Goal: Task Accomplishment & Management: Manage account settings

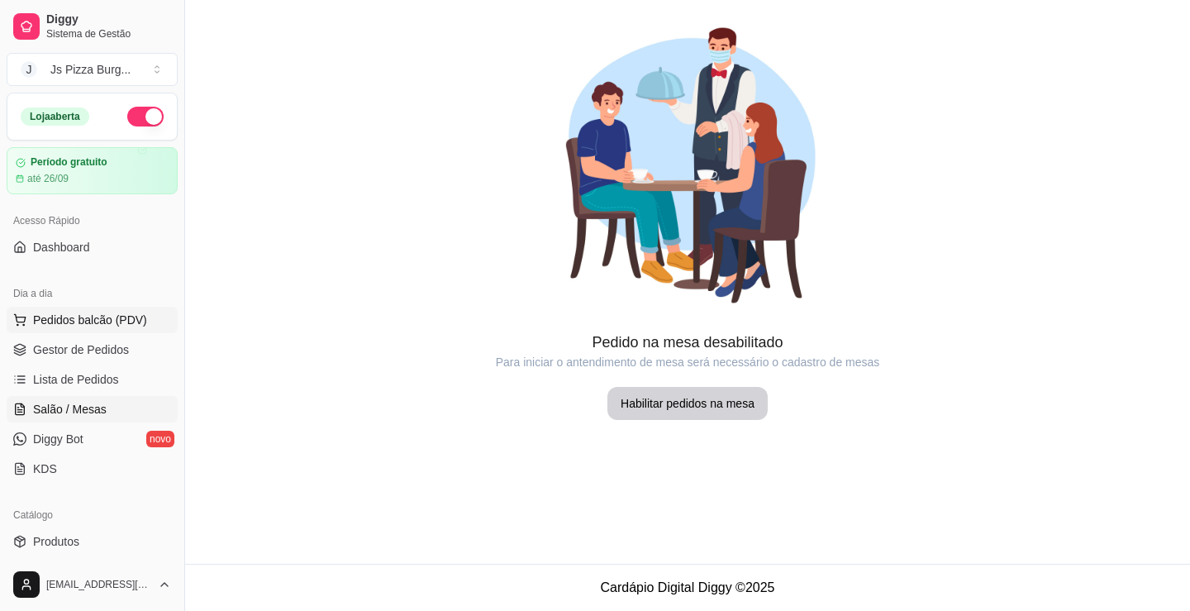
click at [56, 330] on button "Pedidos balcão (PDV)" at bounding box center [92, 320] width 171 height 26
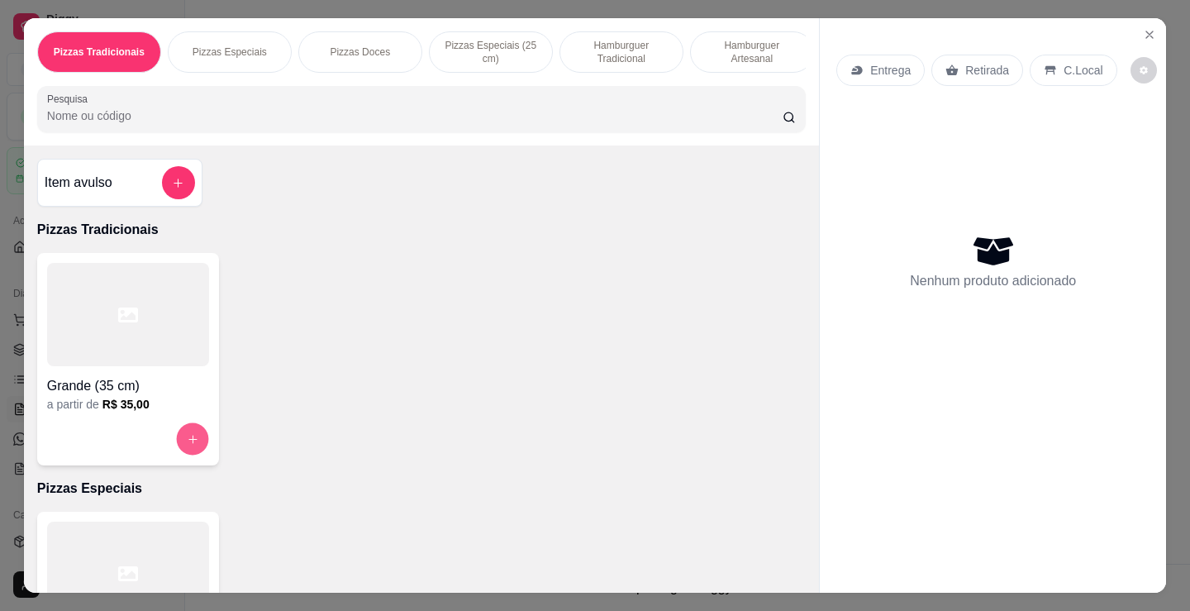
click at [187, 430] on button "increase-product-quantity" at bounding box center [192, 439] width 32 height 32
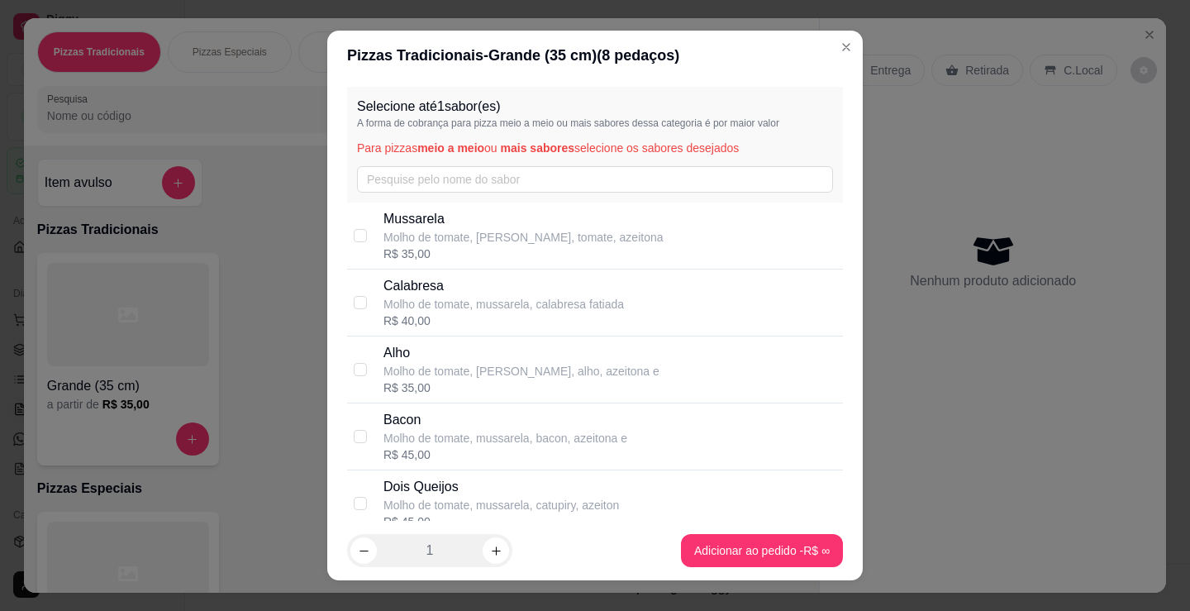
click at [422, 406] on div "Bacon Molho de tomate, mussarela, bacon, azeitona e R$ 45,00" at bounding box center [595, 436] width 496 height 67
checkbox input "true"
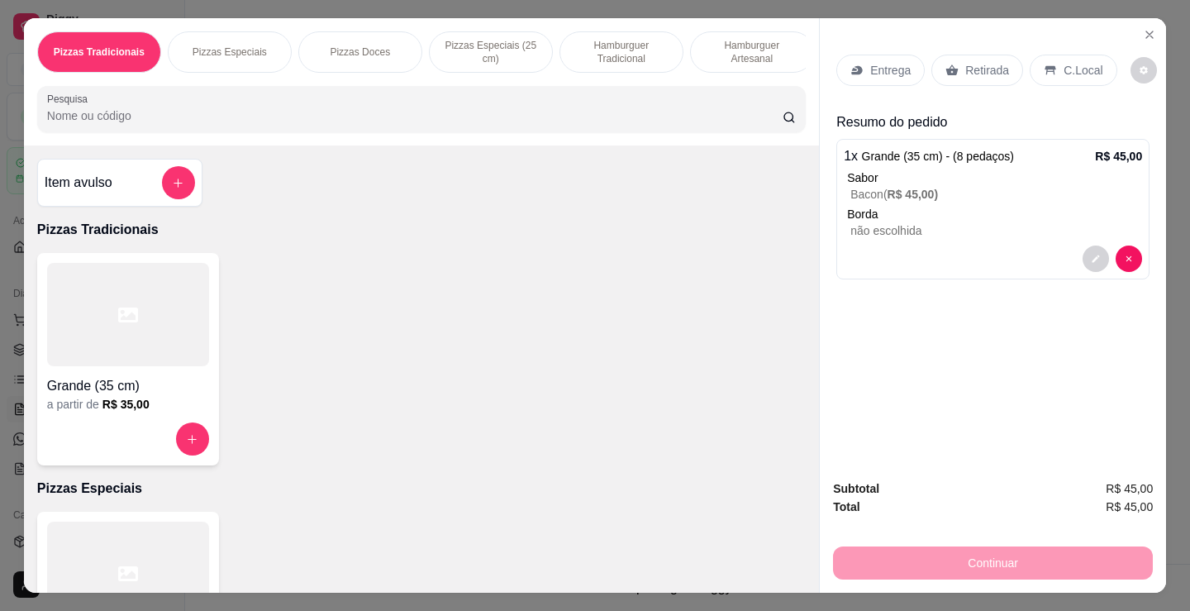
click at [976, 63] on p "Retirada" at bounding box center [987, 70] width 44 height 17
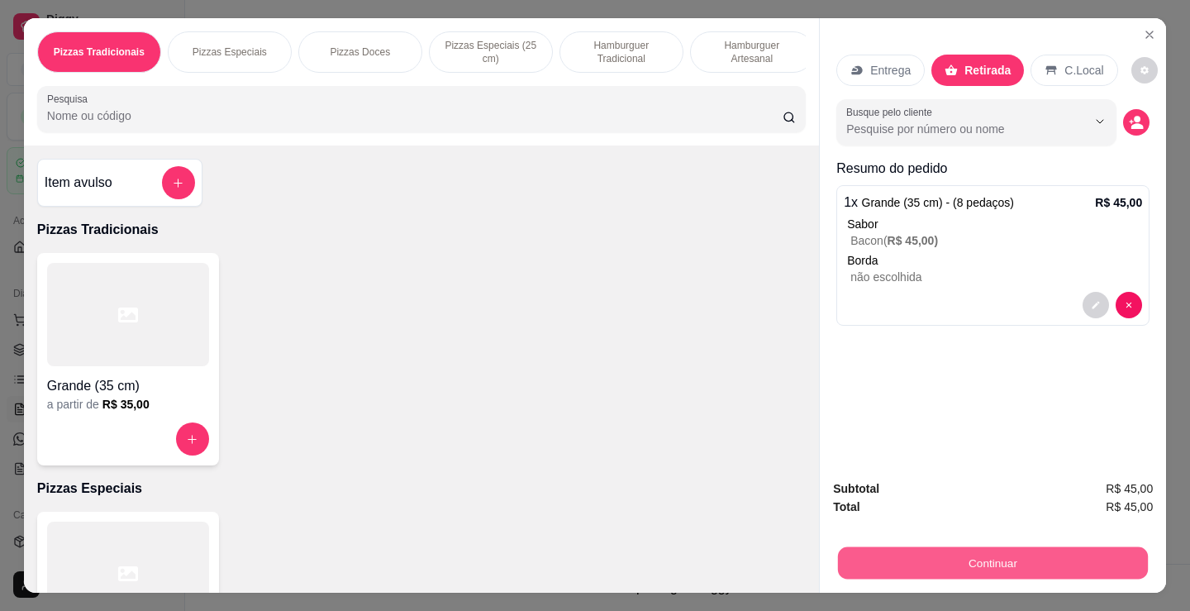
click at [965, 550] on button "Continuar" at bounding box center [993, 562] width 310 height 32
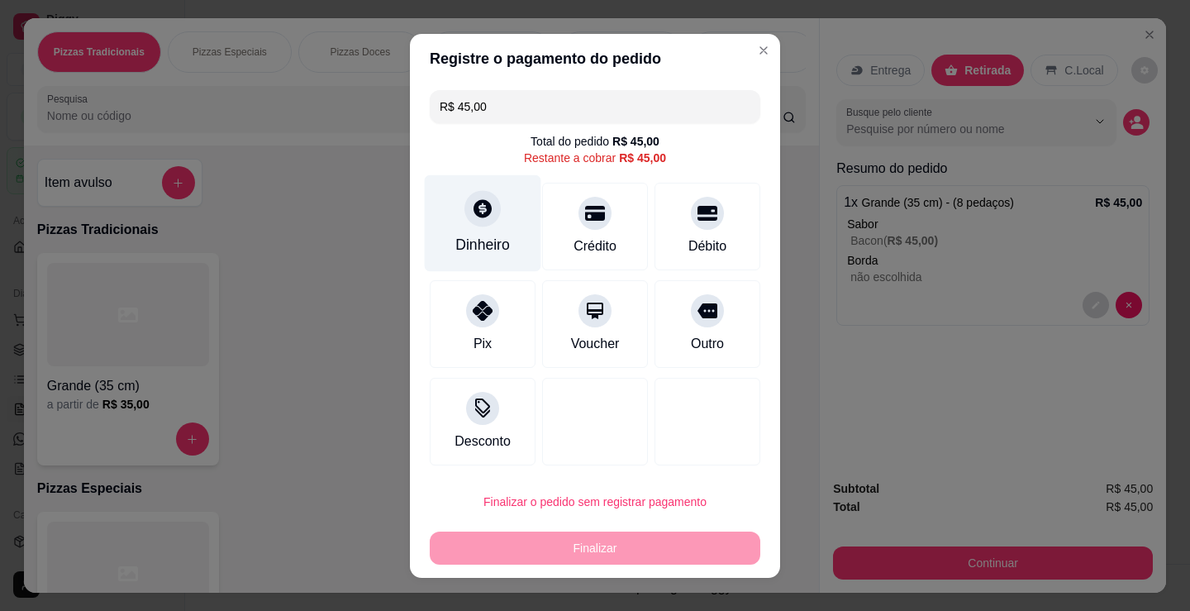
click at [466, 241] on div "Dinheiro" at bounding box center [482, 244] width 55 height 21
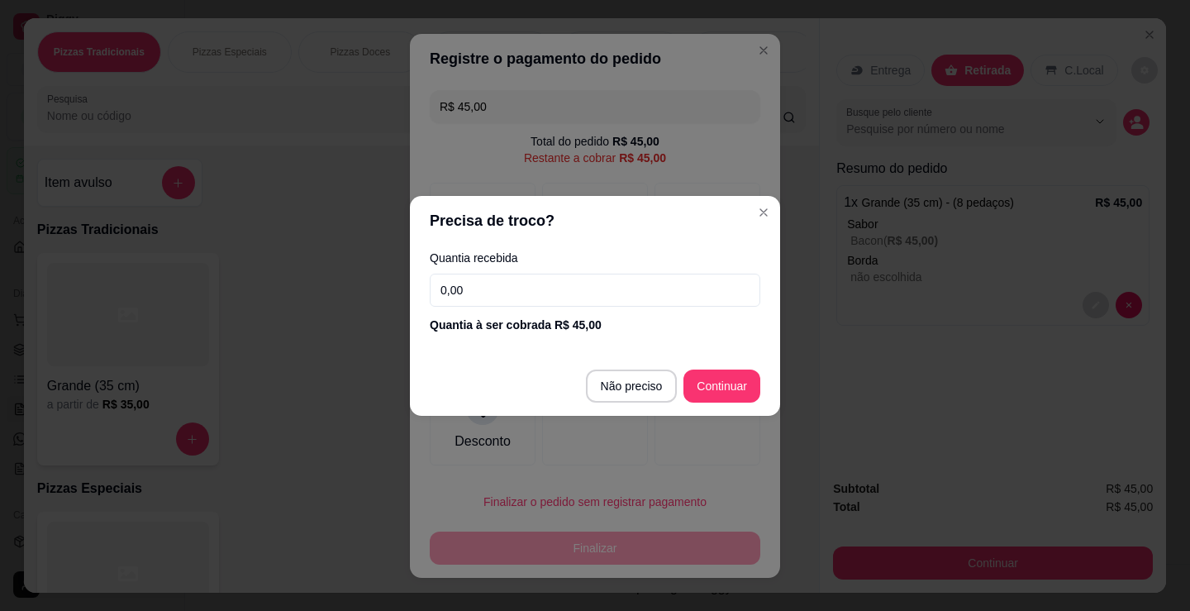
click at [724, 284] on input "0,00" at bounding box center [595, 289] width 330 height 33
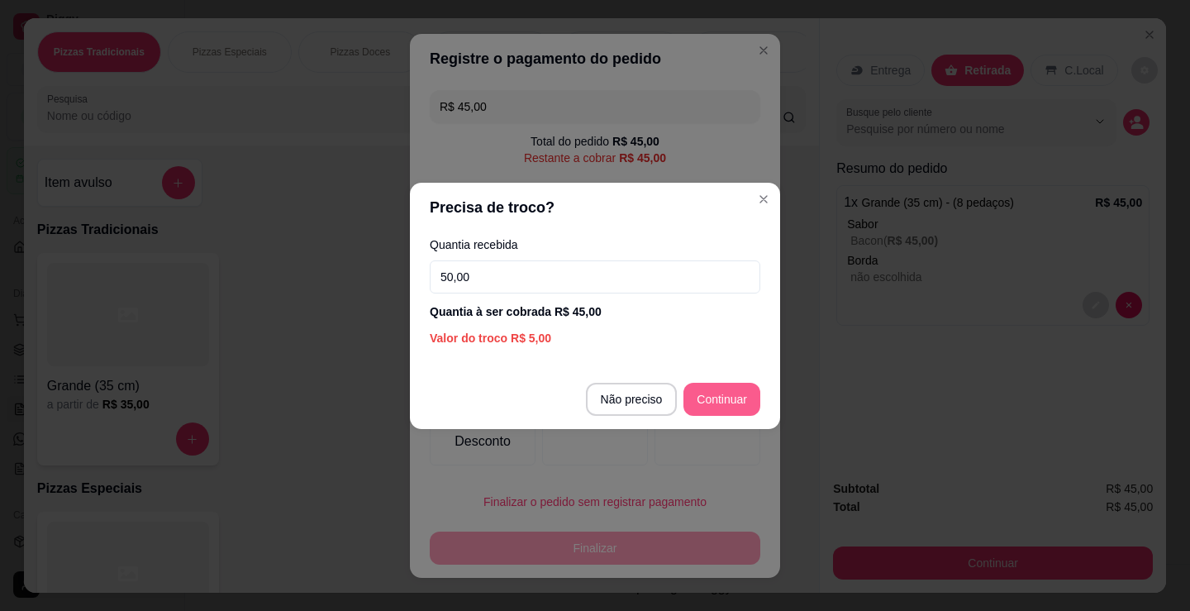
type input "50,00"
click at [715, 382] on footer "Não preciso Continuar" at bounding box center [595, 398] width 370 height 59
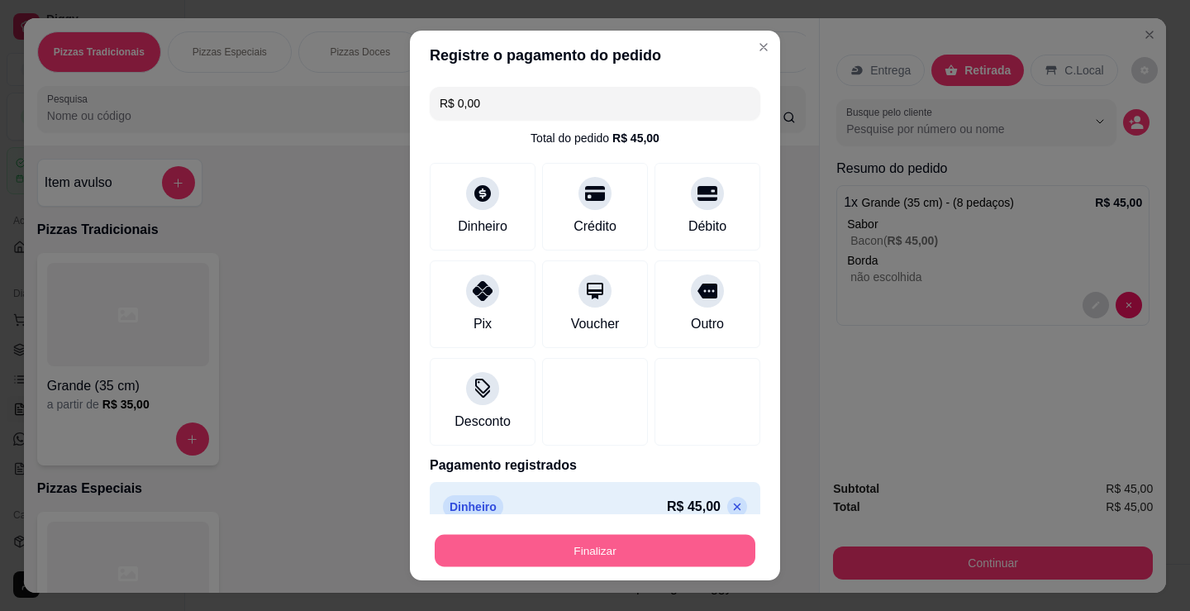
click at [711, 546] on button "Finalizar" at bounding box center [595, 551] width 321 height 32
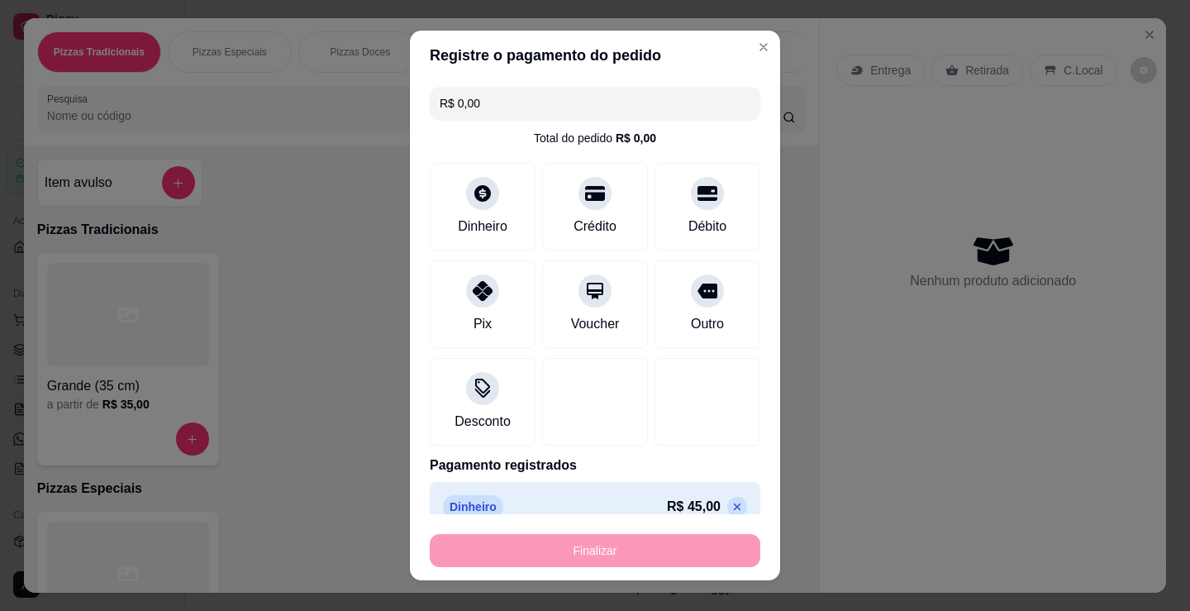
type input "-R$ 45,00"
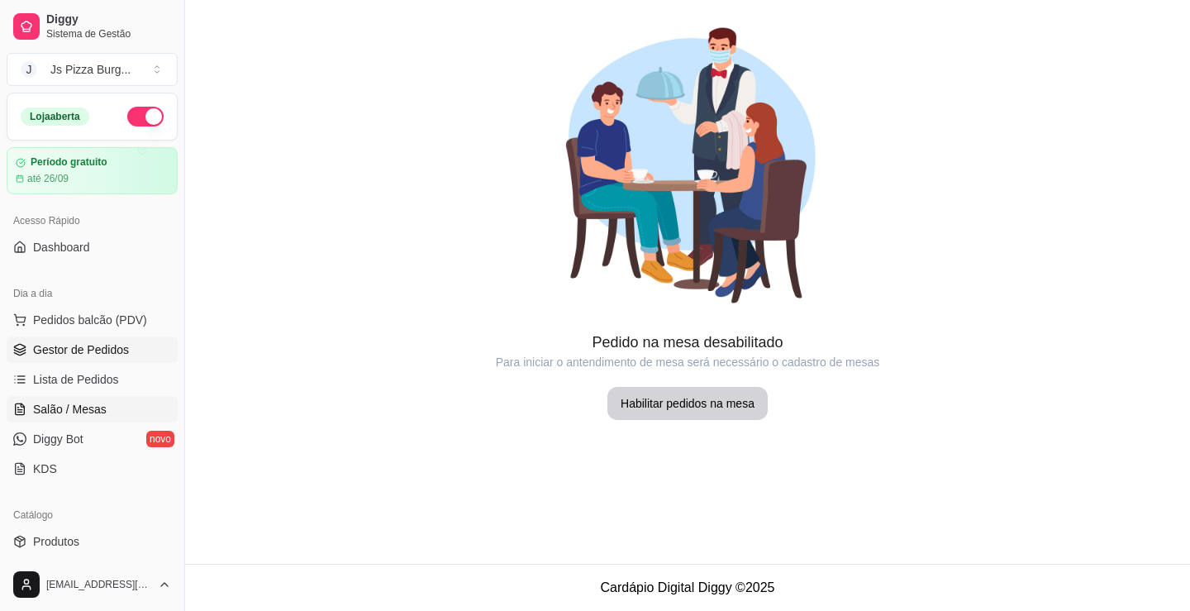
click at [140, 343] on link "Gestor de Pedidos" at bounding box center [92, 349] width 171 height 26
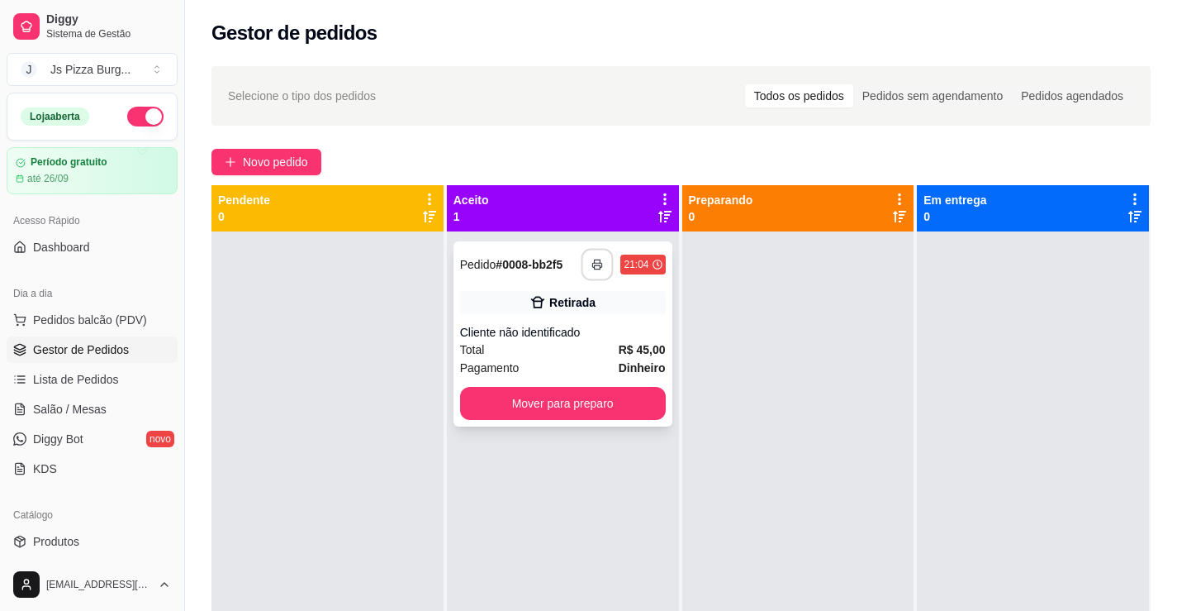
click at [597, 266] on icon "button" at bounding box center [598, 265] width 12 height 12
click at [596, 261] on polyline "button" at bounding box center [598, 260] width 6 height 3
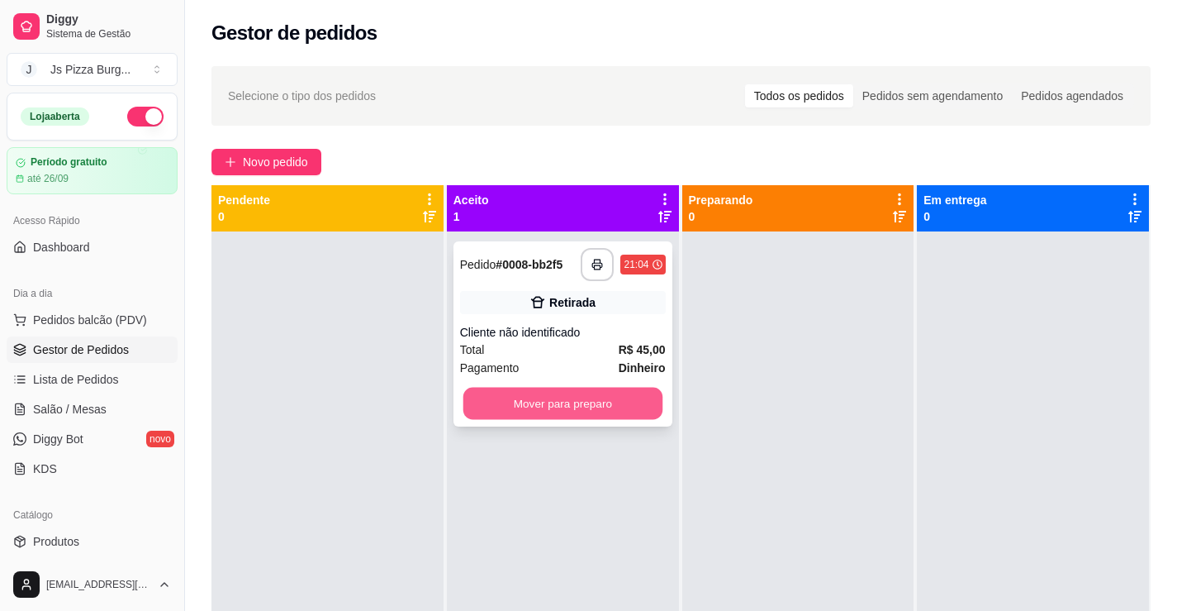
click at [572, 400] on button "Mover para preparo" at bounding box center [562, 403] width 199 height 32
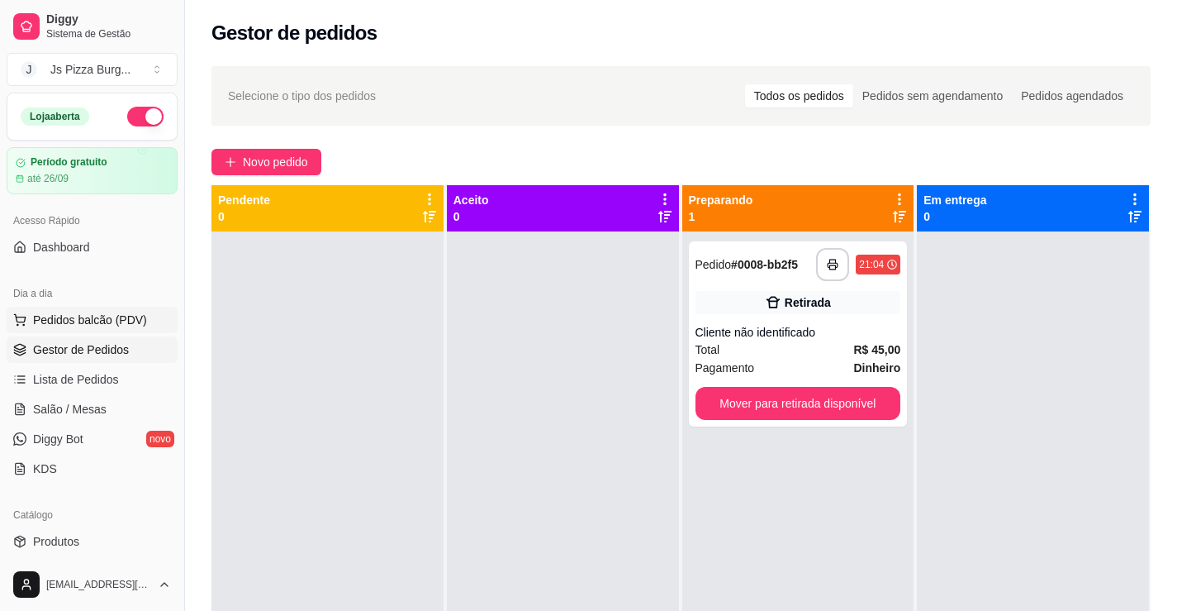
click at [138, 316] on span "Pedidos balcão (PDV)" at bounding box center [90, 319] width 114 height 17
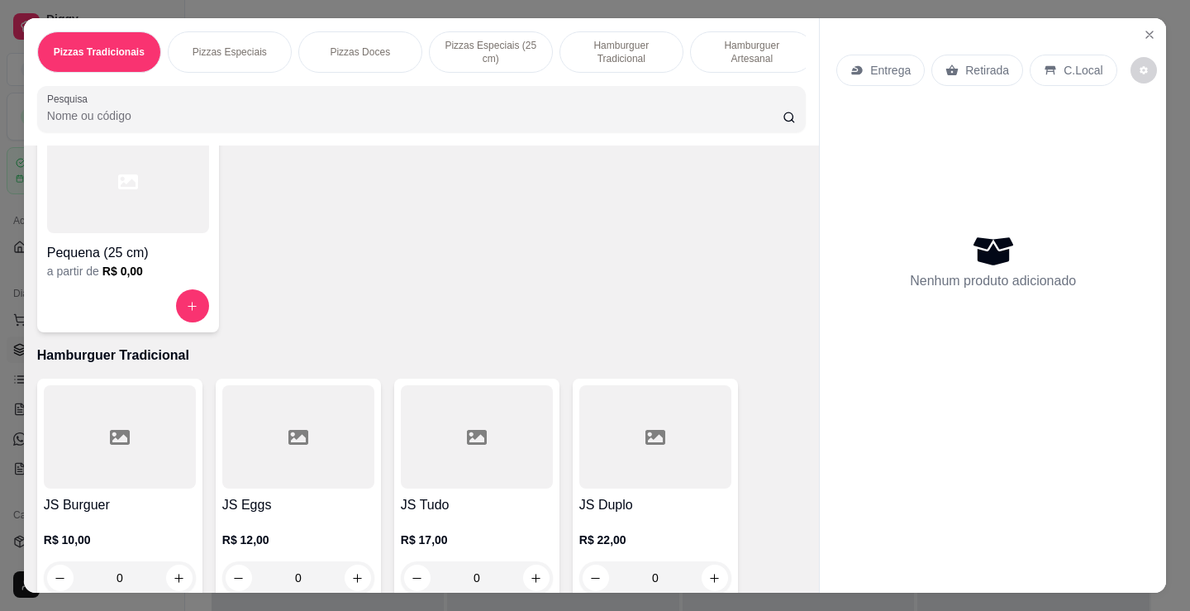
scroll to position [1239, 0]
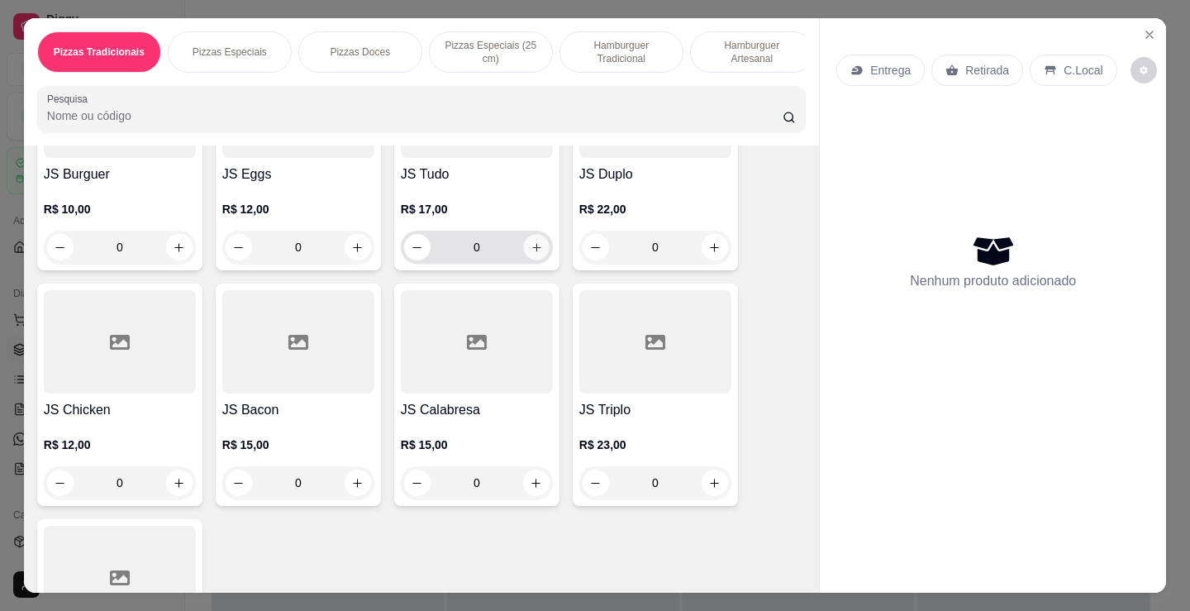
click at [530, 254] on icon "increase-product-quantity" at bounding box center [536, 247] width 12 height 12
type input "1"
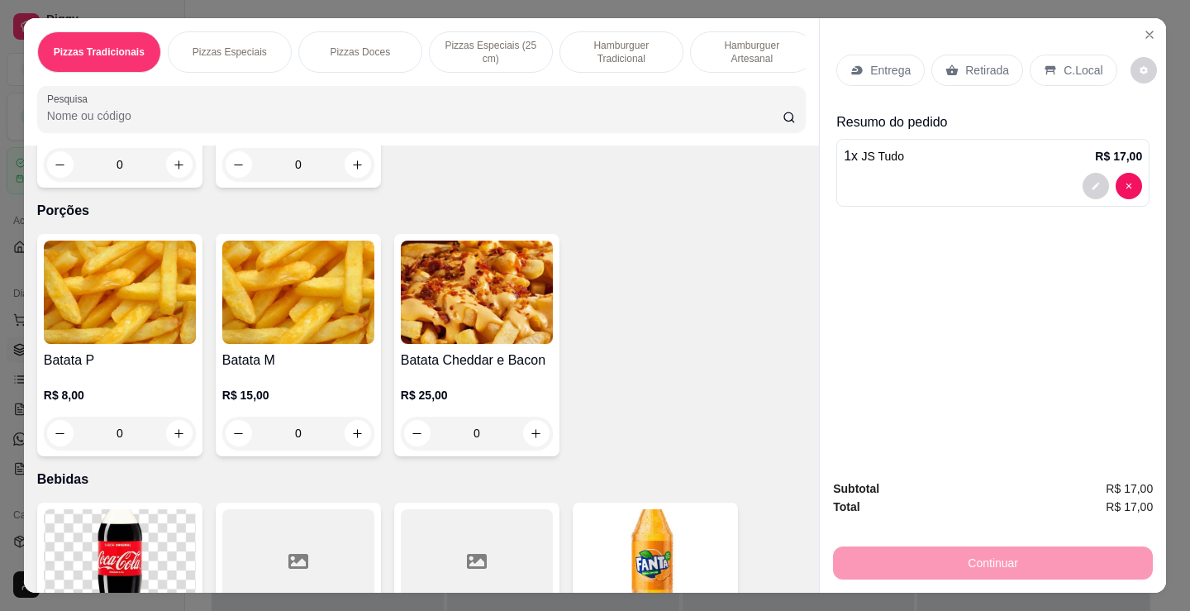
scroll to position [2809, 0]
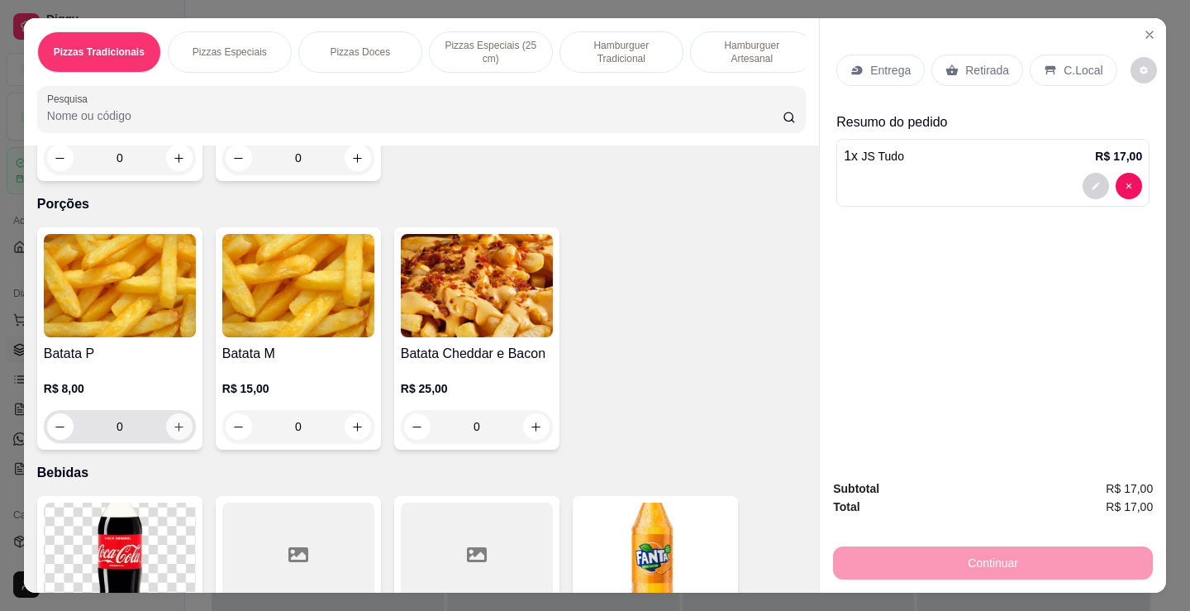
click at [181, 435] on button "increase-product-quantity" at bounding box center [179, 426] width 26 height 26
type input "1"
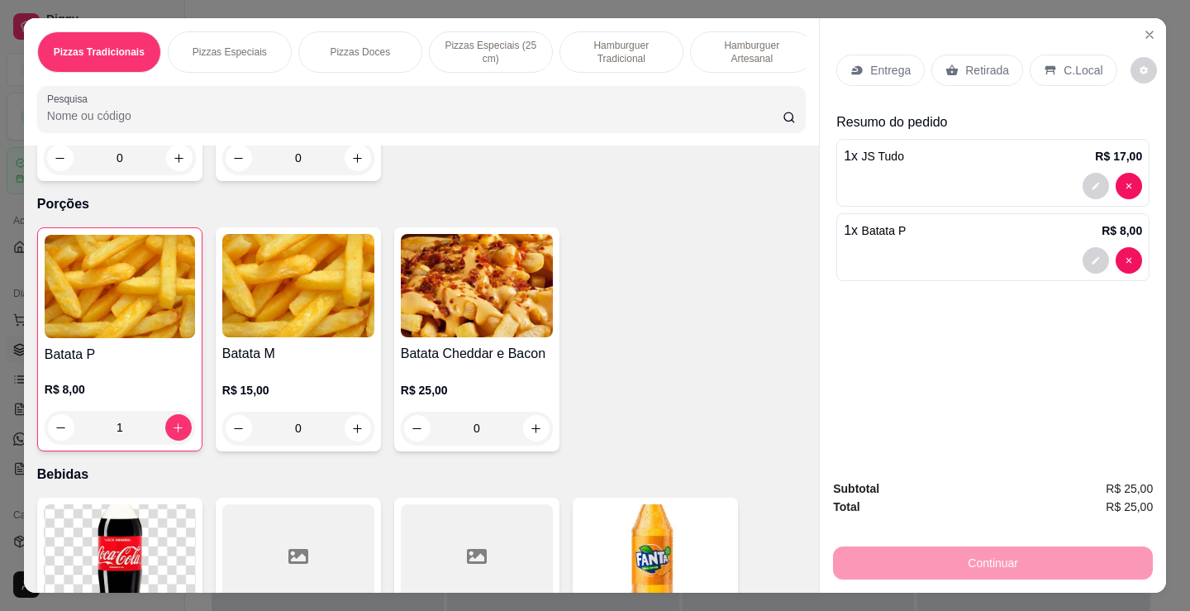
click at [974, 62] on p "Retirada" at bounding box center [987, 70] width 44 height 17
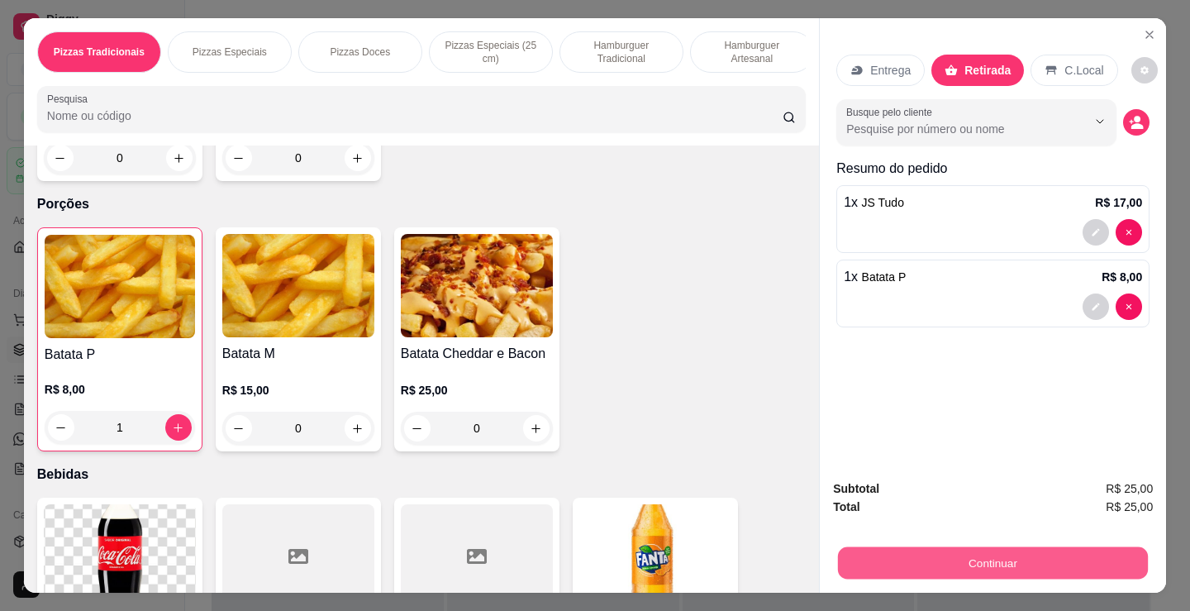
click at [1008, 546] on button "Continuar" at bounding box center [993, 562] width 310 height 32
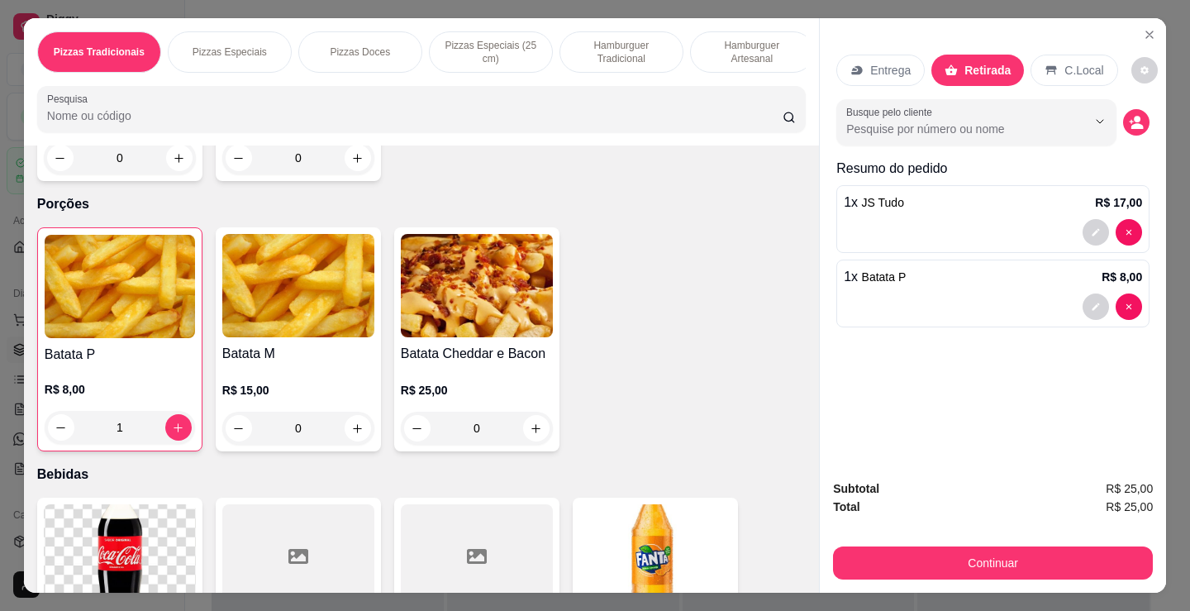
click at [981, 74] on div "Retirada" at bounding box center [977, 70] width 93 height 31
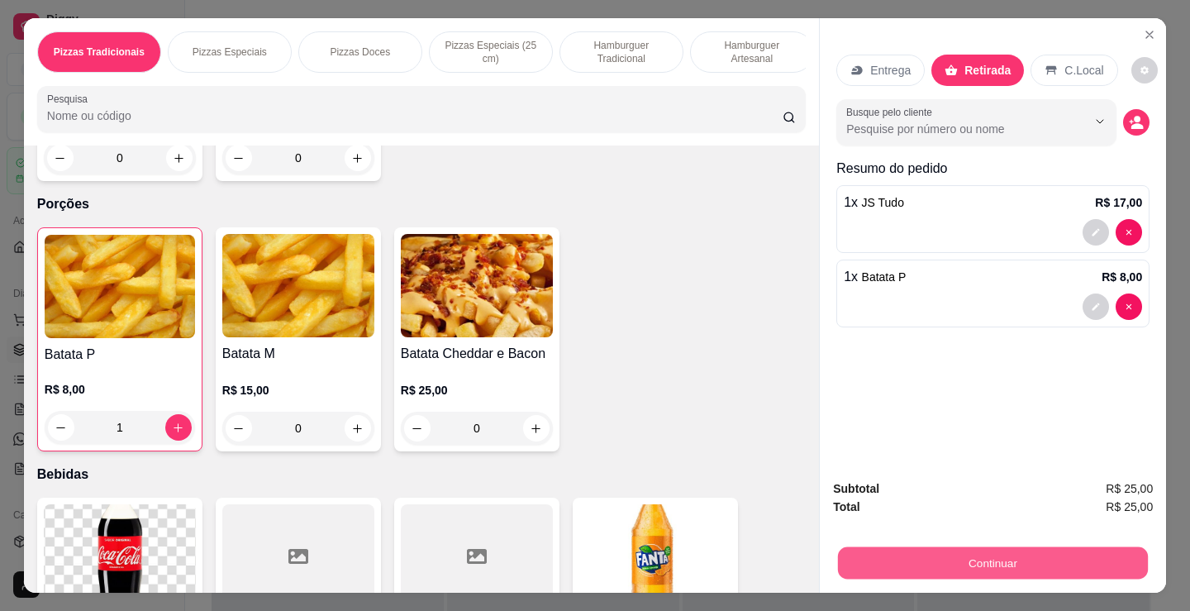
click at [1020, 566] on button "Continuar" at bounding box center [993, 562] width 310 height 32
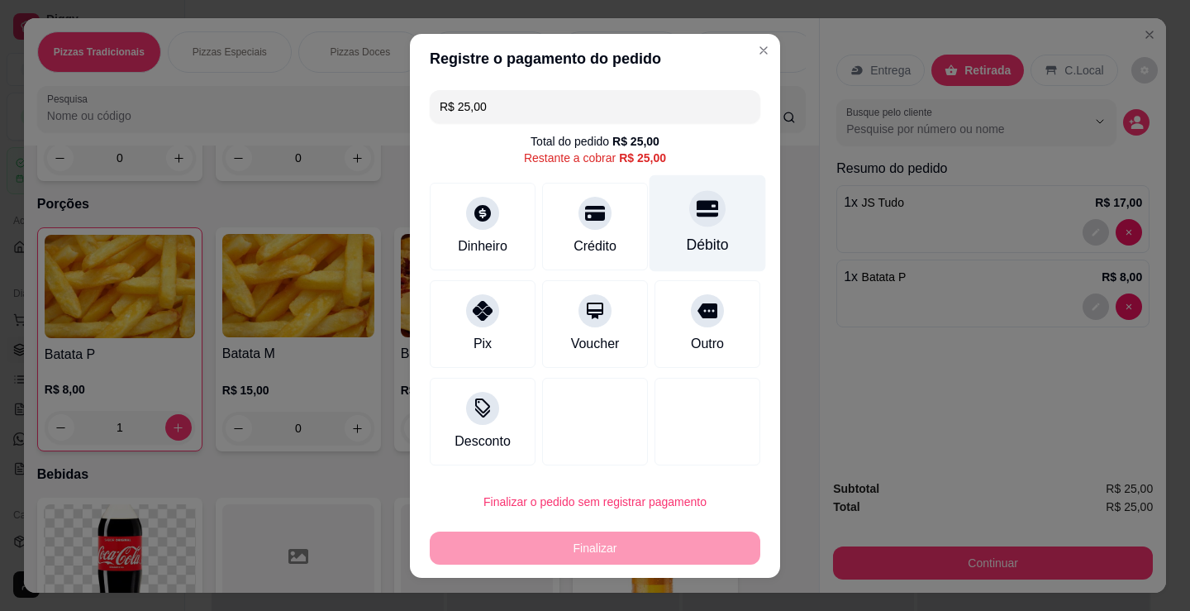
click at [696, 221] on div at bounding box center [707, 208] width 36 height 36
type input "R$ 0,00"
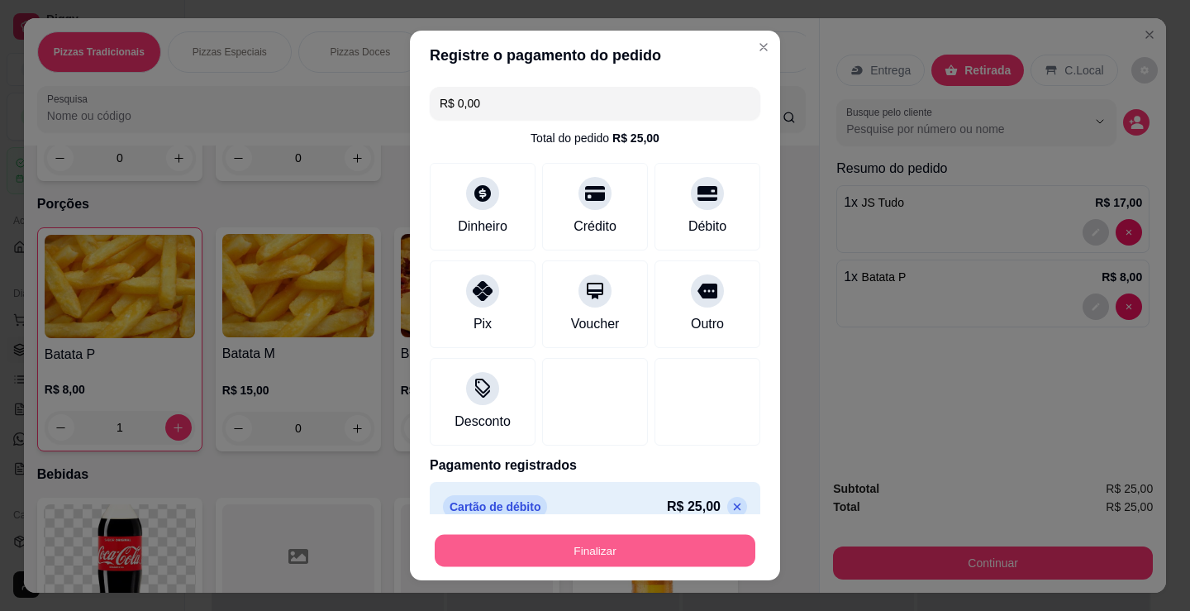
click at [608, 543] on button "Finalizar" at bounding box center [595, 551] width 321 height 32
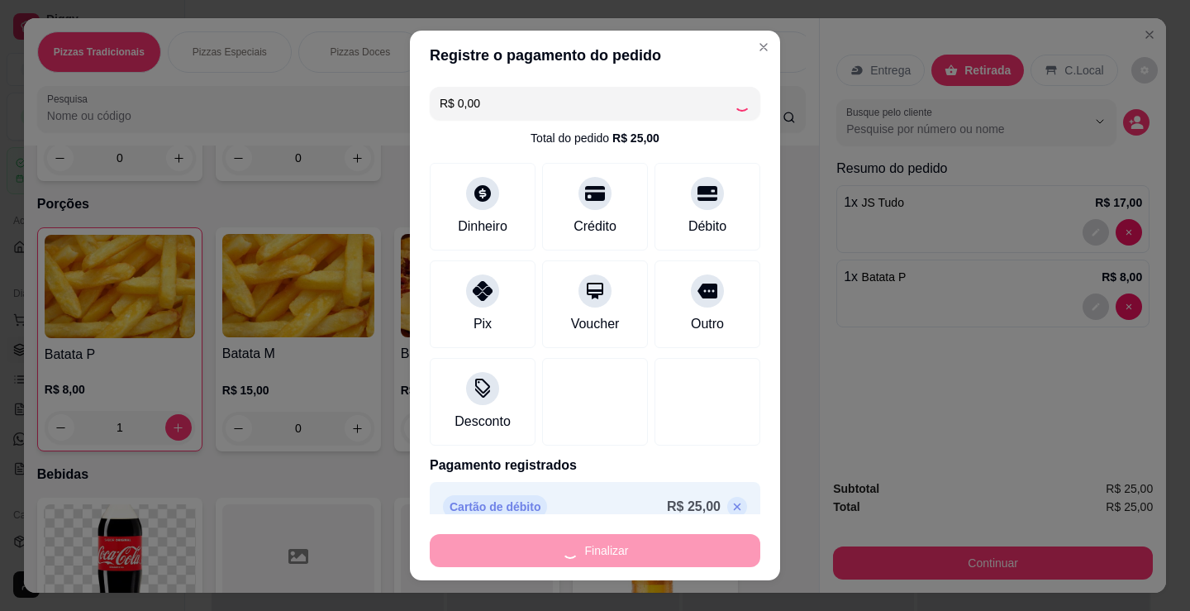
type input "0"
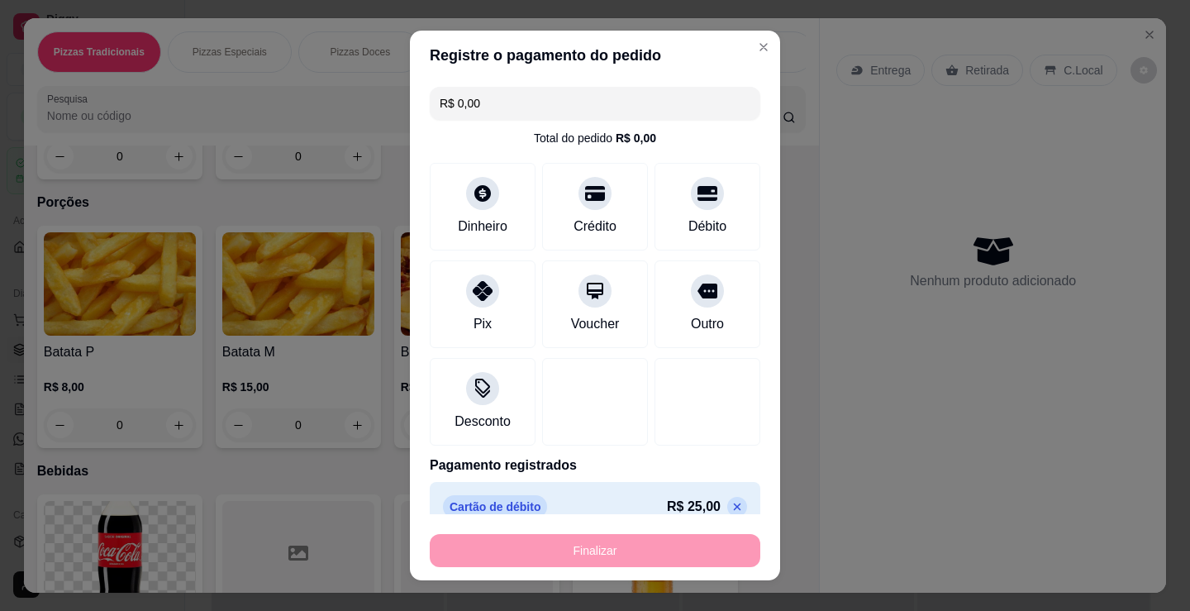
type input "-R$ 25,00"
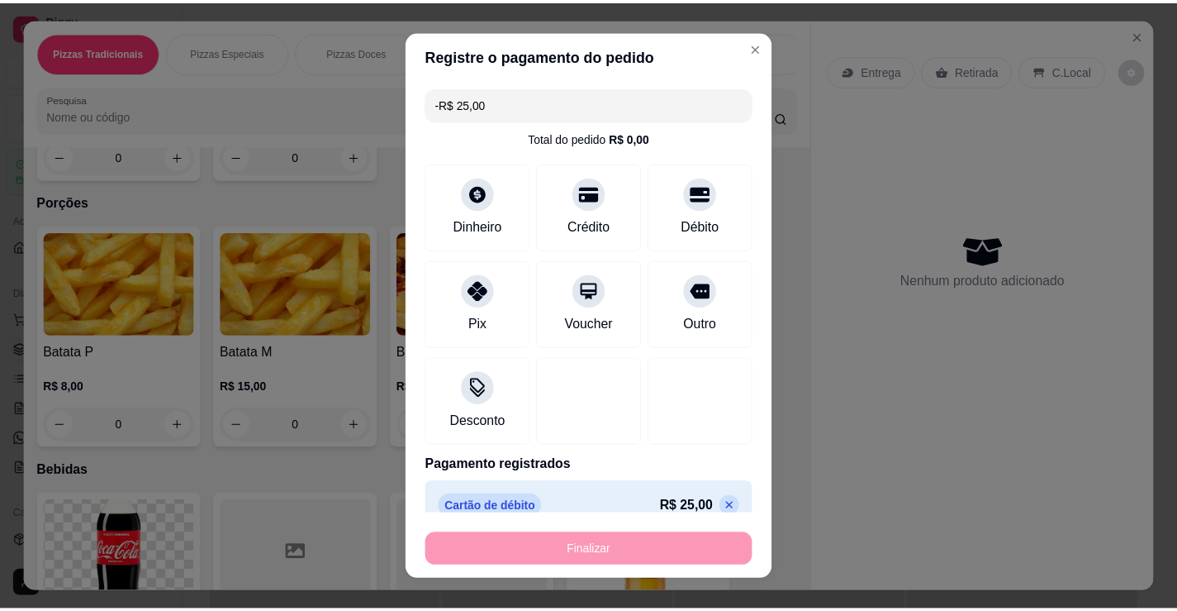
scroll to position [2807, 0]
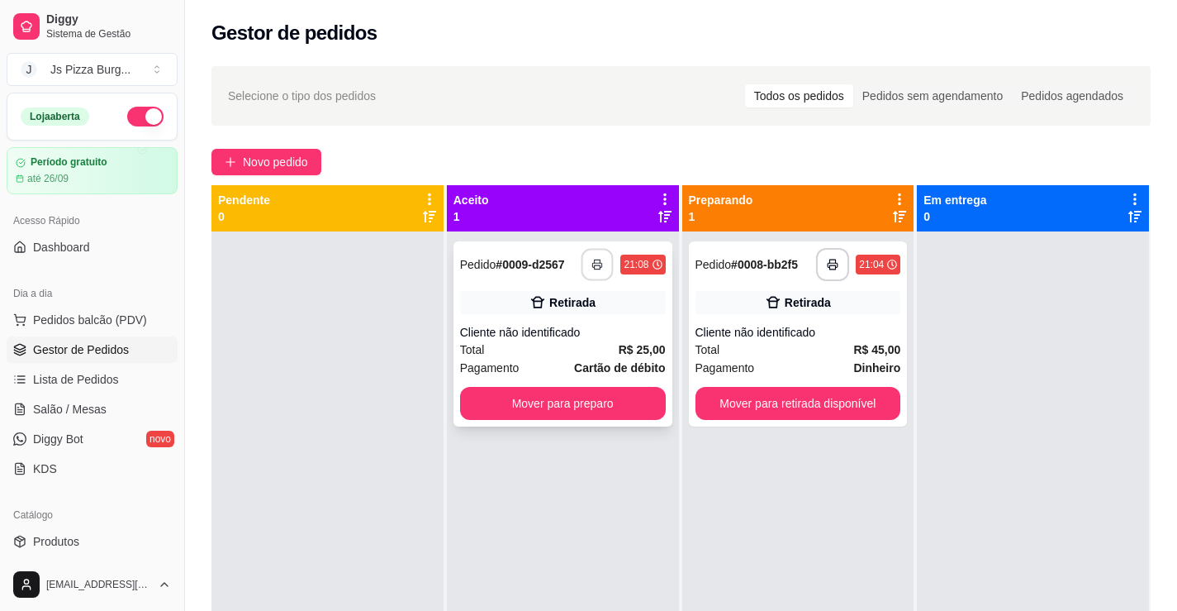
click at [592, 271] on button "button" at bounding box center [598, 265] width 32 height 32
click at [589, 273] on button "button" at bounding box center [598, 265] width 32 height 32
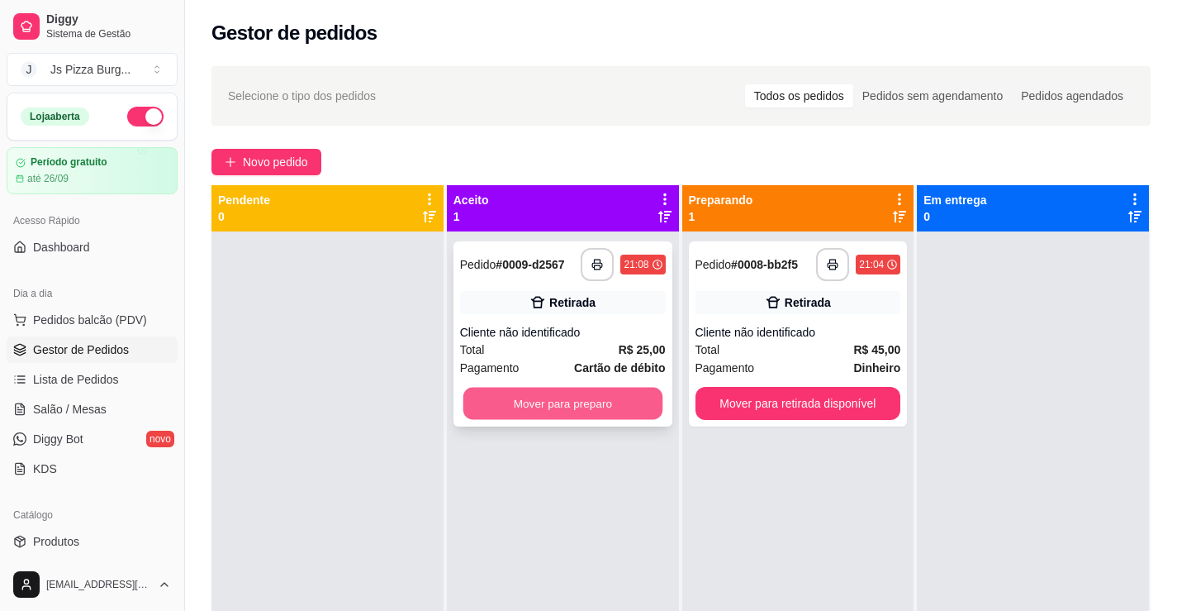
click at [630, 407] on button "Mover para preparo" at bounding box center [562, 403] width 199 height 32
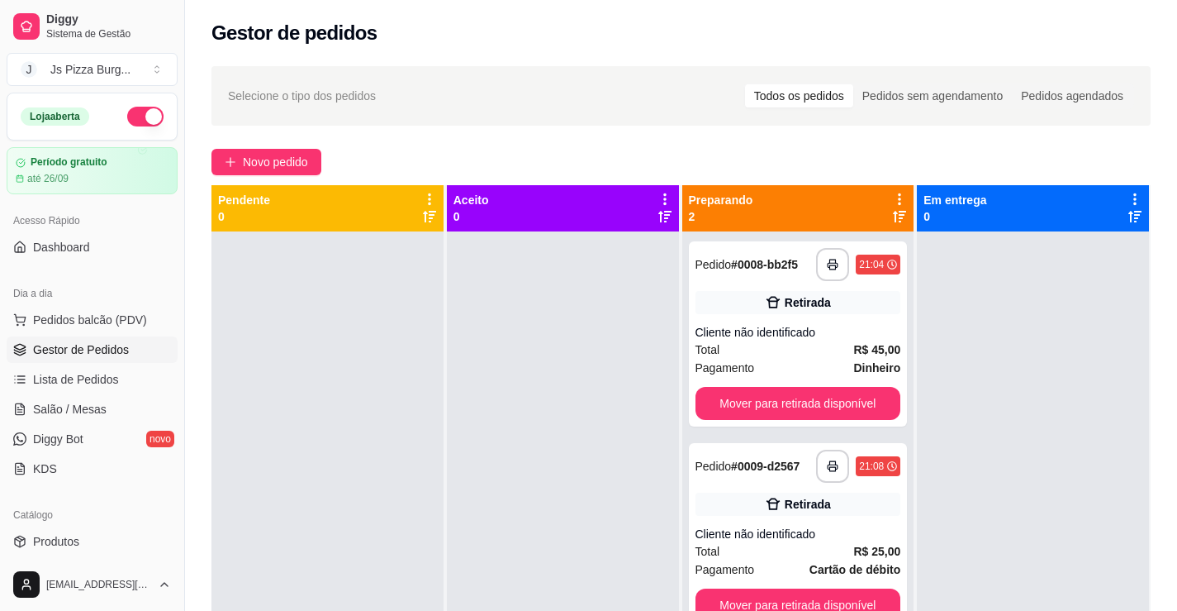
click at [591, 433] on div at bounding box center [563, 536] width 232 height 611
click at [611, 476] on div at bounding box center [563, 536] width 232 height 611
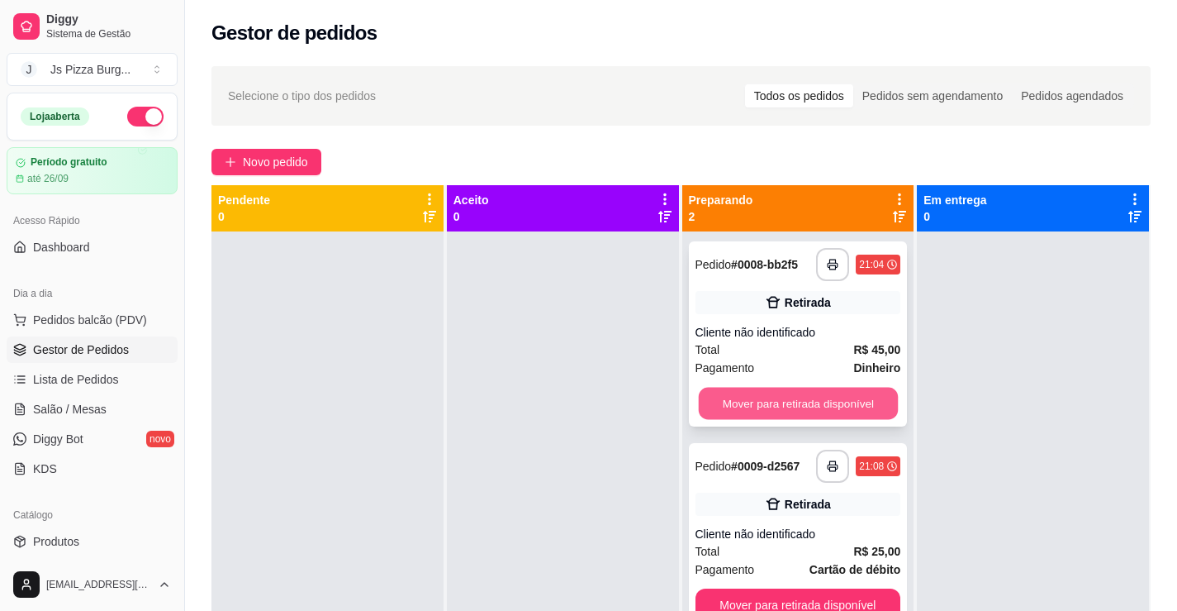
click at [753, 401] on button "Mover para retirada disponível" at bounding box center [797, 403] width 199 height 32
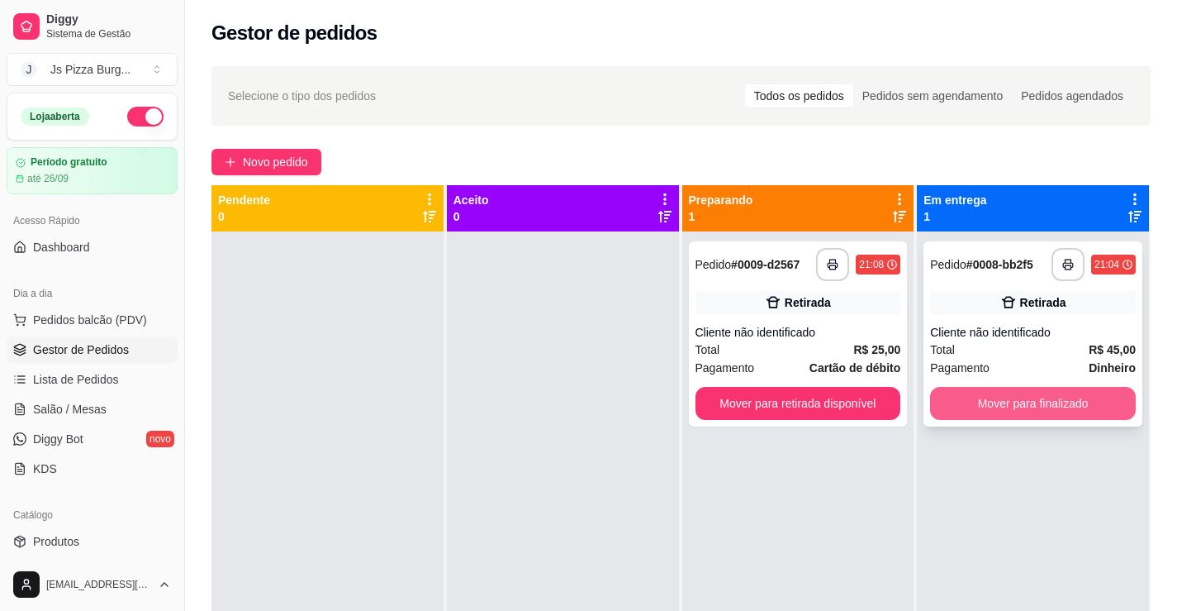
click at [939, 393] on button "Mover para finalizado" at bounding box center [1033, 403] width 206 height 33
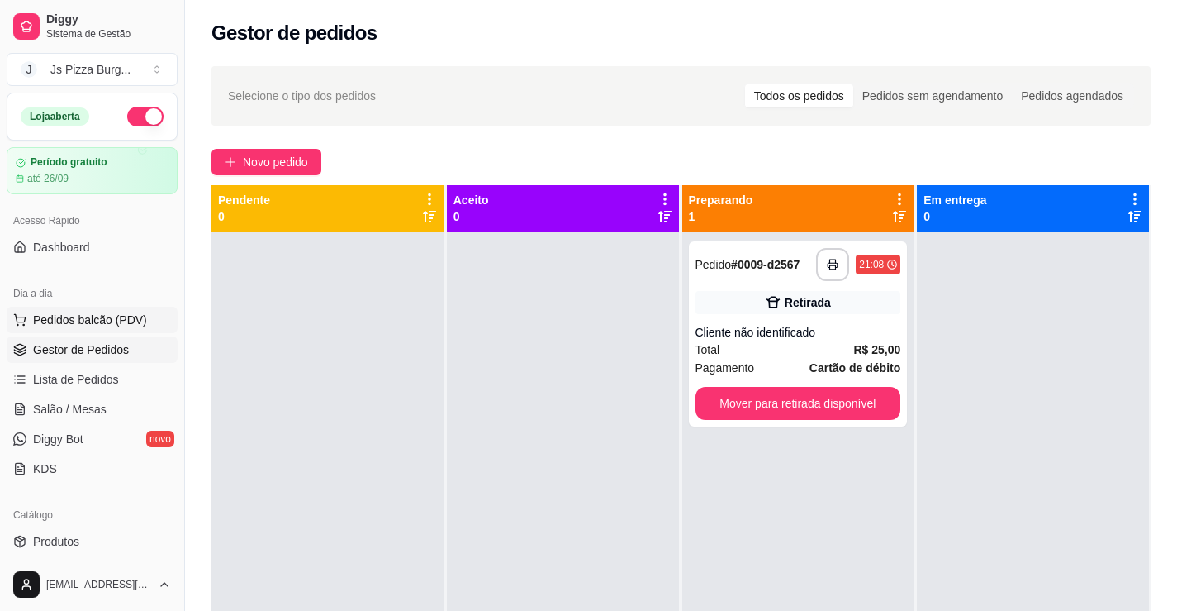
click at [100, 323] on span "Pedidos balcão (PDV)" at bounding box center [90, 319] width 114 height 17
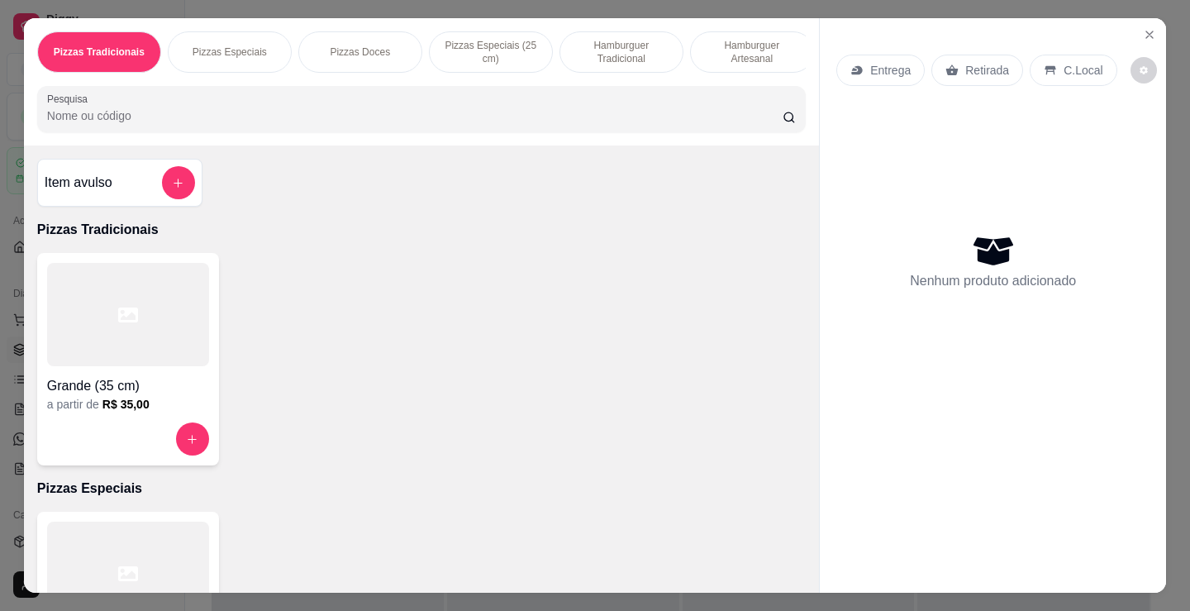
click at [175, 354] on div at bounding box center [128, 314] width 162 height 103
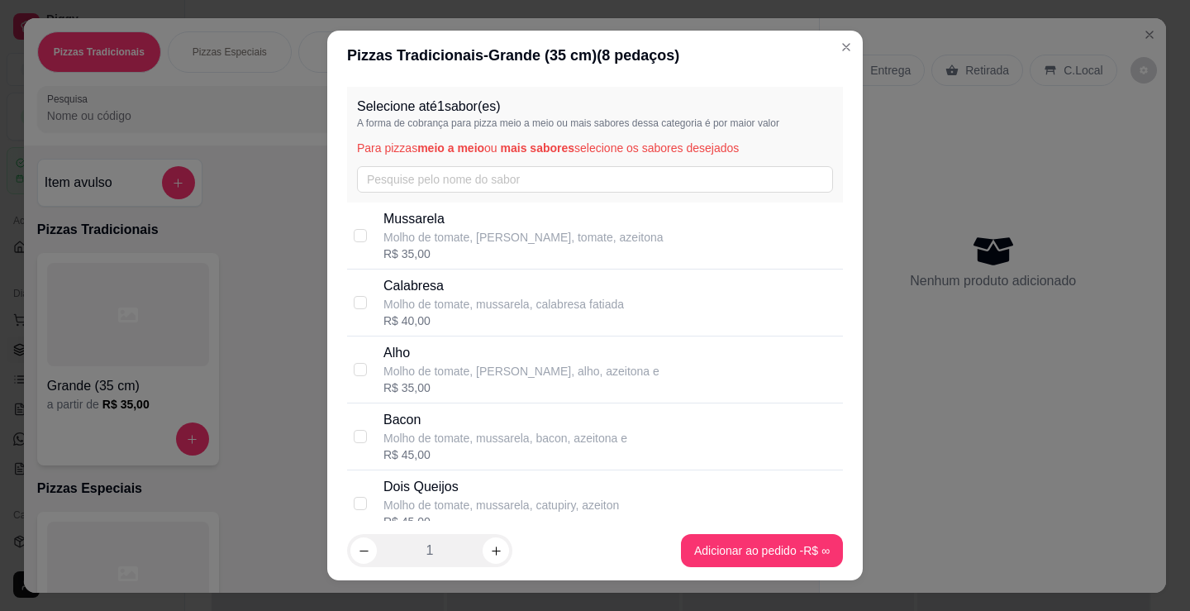
drag, startPoint x: 362, startPoint y: 242, endPoint x: 359, endPoint y: 257, distance: 15.2
click at [359, 257] on div "Mussarela Molho de tomate, mussarela, tomate, azeitona R$ 35,00" at bounding box center [595, 235] width 496 height 67
checkbox input "true"
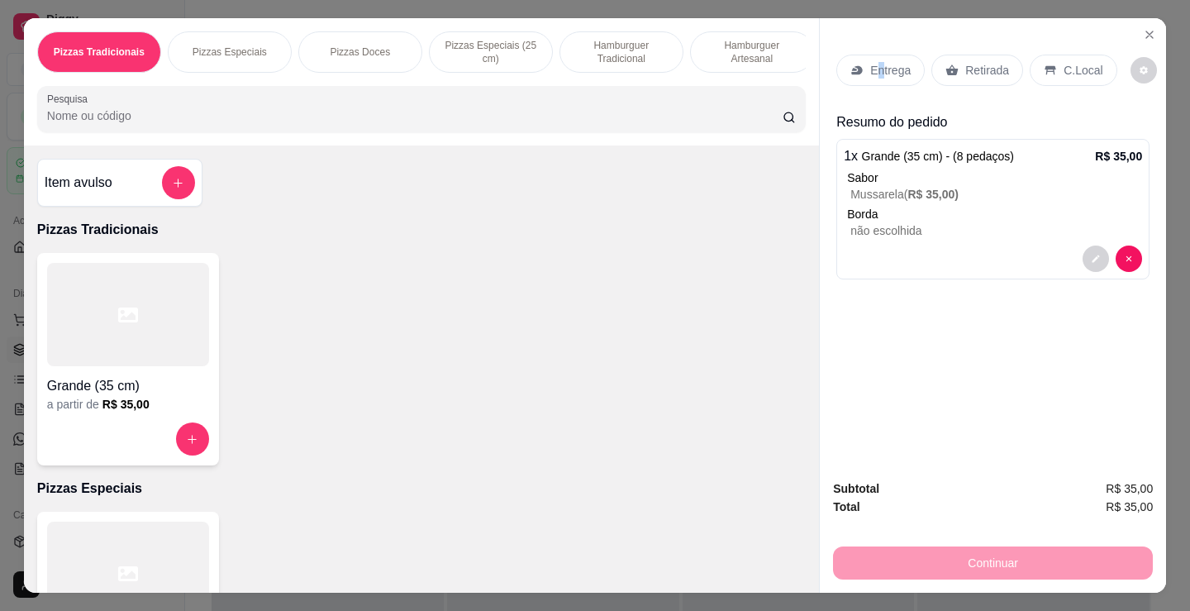
click at [874, 64] on p "Entrega" at bounding box center [890, 70] width 40 height 17
click at [1143, 28] on icon "Close" at bounding box center [1149, 34] width 13 height 13
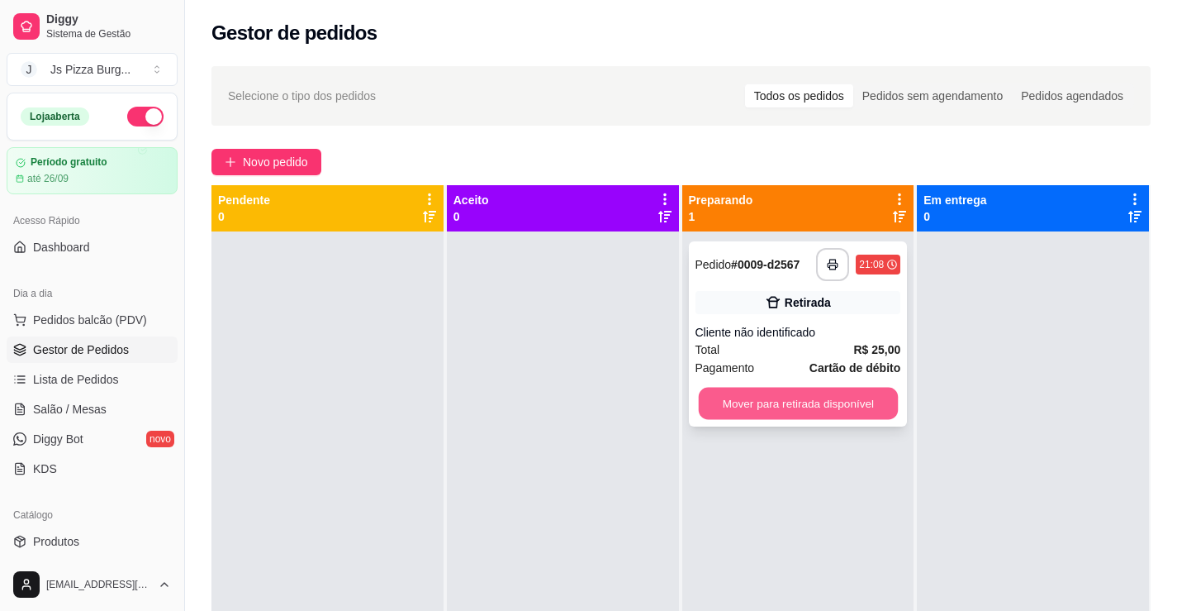
click at [853, 411] on button "Mover para retirada disponível" at bounding box center [797, 403] width 199 height 32
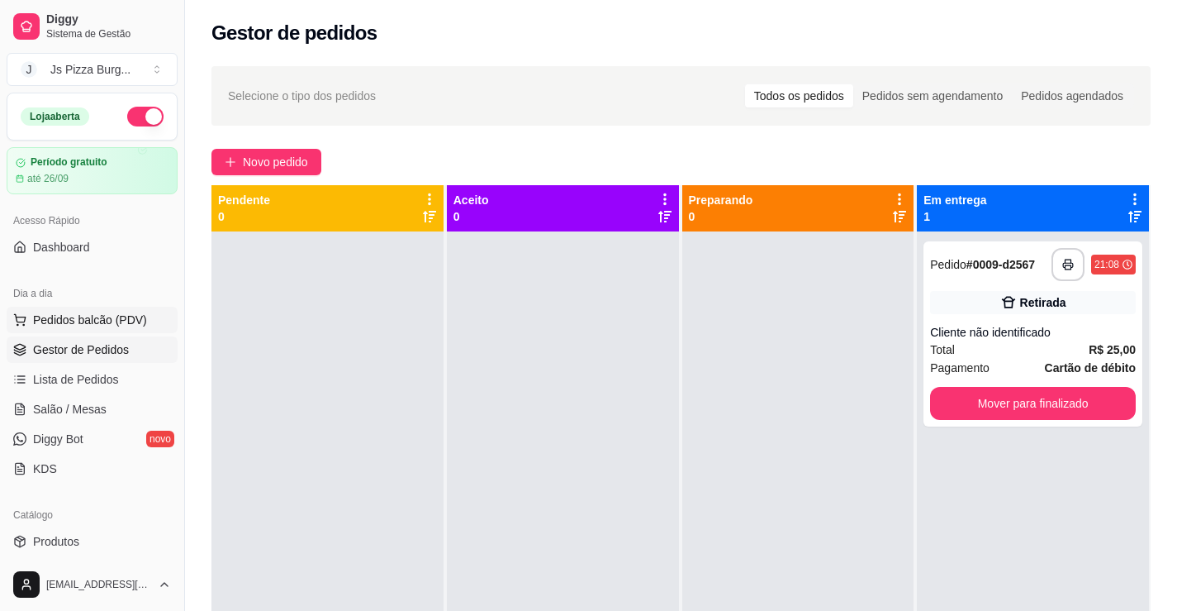
click at [109, 325] on span "Pedidos balcão (PDV)" at bounding box center [90, 319] width 114 height 17
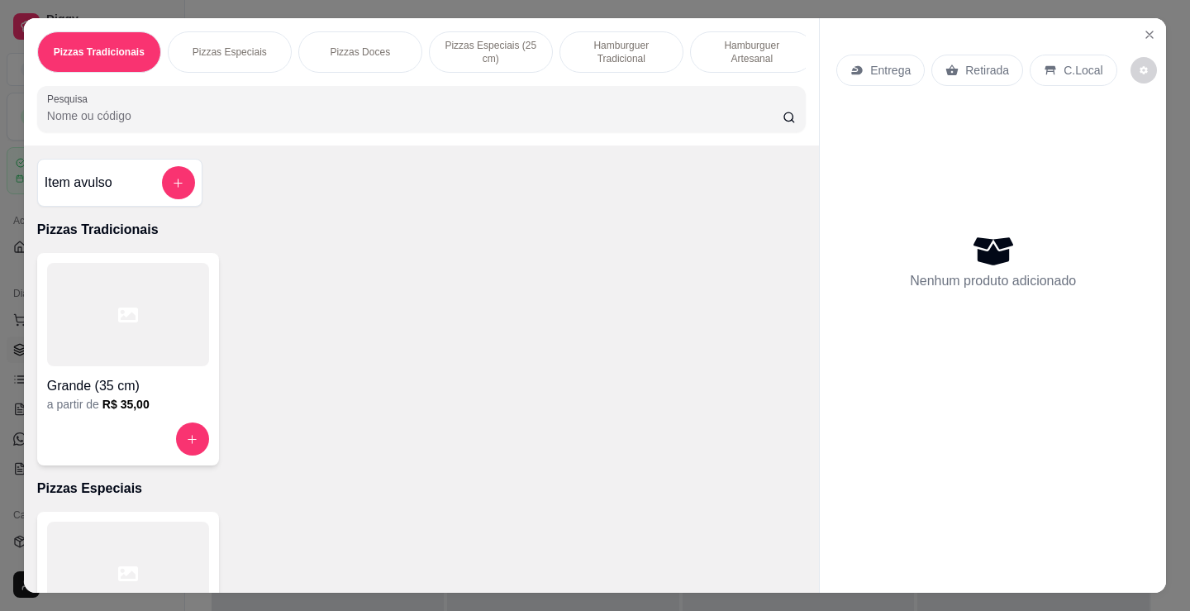
click at [613, 42] on p "Hamburguer Tradicional" at bounding box center [621, 52] width 96 height 26
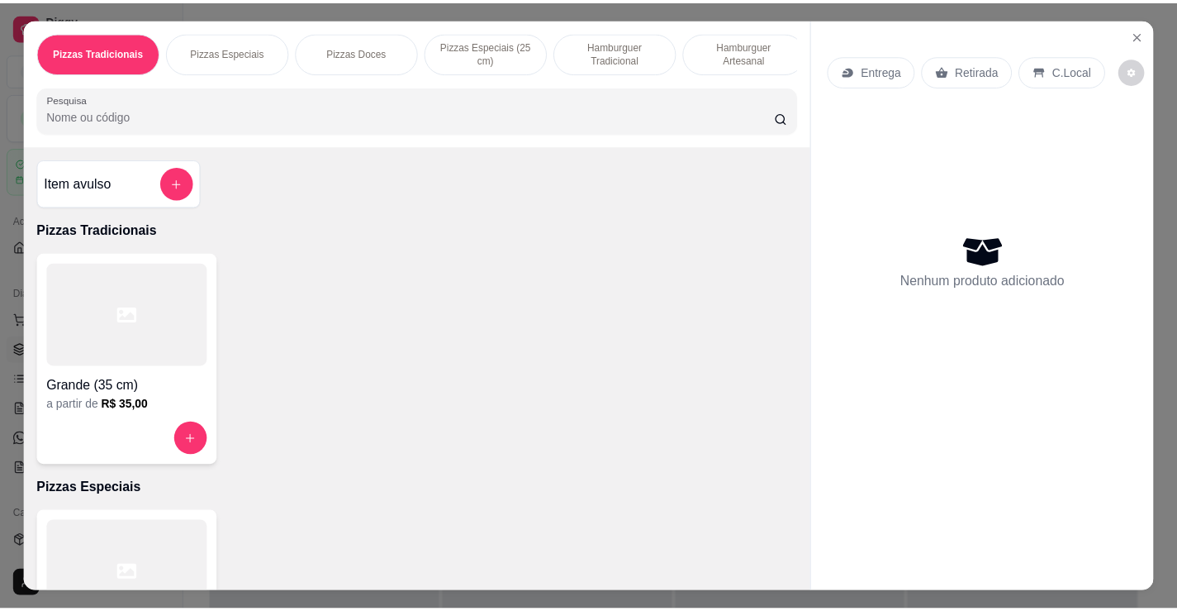
scroll to position [40, 0]
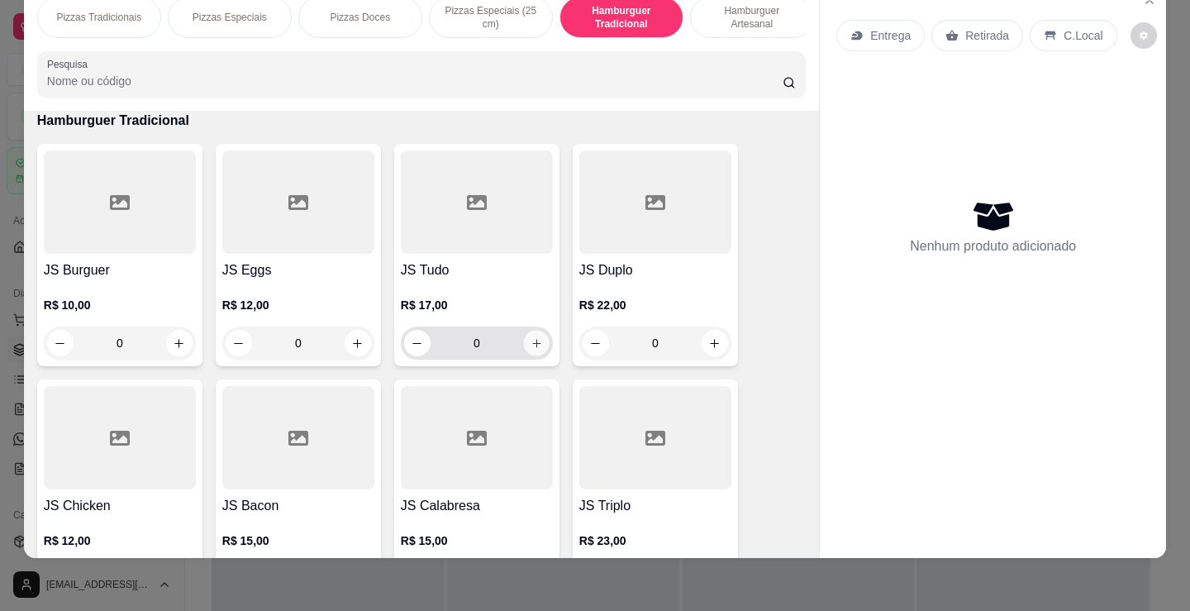
click at [529, 349] on button "increase-product-quantity" at bounding box center [536, 343] width 26 height 26
type input "1"
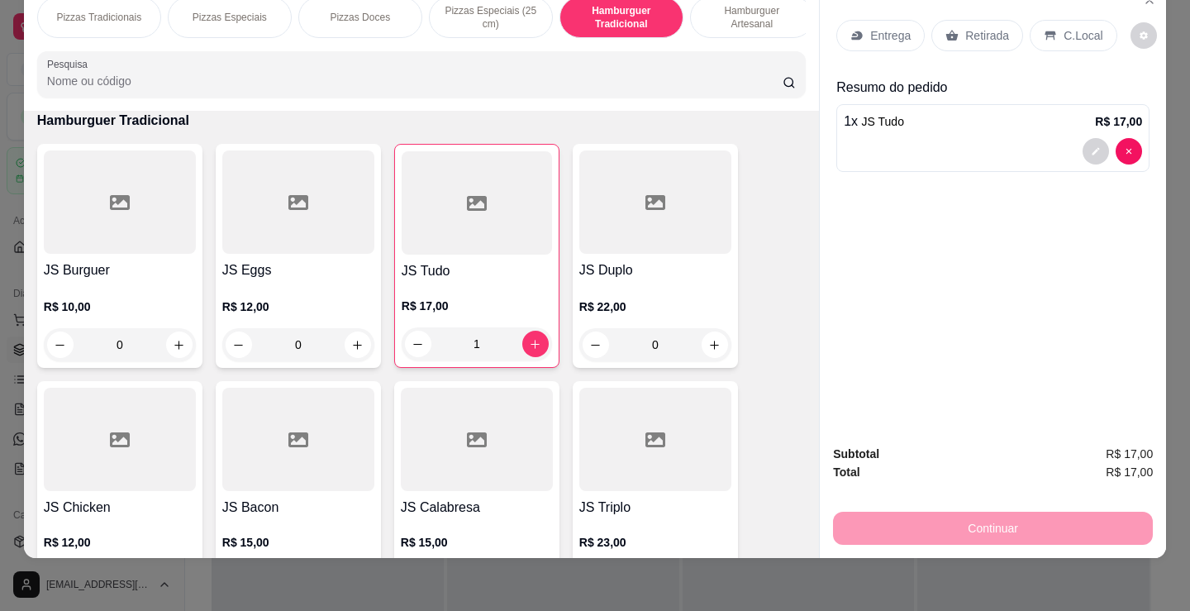
click at [965, 27] on p "Retirada" at bounding box center [987, 35] width 44 height 17
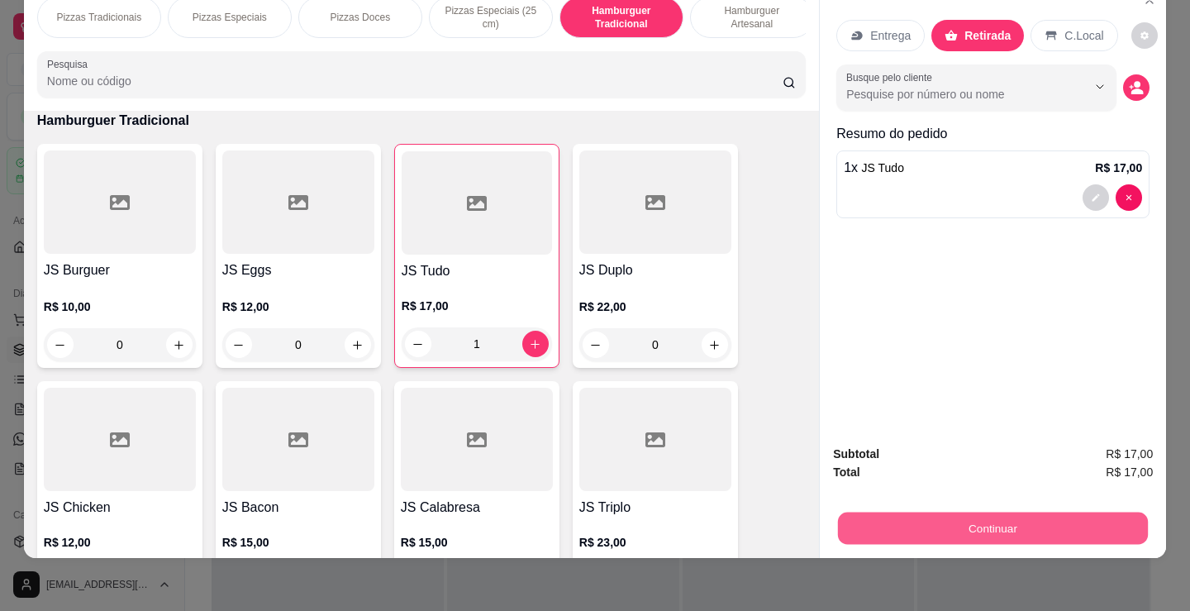
click at [992, 516] on button "Continuar" at bounding box center [993, 527] width 310 height 32
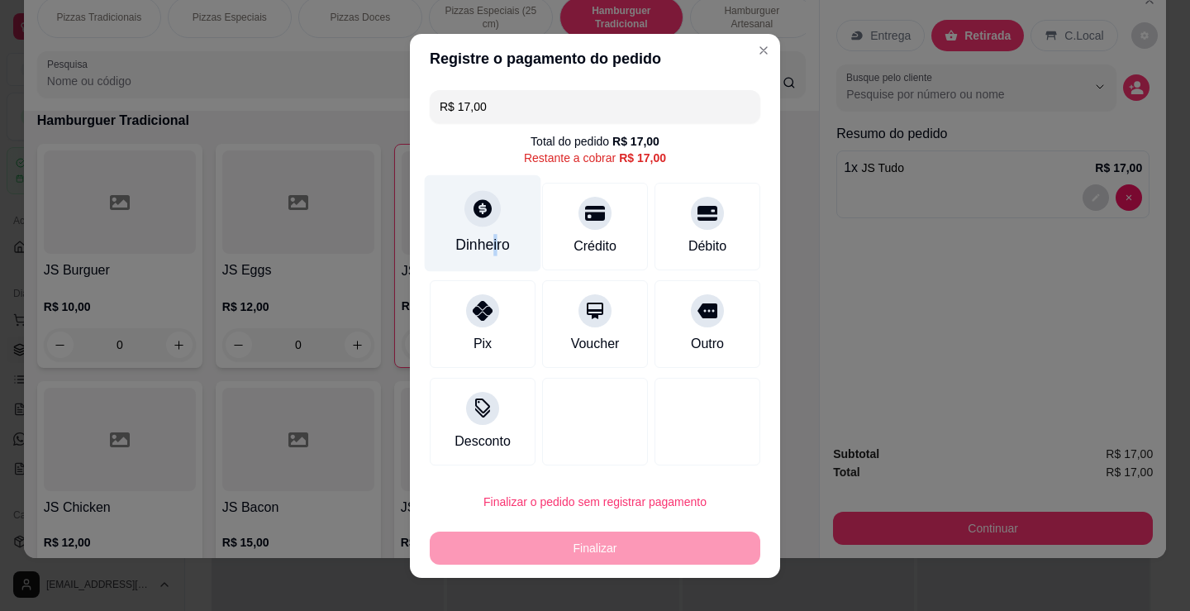
click at [485, 240] on div "Dinheiro" at bounding box center [482, 244] width 55 height 21
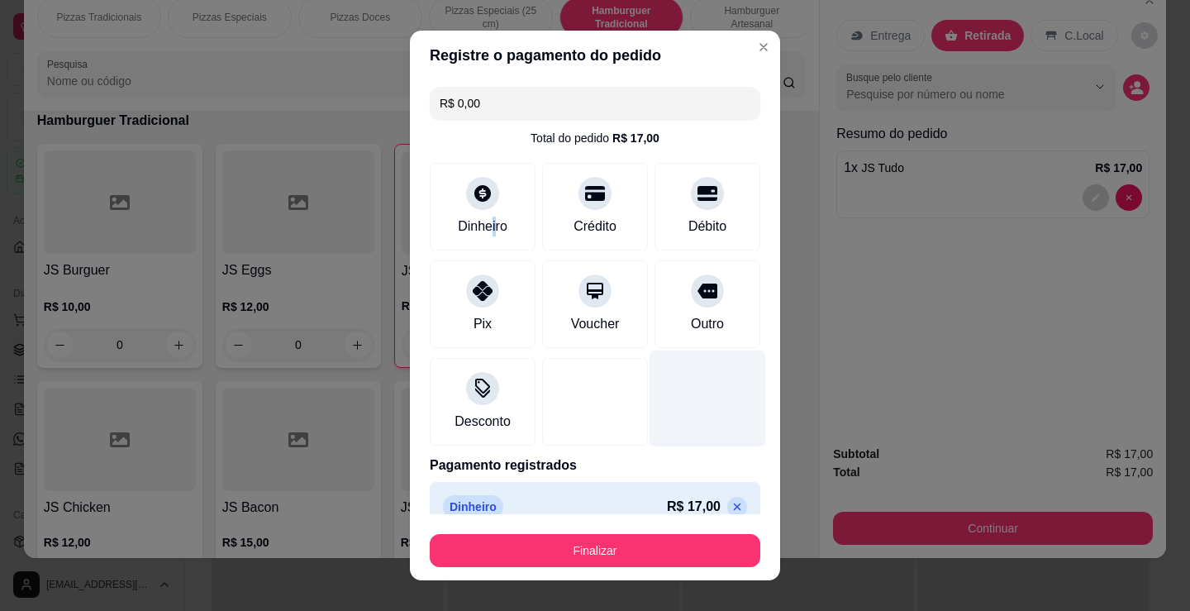
type input "R$ 0,00"
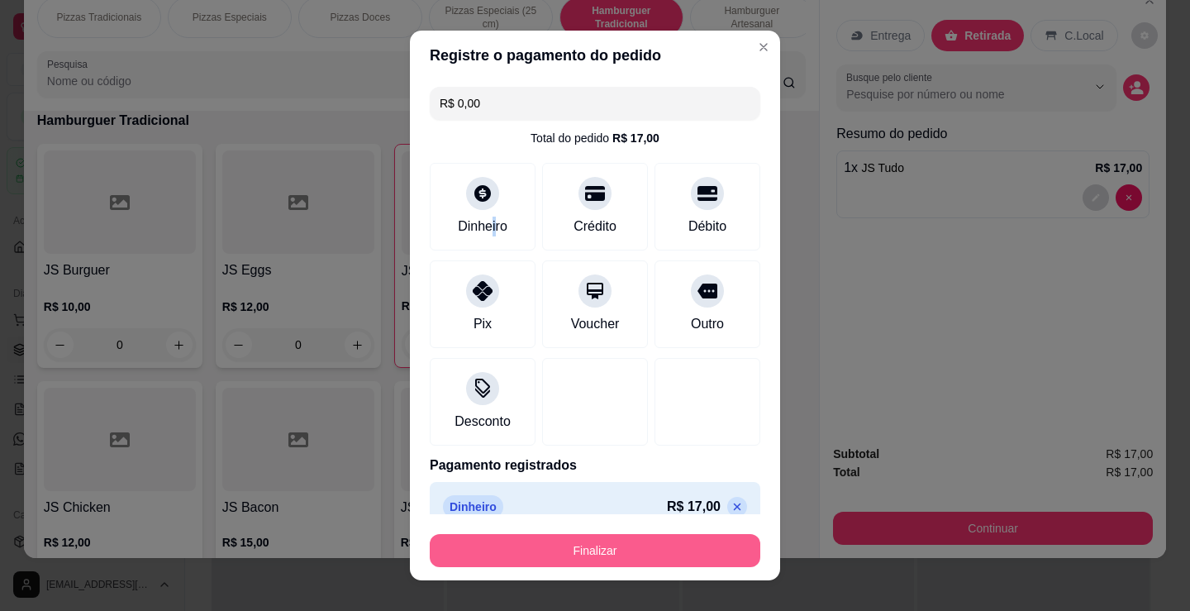
click at [659, 541] on button "Finalizar" at bounding box center [595, 550] width 330 height 33
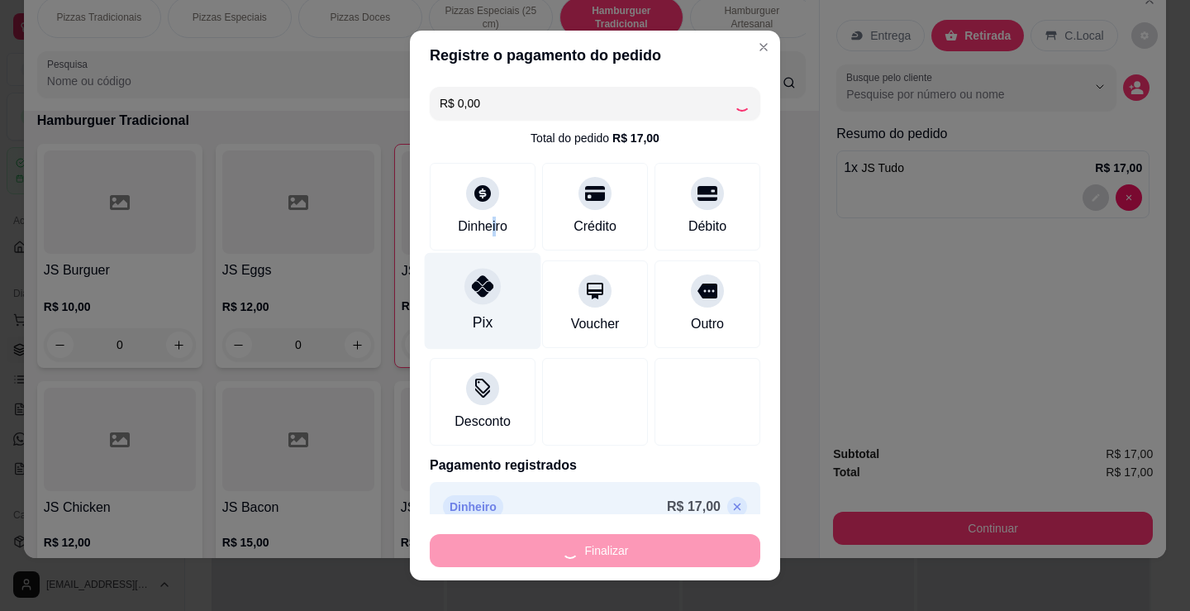
type input "0"
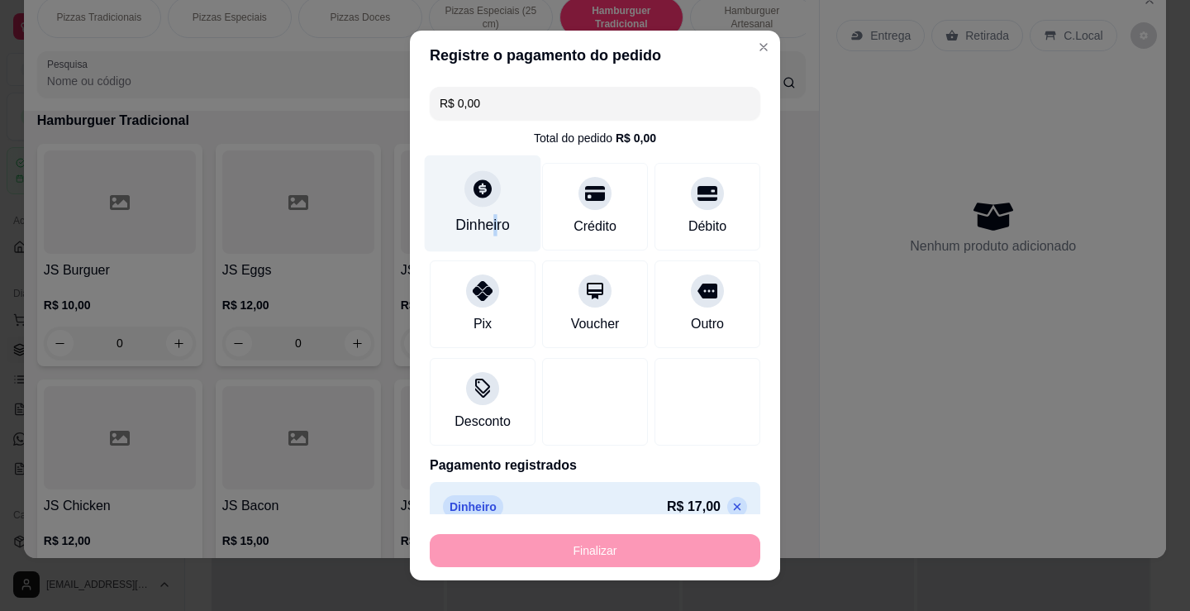
type input "-R$ 17,00"
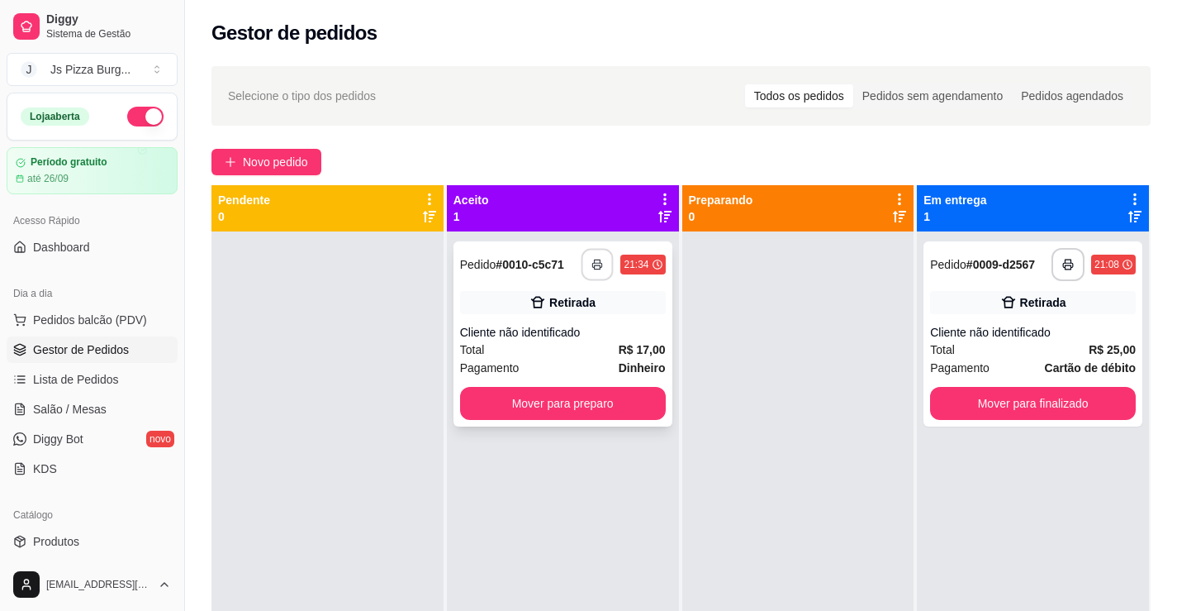
click at [595, 265] on rect "button" at bounding box center [598, 267] width 6 height 4
click at [112, 320] on span "Pedidos balcão (PDV)" at bounding box center [90, 319] width 114 height 17
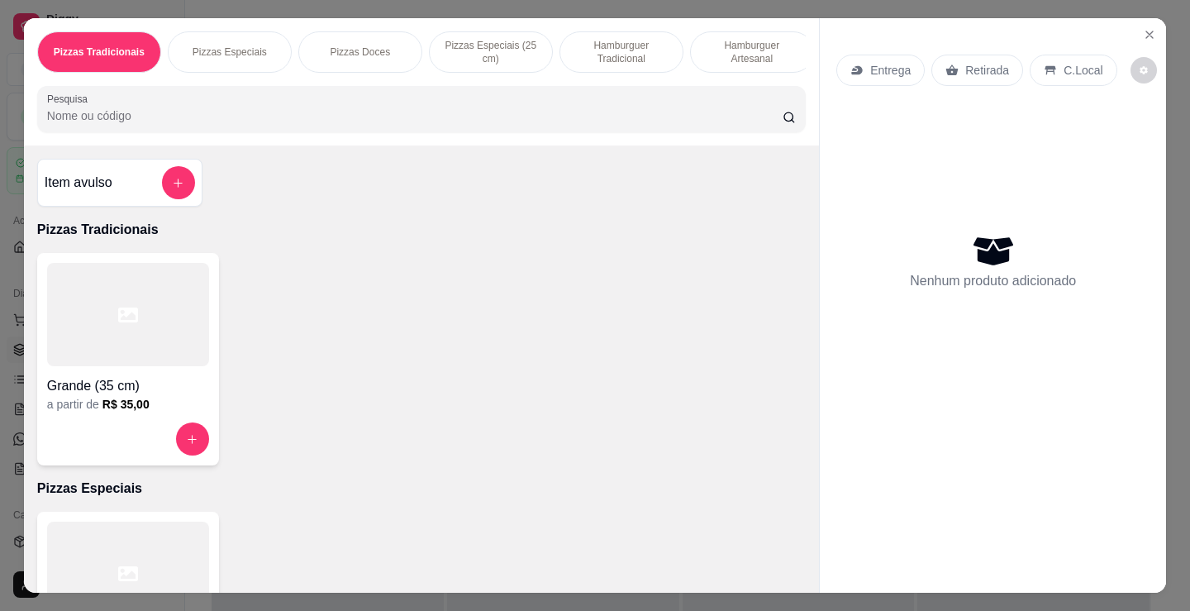
click at [649, 45] on p "Hamburguer Tradicional" at bounding box center [621, 52] width 96 height 26
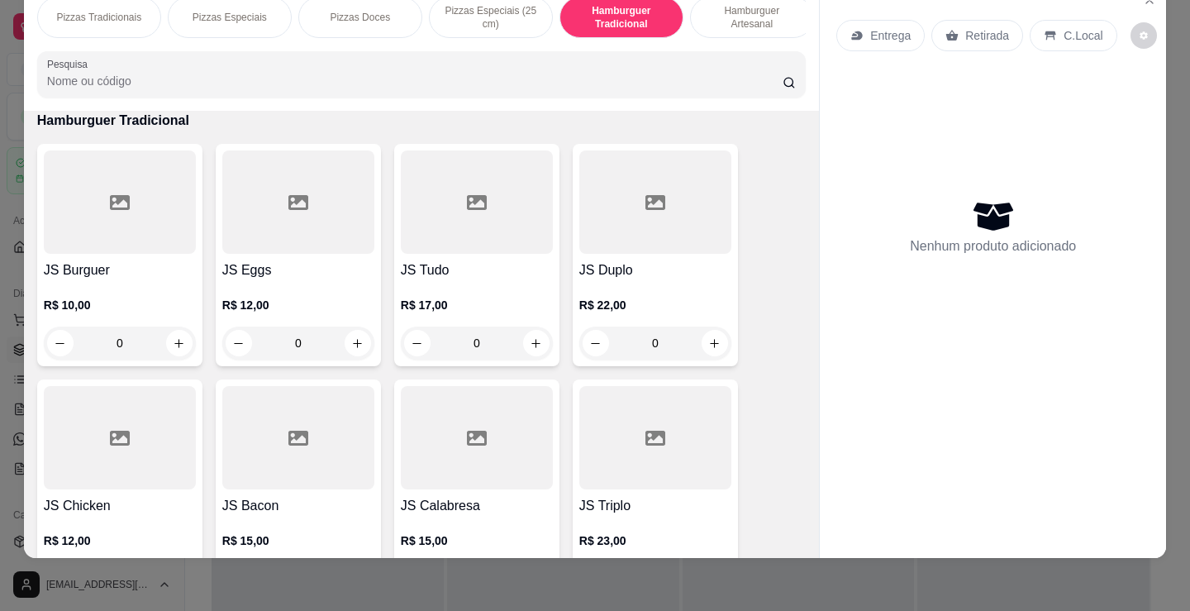
scroll to position [1191, 0]
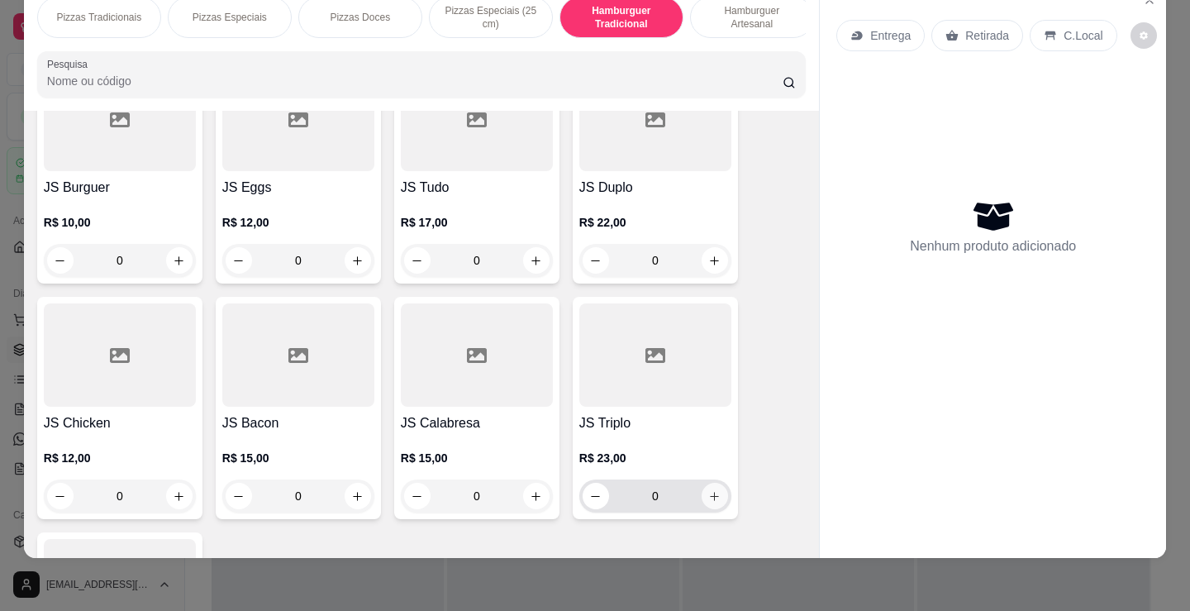
click at [717, 506] on button "increase-product-quantity" at bounding box center [714, 495] width 26 height 26
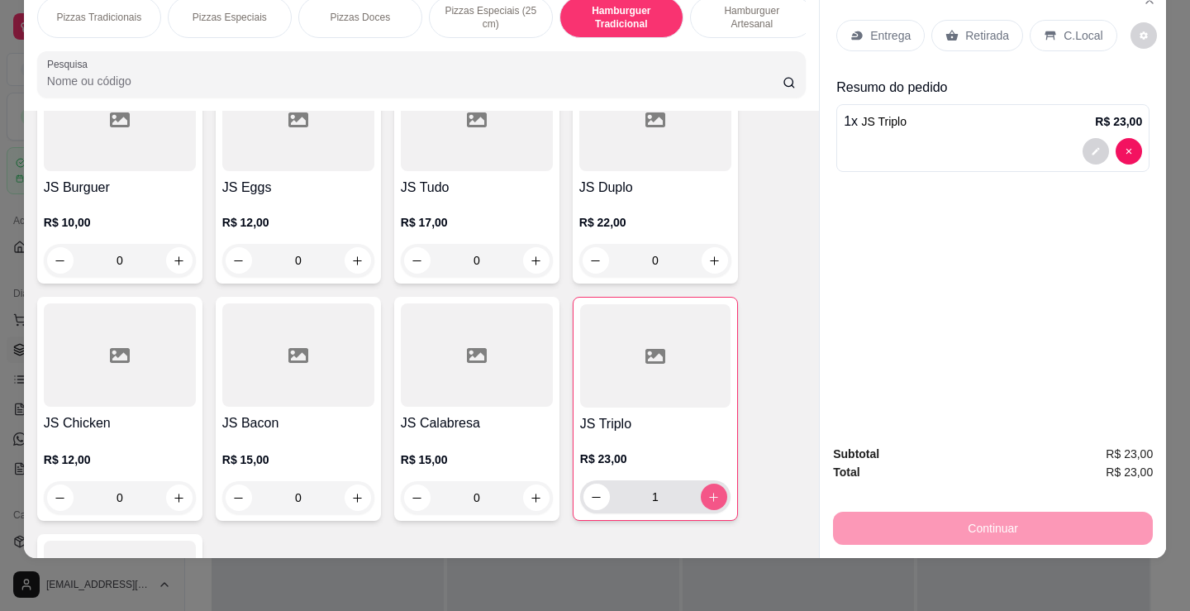
click at [711, 502] on icon "increase-product-quantity" at bounding box center [713, 497] width 12 height 12
type input "2"
click at [968, 27] on p "Retirada" at bounding box center [987, 35] width 44 height 17
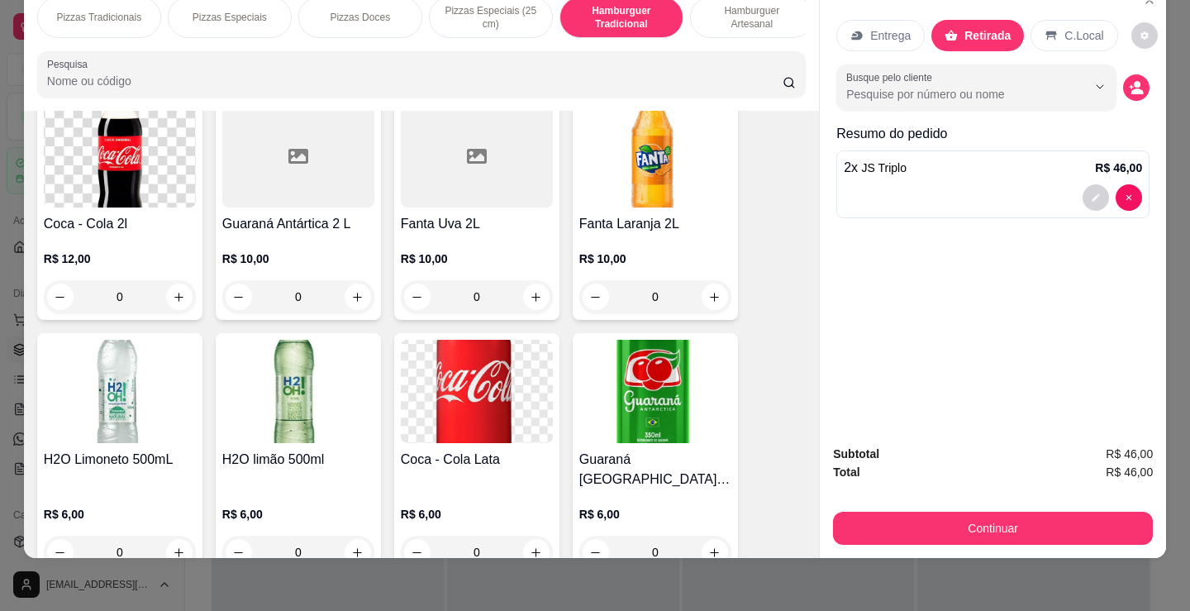
scroll to position [3174, 0]
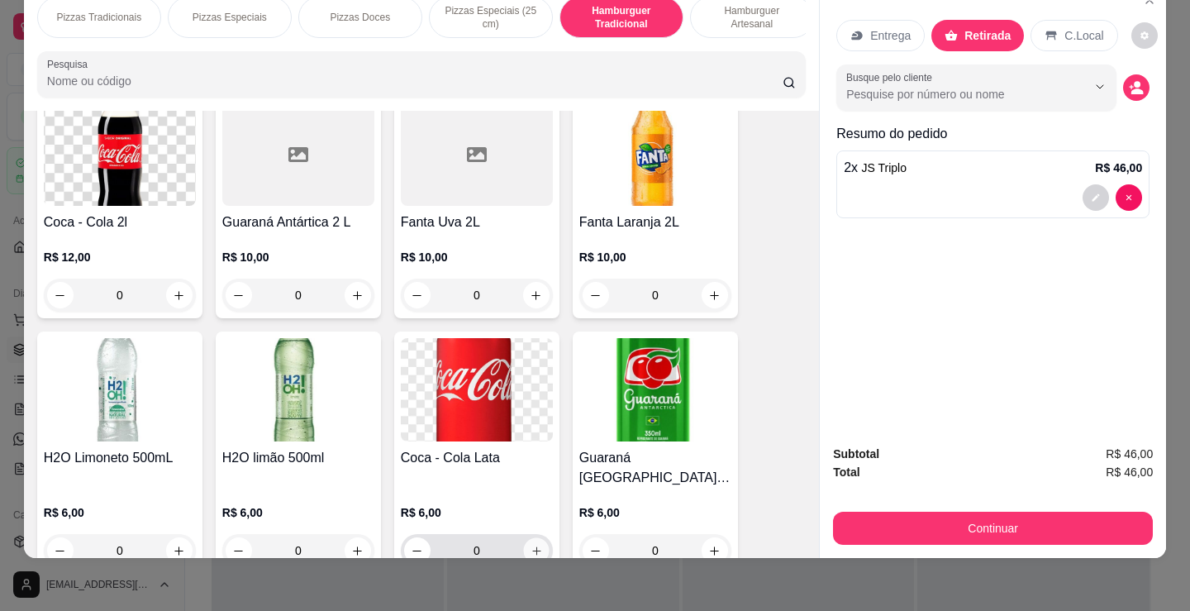
click at [528, 540] on button "increase-product-quantity" at bounding box center [536, 551] width 26 height 26
click at [530, 544] on icon "increase-product-quantity" at bounding box center [535, 550] width 12 height 12
type input "2"
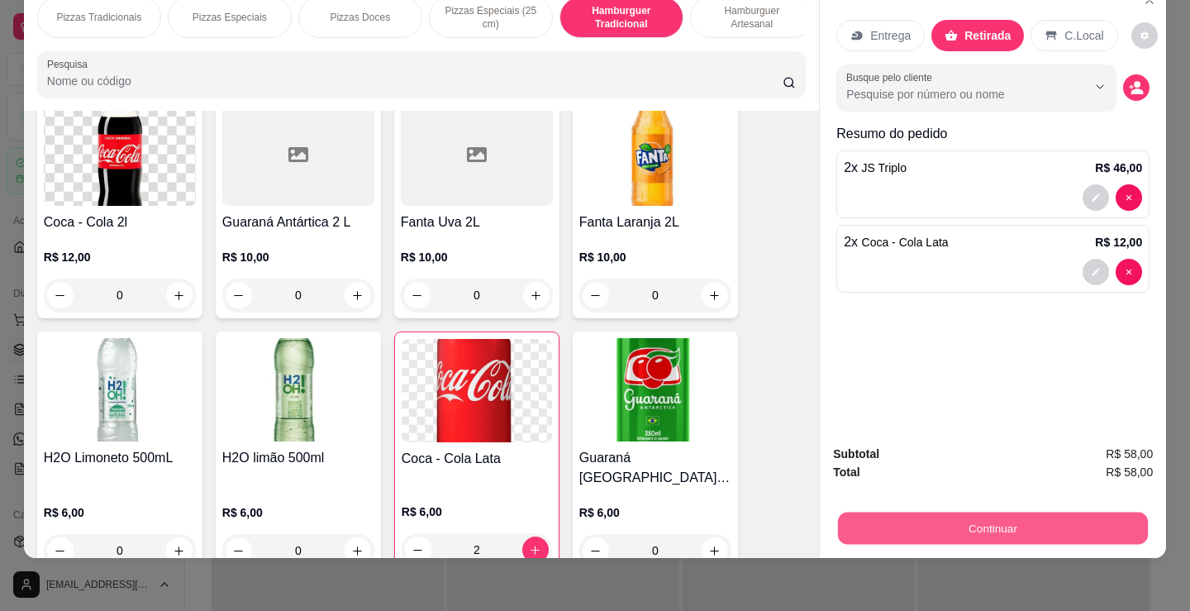
click at [912, 511] on button "Continuar" at bounding box center [993, 527] width 310 height 32
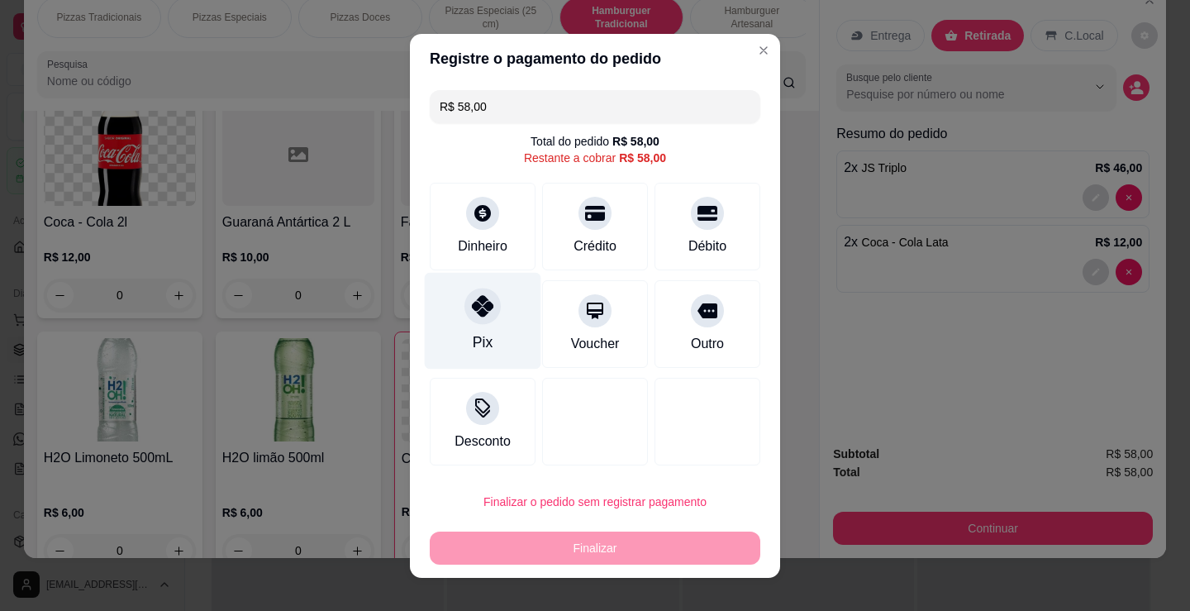
click at [478, 325] on div "Pix" at bounding box center [483, 320] width 116 height 97
type input "R$ 0,00"
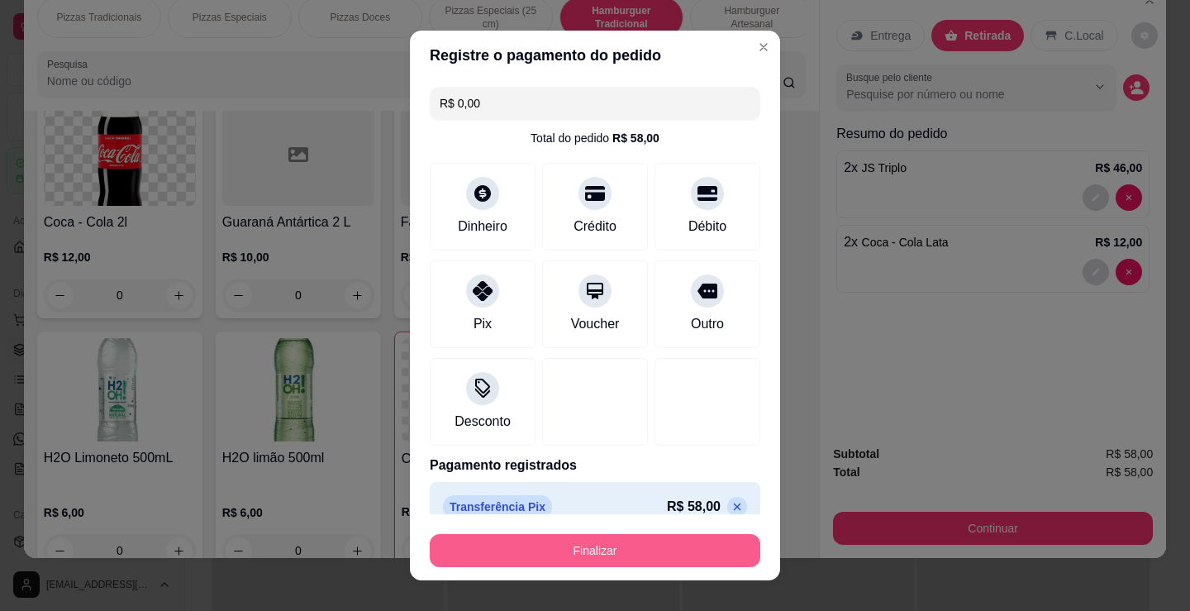
click at [718, 557] on button "Finalizar" at bounding box center [595, 550] width 330 height 33
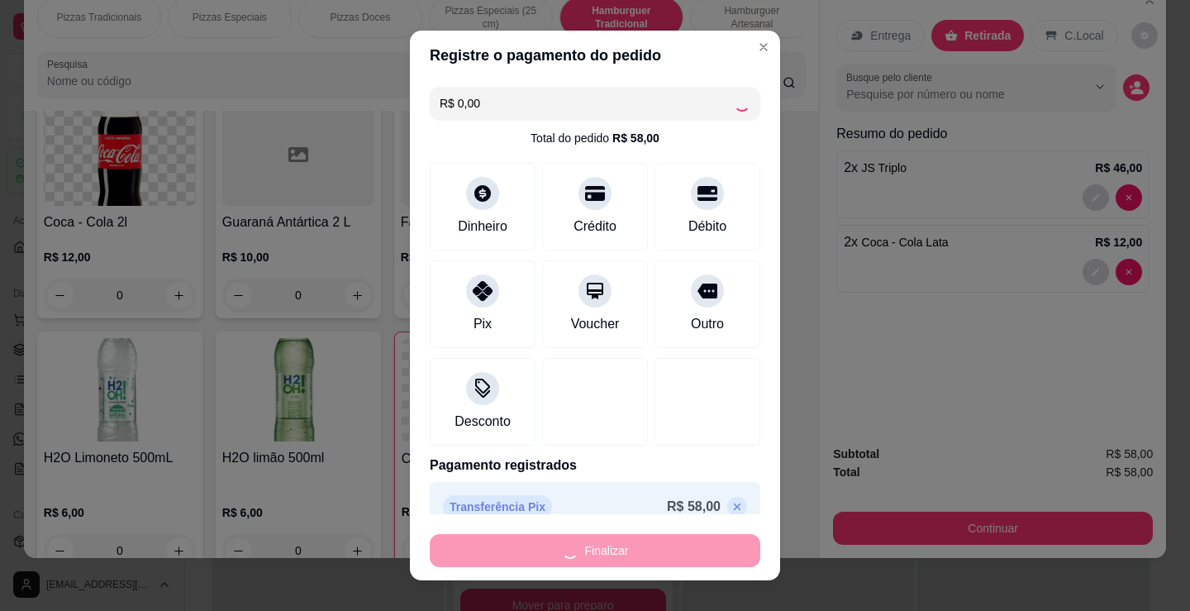
type input "0"
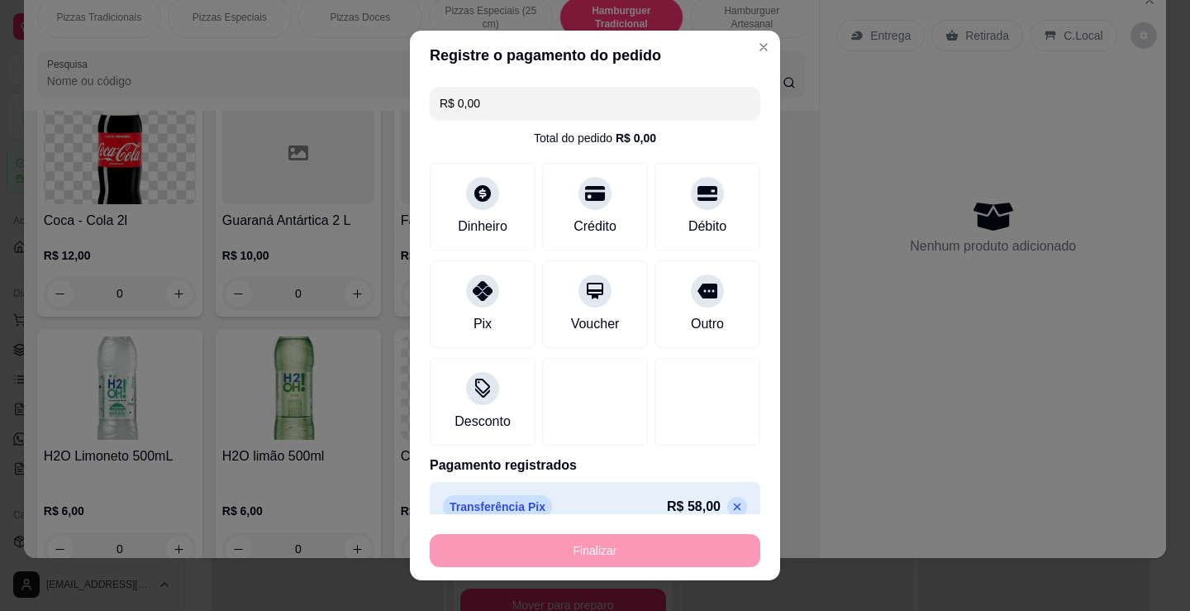
type input "-R$ 58,00"
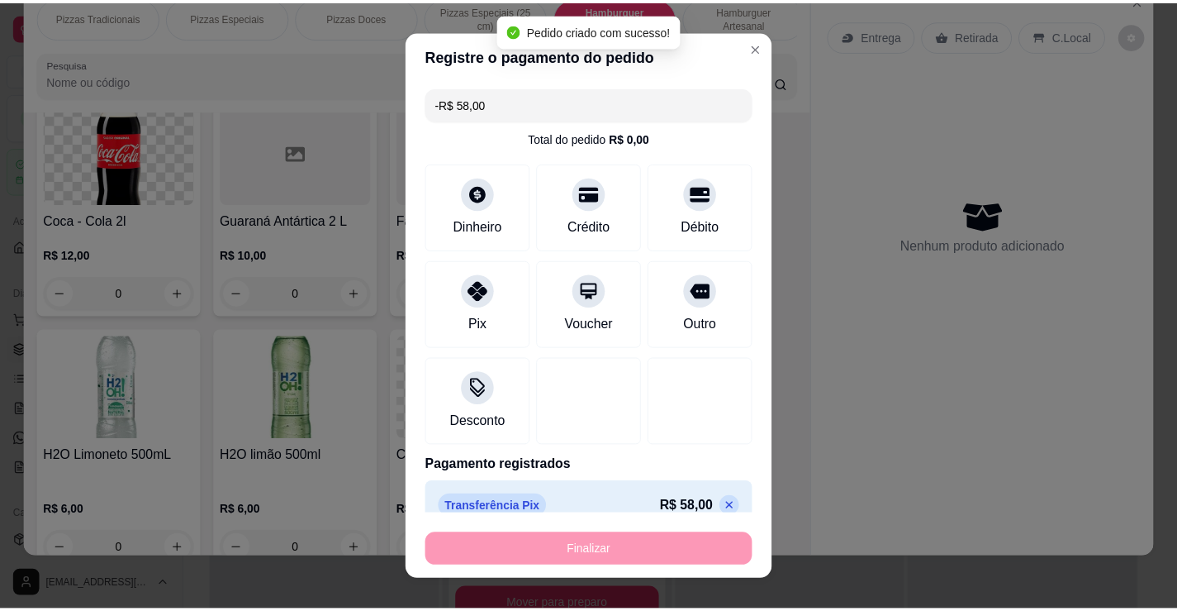
scroll to position [3173, 0]
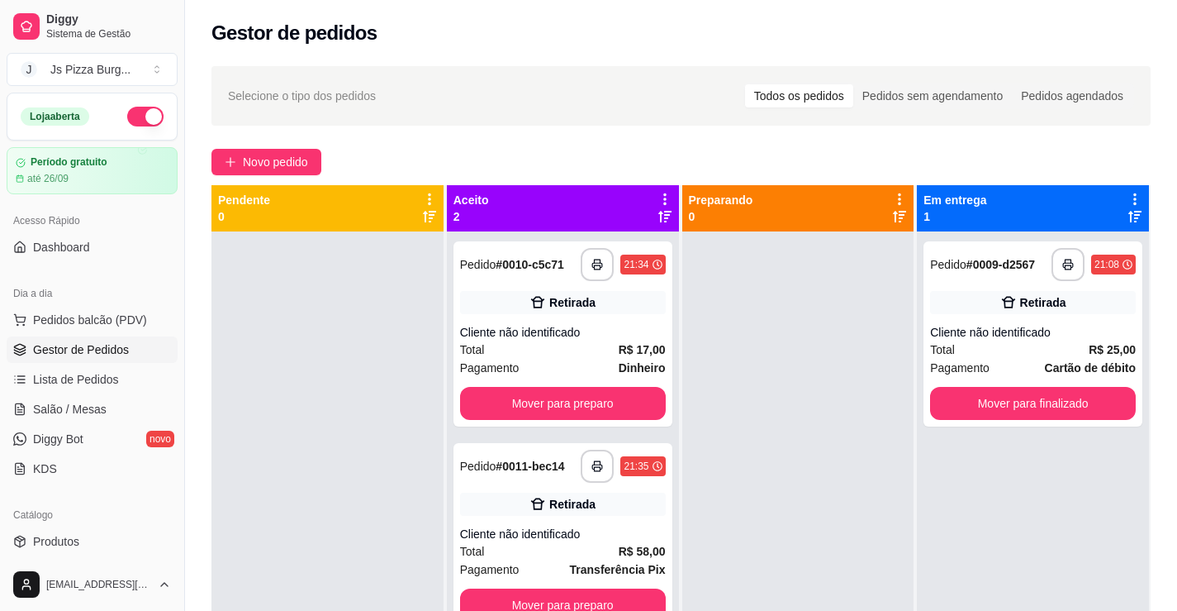
scroll to position [46, 0]
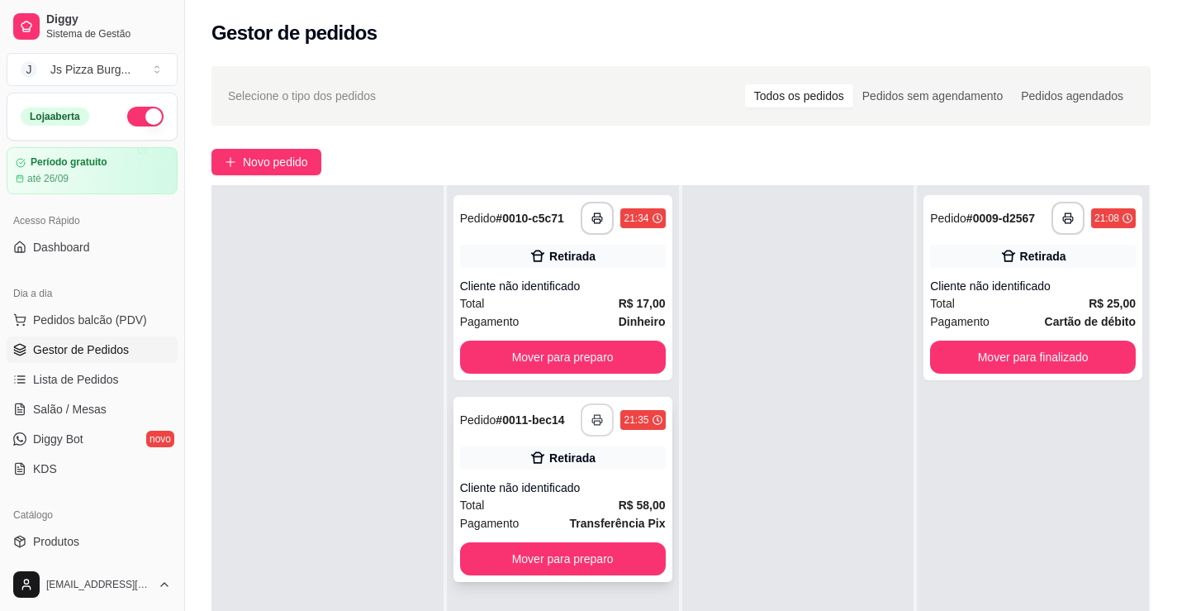
click at [595, 417] on icon "button" at bounding box center [598, 420] width 12 height 12
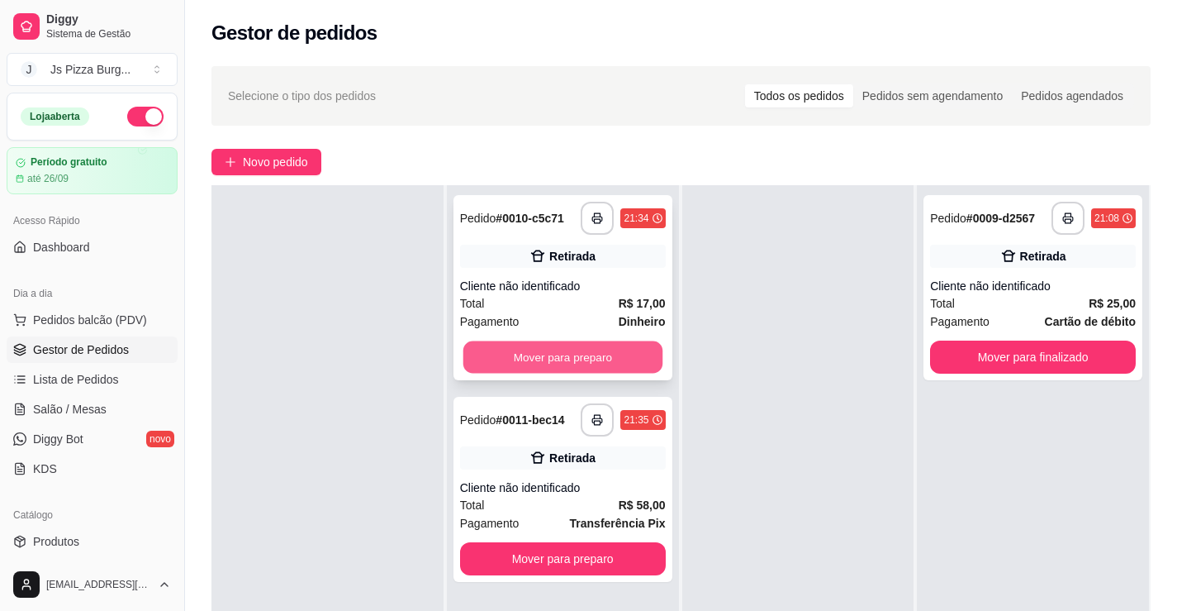
click at [534, 349] on button "Mover para preparo" at bounding box center [562, 357] width 199 height 32
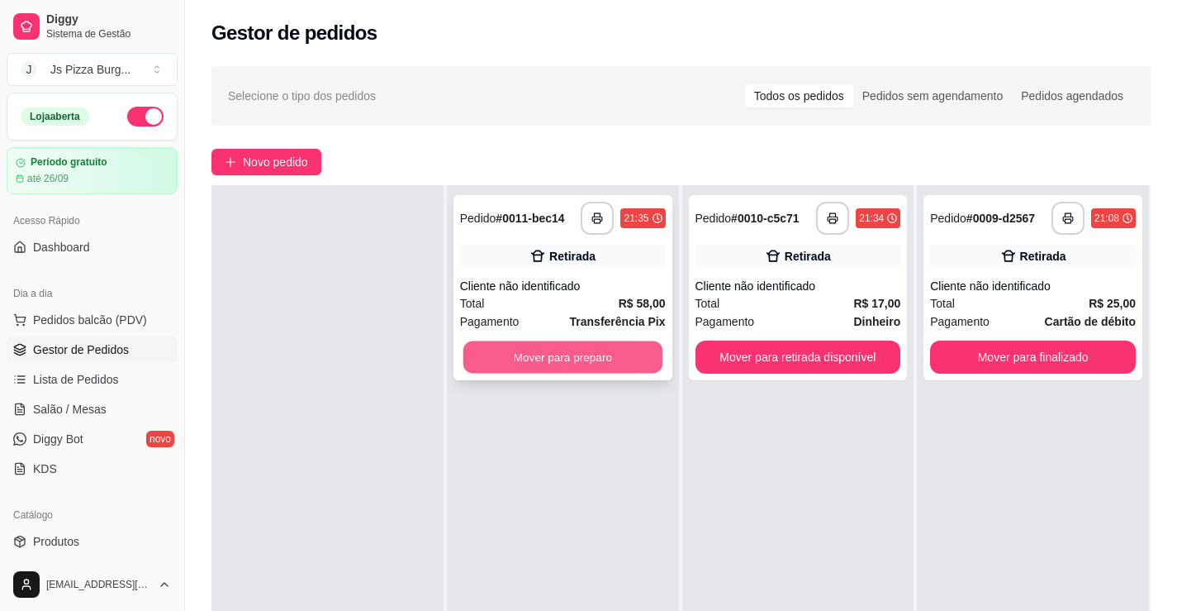
click at [595, 354] on button "Mover para preparo" at bounding box center [562, 357] width 199 height 32
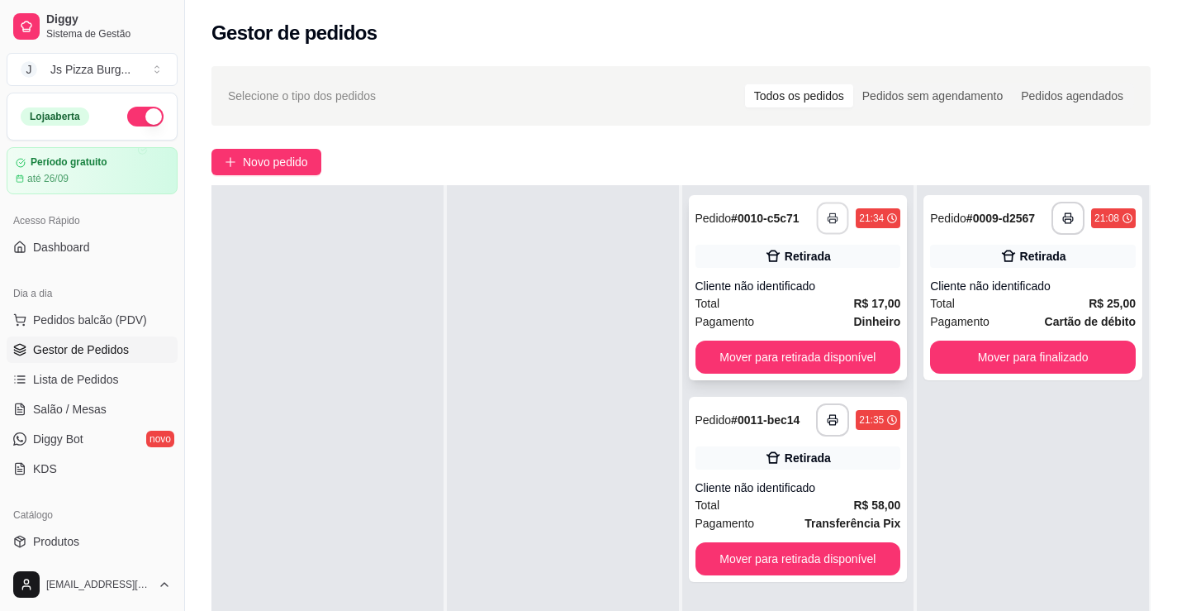
click at [820, 207] on button "button" at bounding box center [833, 218] width 32 height 32
click at [819, 419] on button "button" at bounding box center [832, 419] width 33 height 33
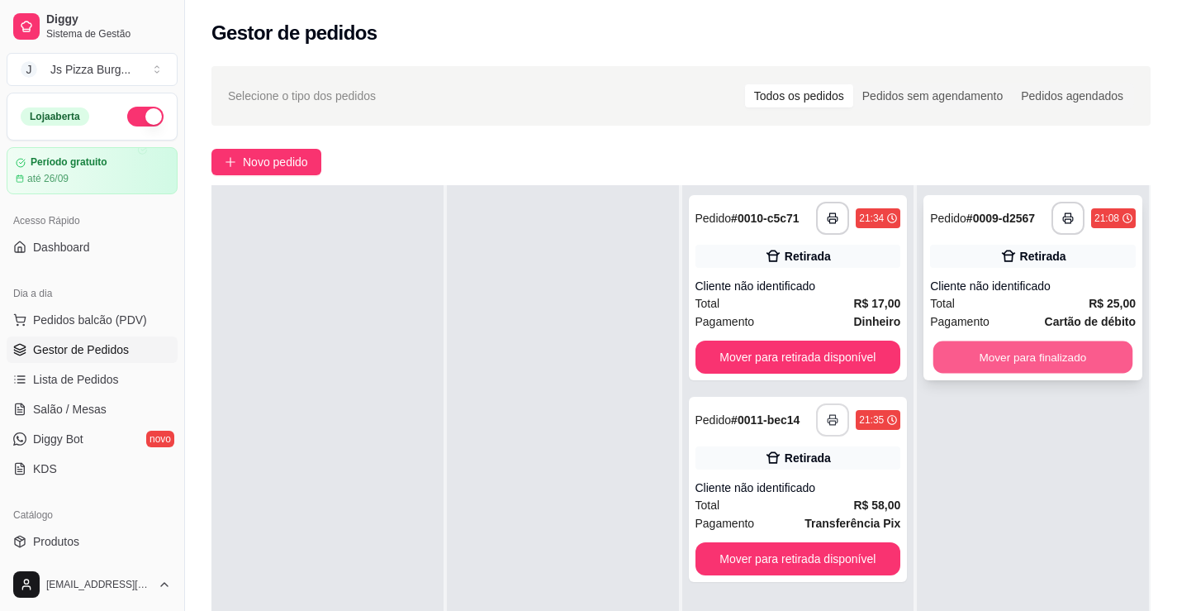
click at [1016, 359] on button "Mover para finalizado" at bounding box center [1033, 357] width 199 height 32
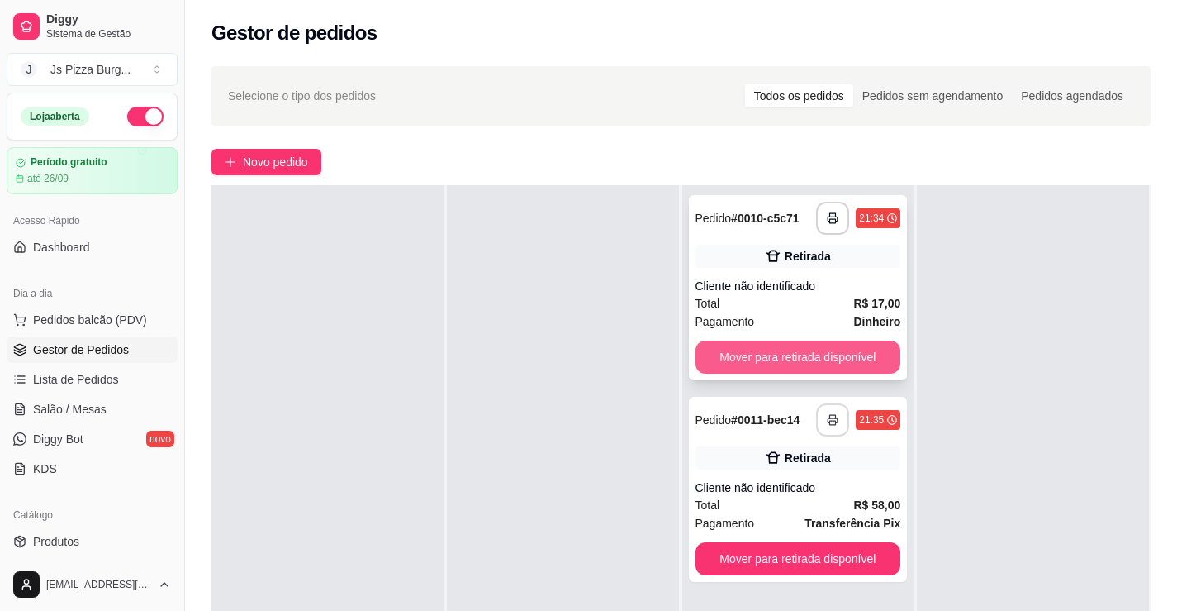
click at [822, 340] on button "Mover para retirada disponível" at bounding box center [799, 356] width 206 height 33
click at [840, 346] on button "Mover para retirada disponível" at bounding box center [797, 357] width 199 height 32
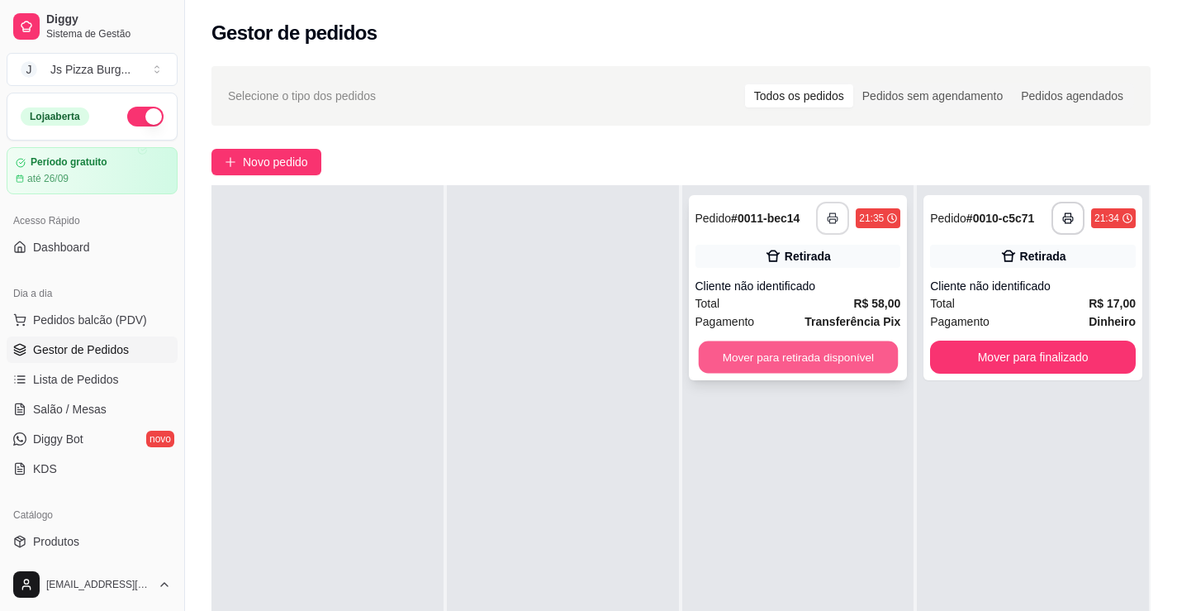
click at [806, 373] on button "Mover para retirada disponível" at bounding box center [797, 357] width 199 height 32
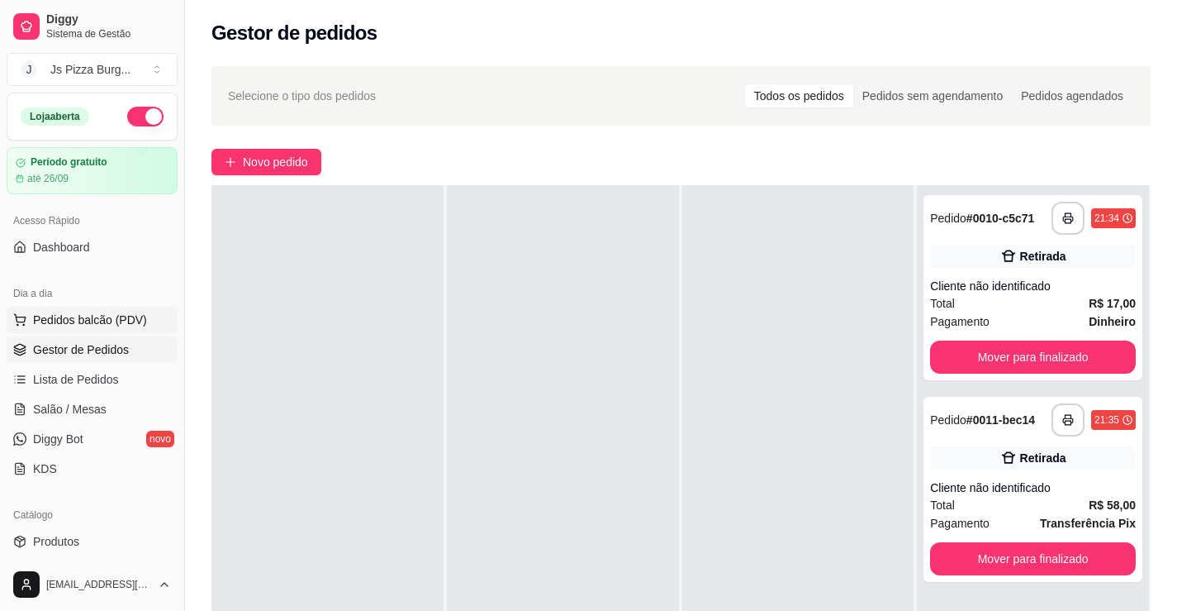
click at [121, 321] on span "Pedidos balcão (PDV)" at bounding box center [90, 319] width 114 height 17
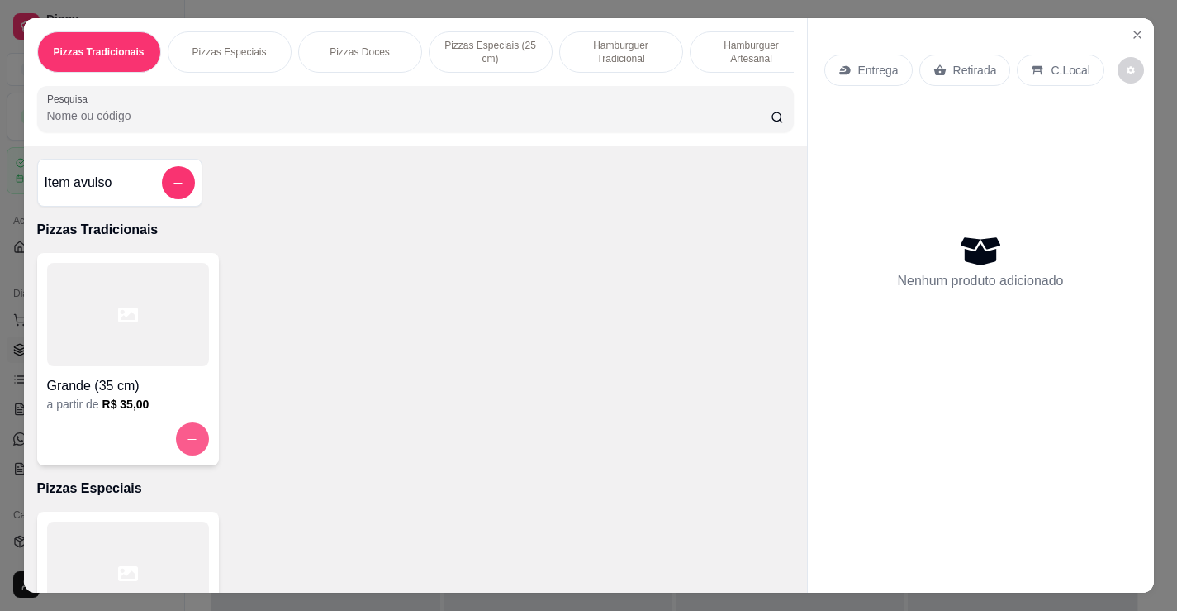
click at [188, 445] on icon "increase-product-quantity" at bounding box center [192, 439] width 12 height 12
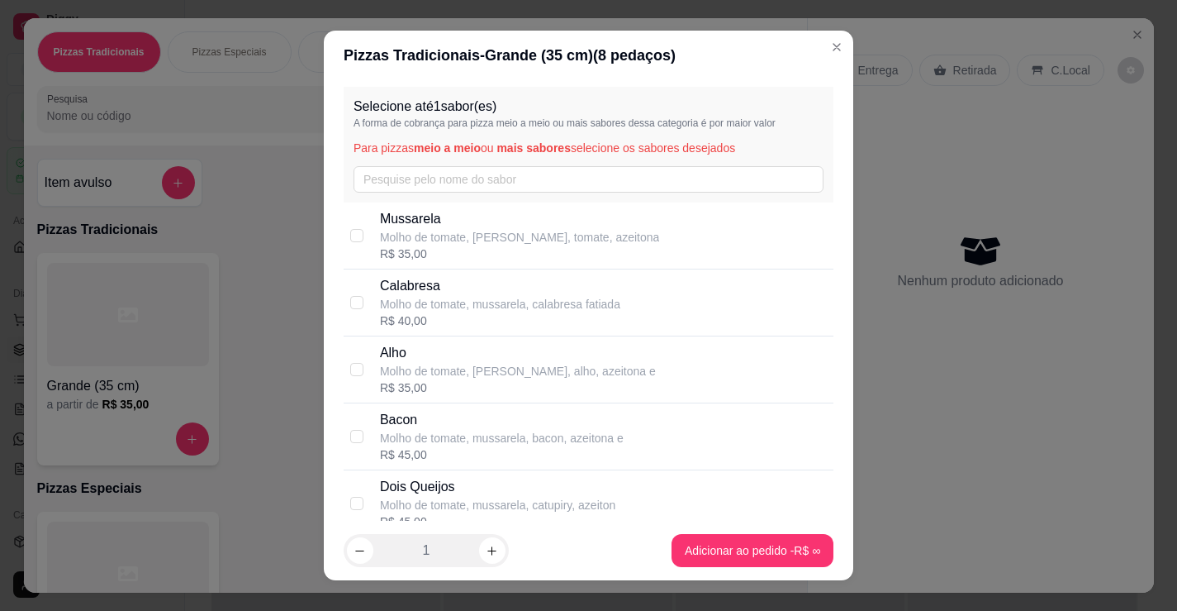
click at [463, 285] on p "Calabresa" at bounding box center [500, 286] width 240 height 20
checkbox input "true"
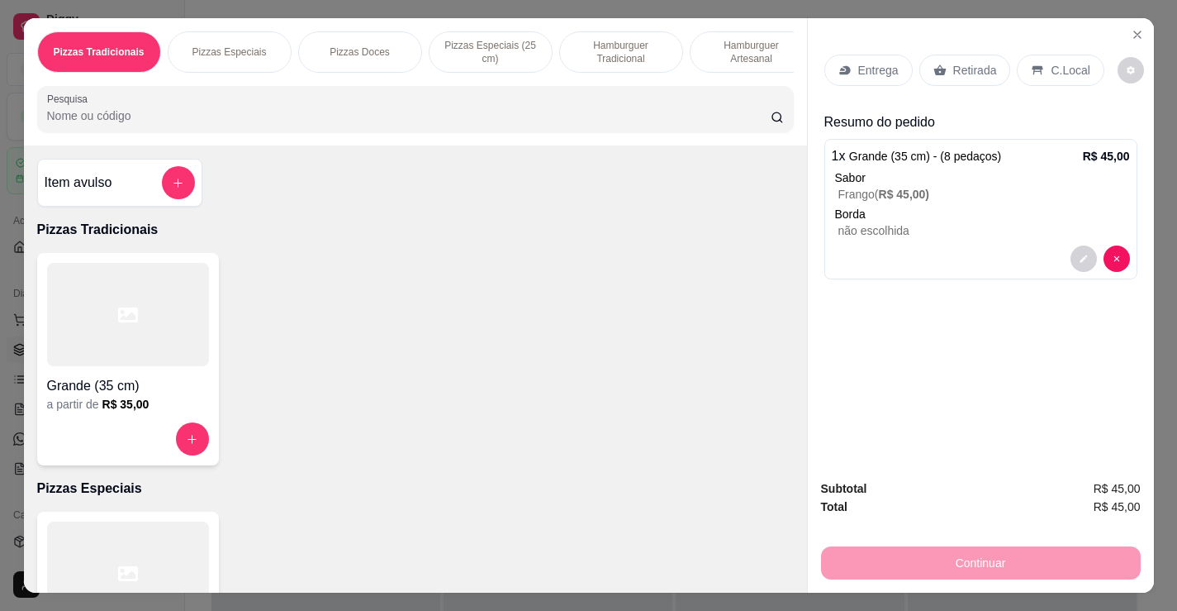
type input "1"
click at [967, 67] on p "Retirada" at bounding box center [975, 70] width 44 height 17
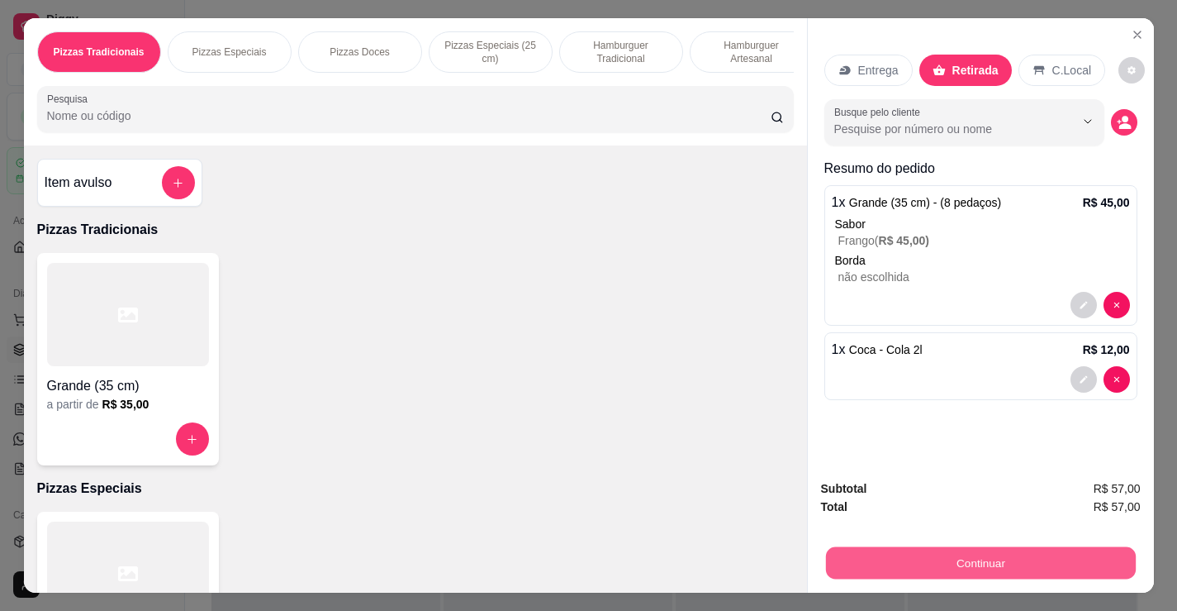
click at [920, 559] on button "Continuar" at bounding box center [980, 562] width 310 height 32
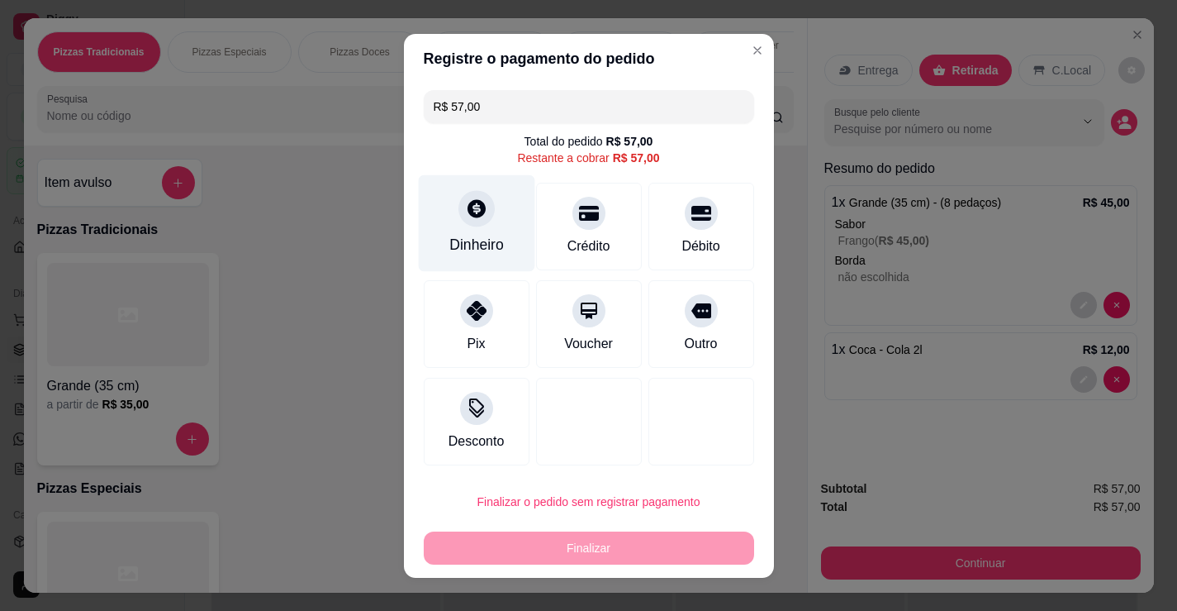
click at [485, 226] on div "Dinheiro" at bounding box center [476, 222] width 116 height 97
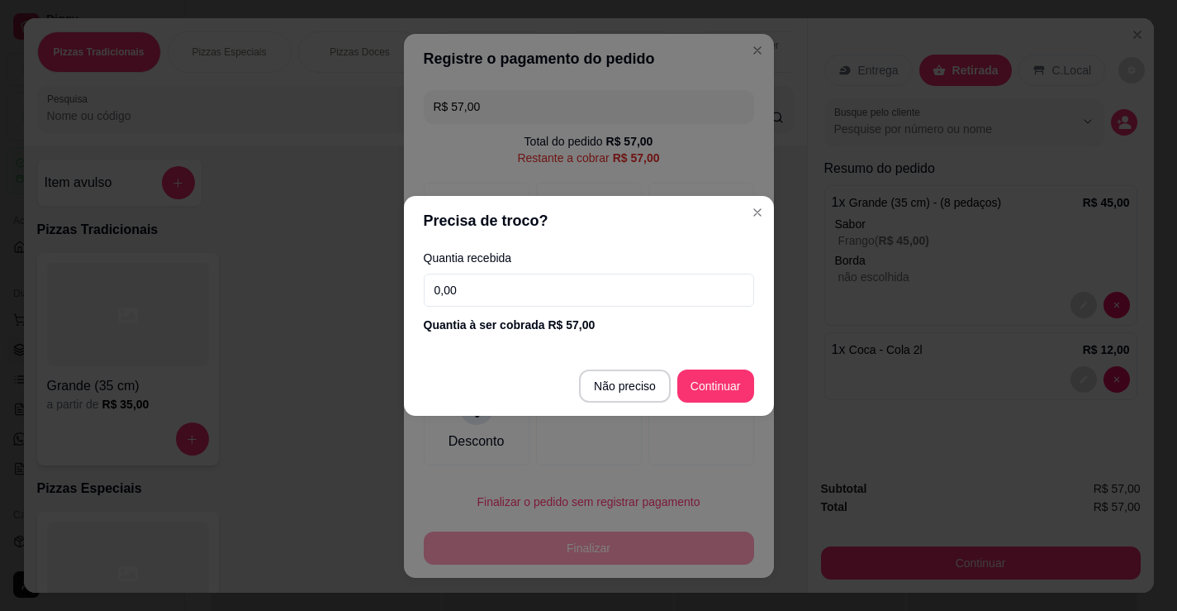
click at [605, 285] on input "0,00" at bounding box center [589, 289] width 330 height 33
type input "100,00"
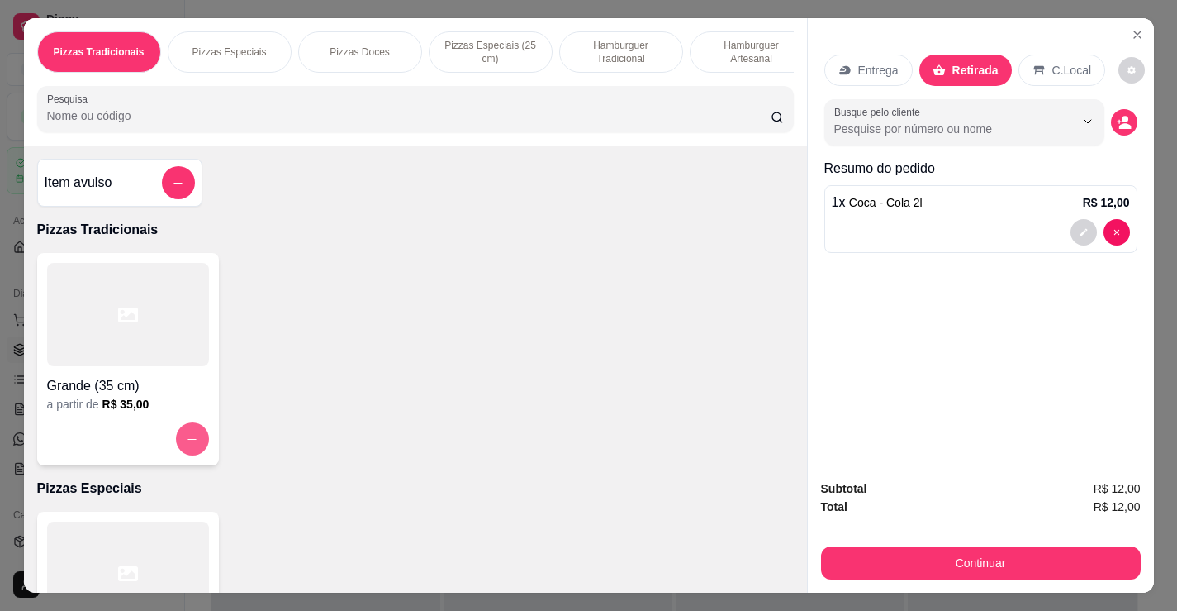
click at [191, 445] on icon "increase-product-quantity" at bounding box center [192, 439] width 12 height 12
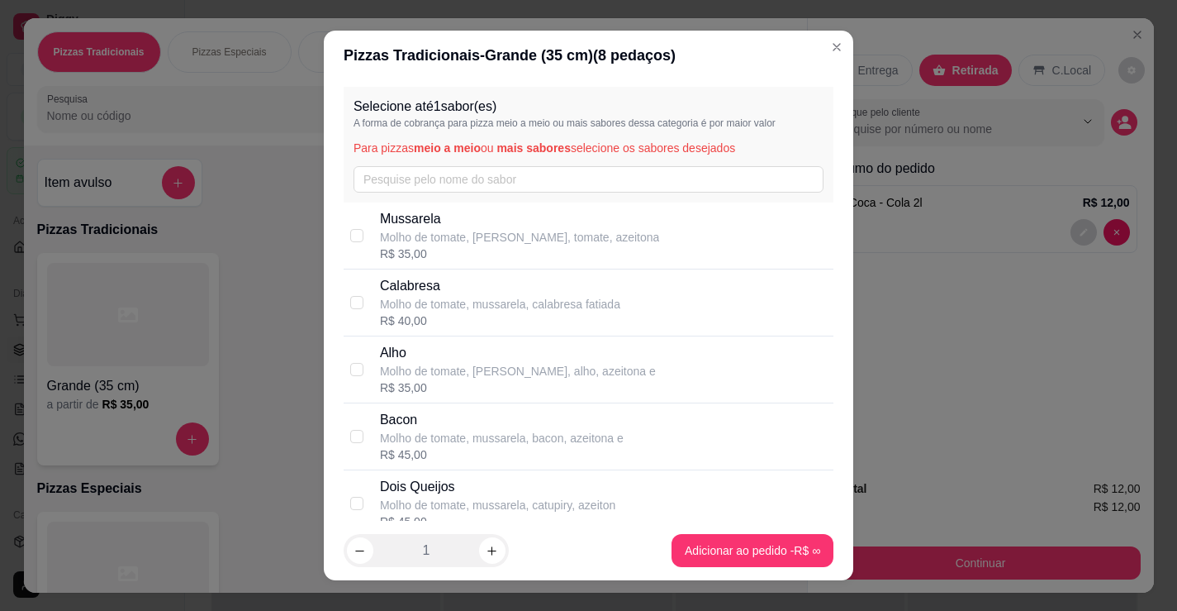
click at [461, 307] on p "Molho de tomate, mussarela, calabresa fatiada" at bounding box center [500, 304] width 240 height 17
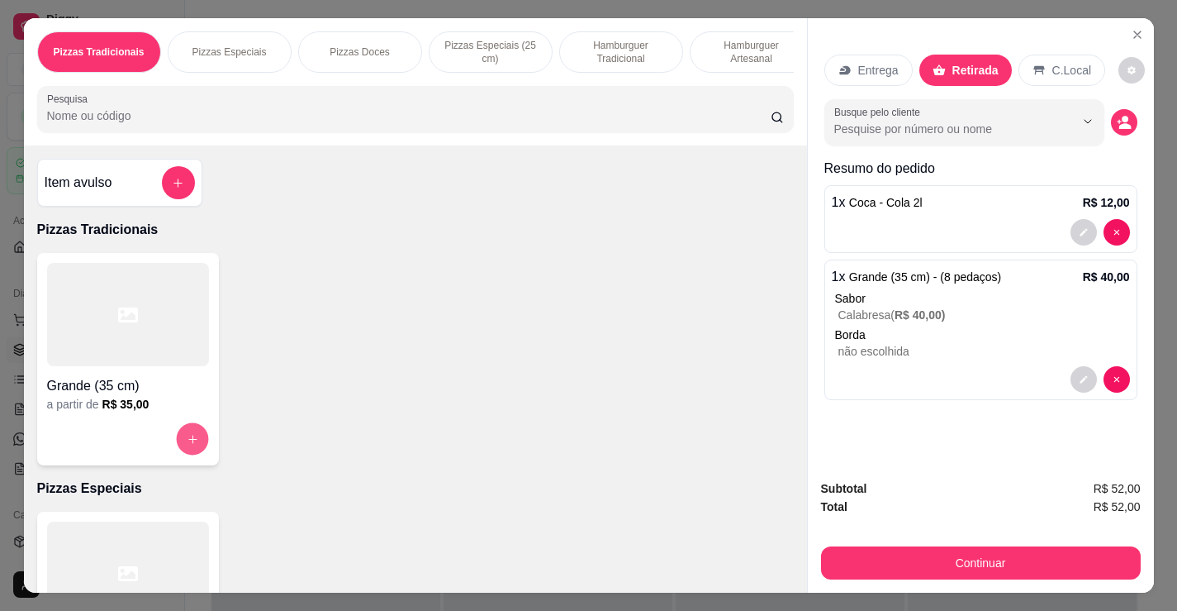
click at [179, 445] on button "increase-product-quantity" at bounding box center [192, 439] width 32 height 32
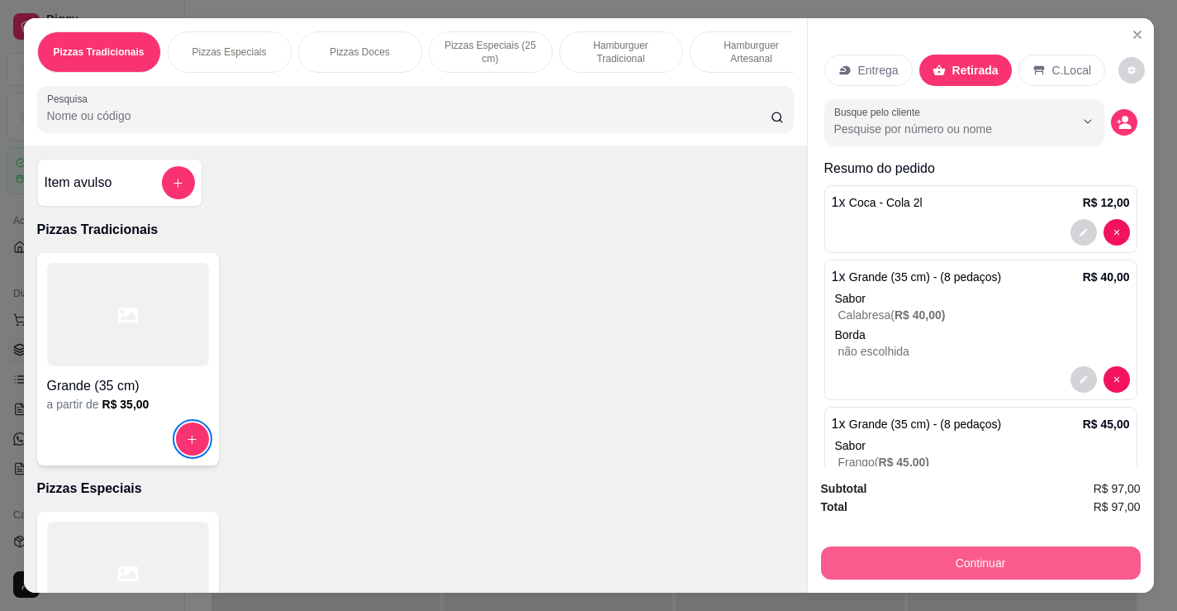
click at [989, 548] on button "Continuar" at bounding box center [981, 562] width 320 height 33
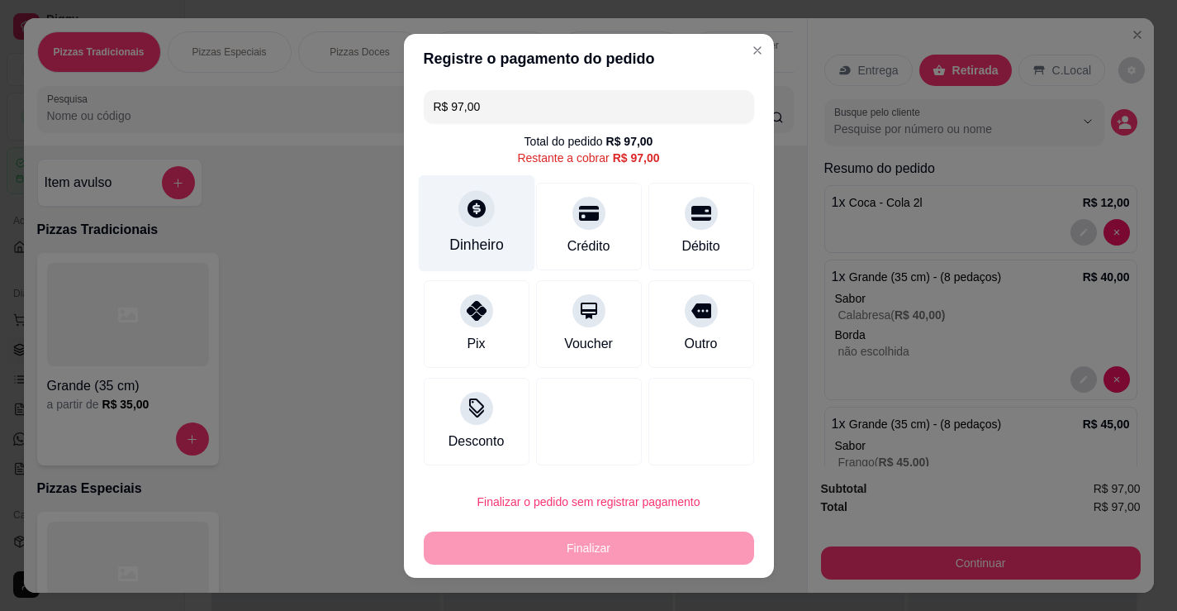
click at [468, 222] on div at bounding box center [477, 208] width 36 height 36
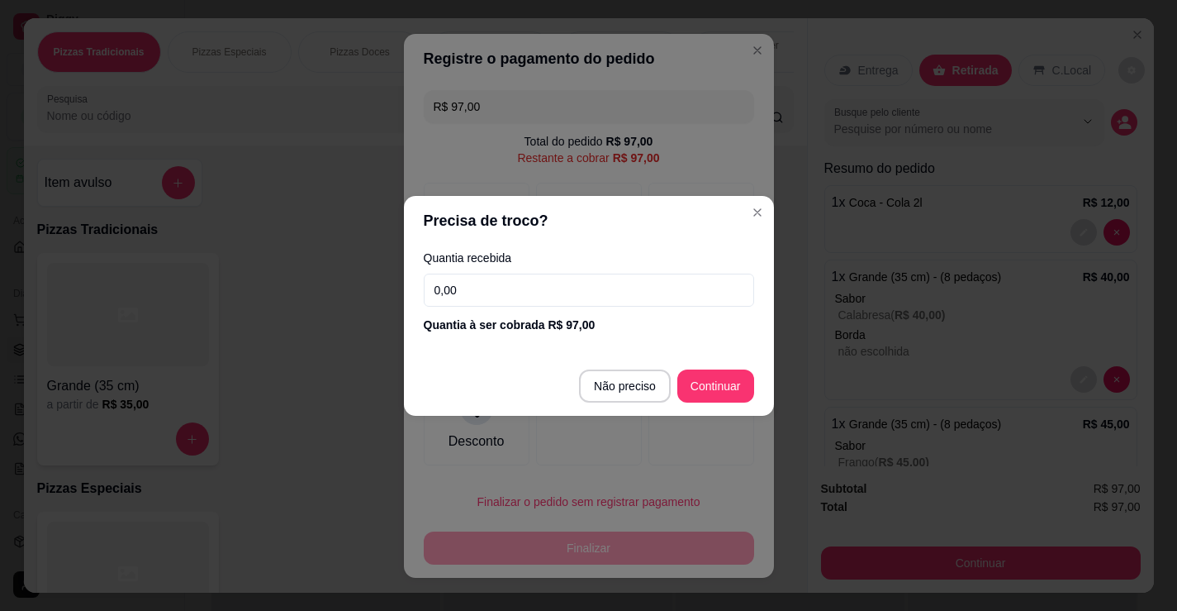
click at [588, 284] on input "0,00" at bounding box center [589, 289] width 330 height 33
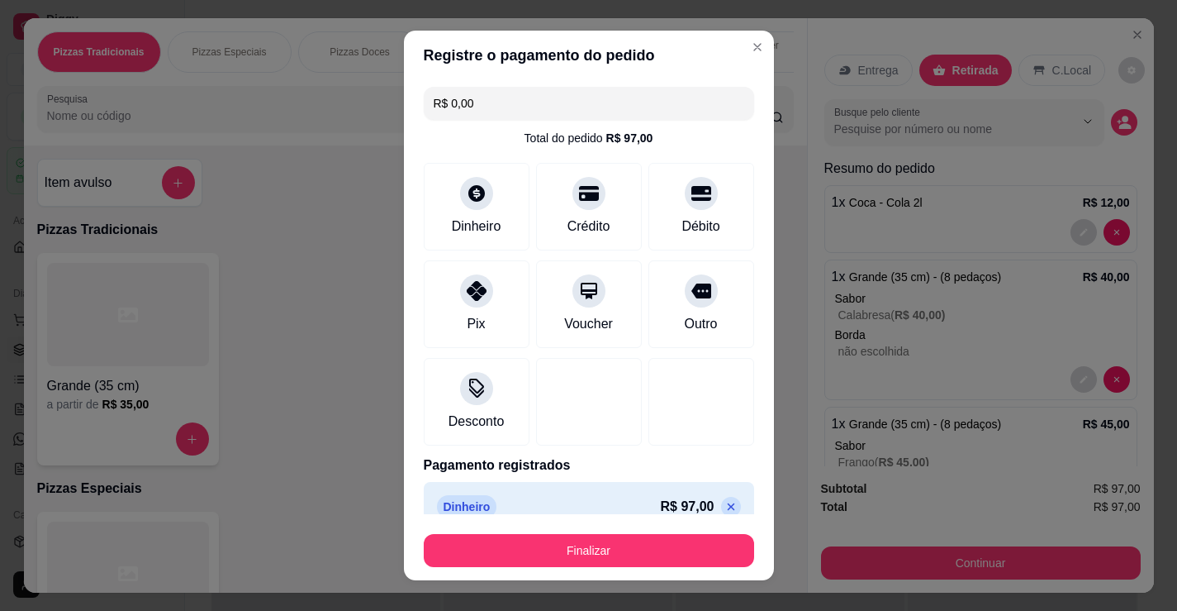
type input "R$ 0,00"
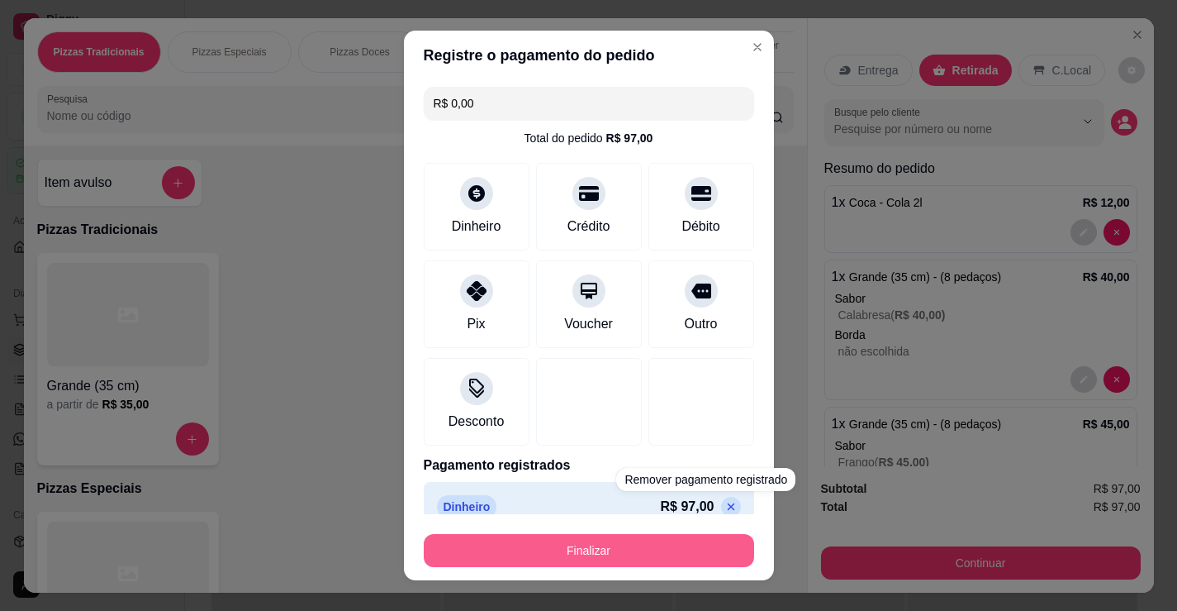
click at [682, 549] on button "Finalizar" at bounding box center [589, 550] width 330 height 33
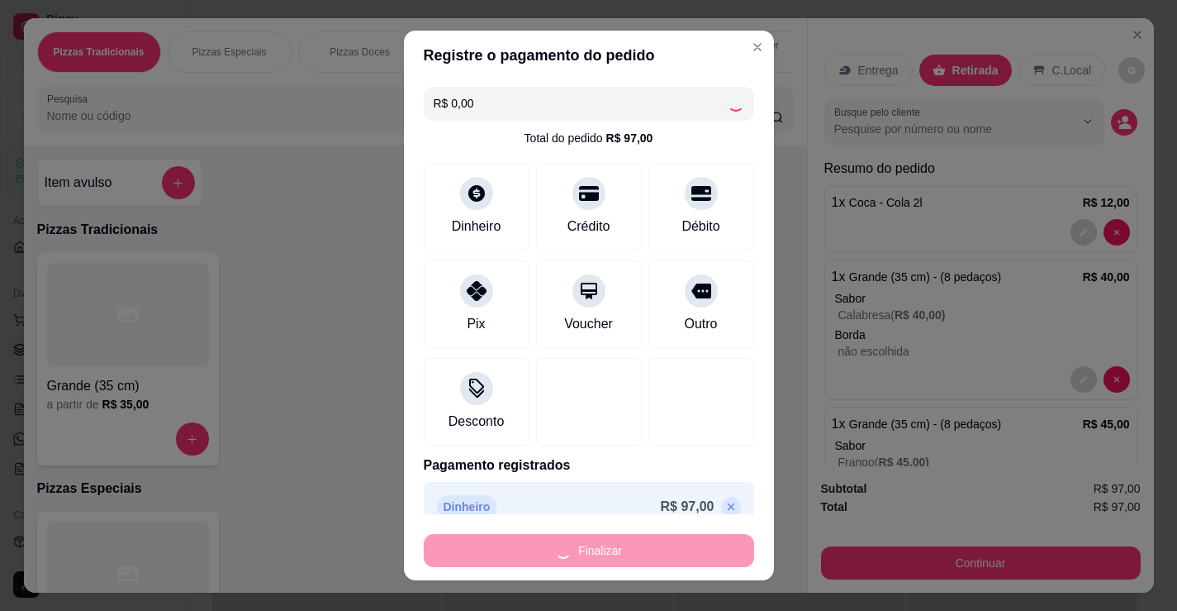
type input "0"
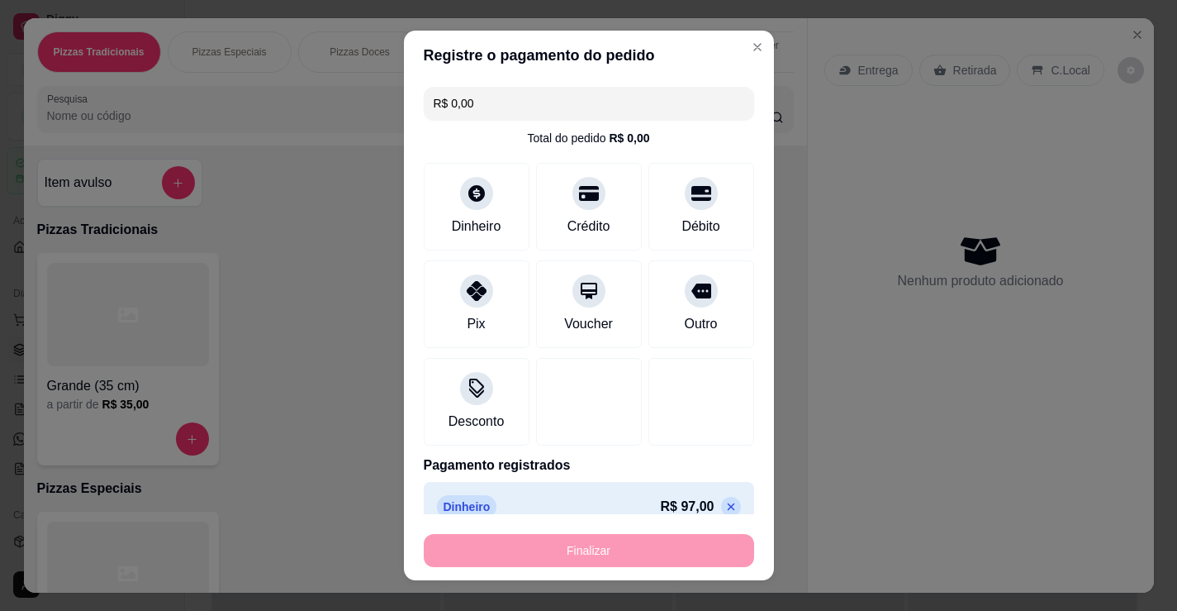
type input "-R$ 97,00"
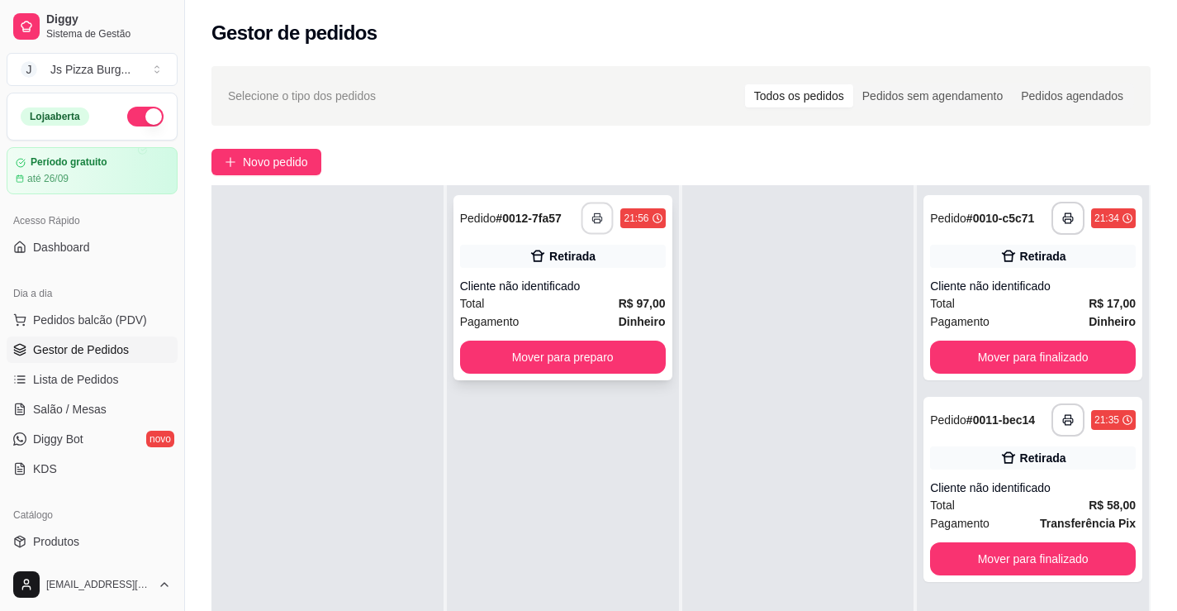
click at [592, 235] on button "button" at bounding box center [598, 218] width 32 height 32
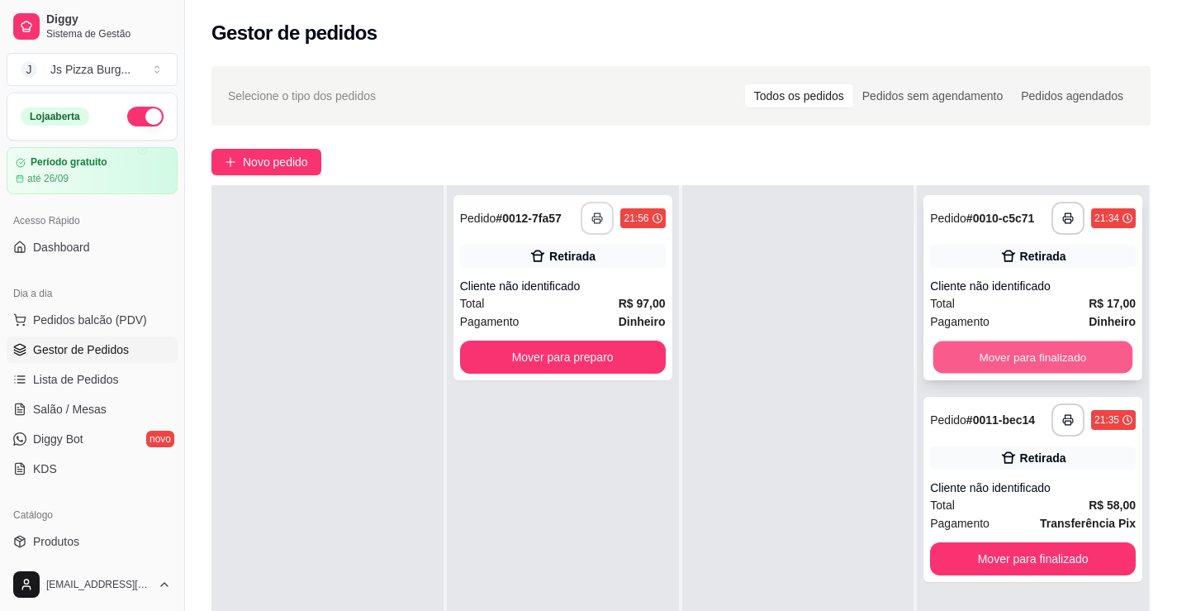
click at [996, 373] on button "Mover para finalizado" at bounding box center [1033, 357] width 199 height 32
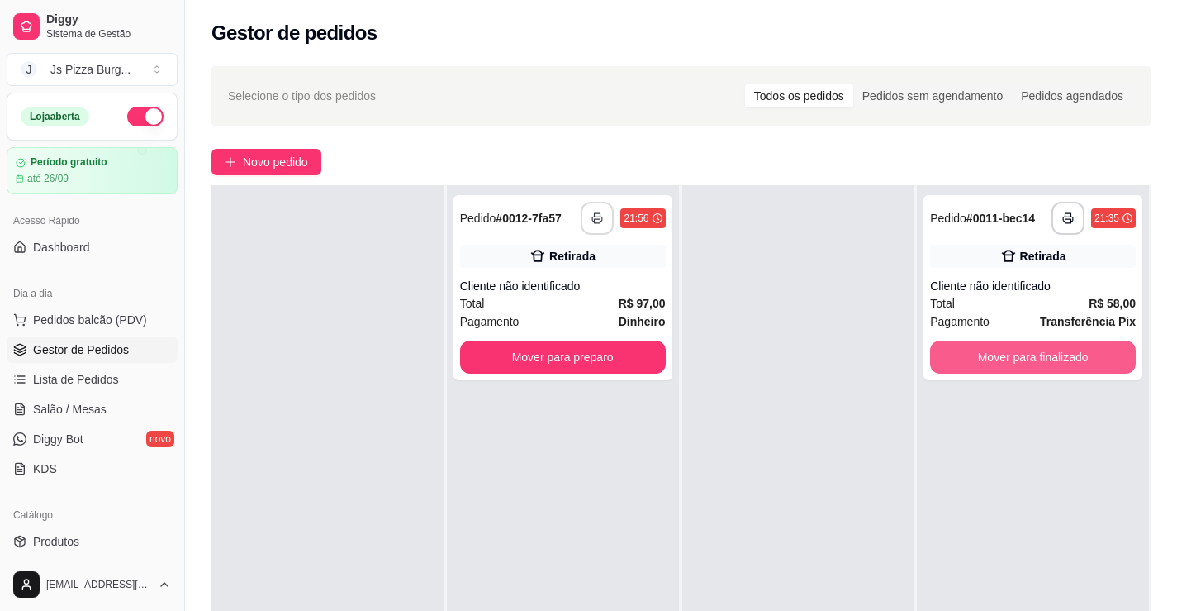
click at [1001, 373] on button "Mover para finalizado" at bounding box center [1033, 356] width 206 height 33
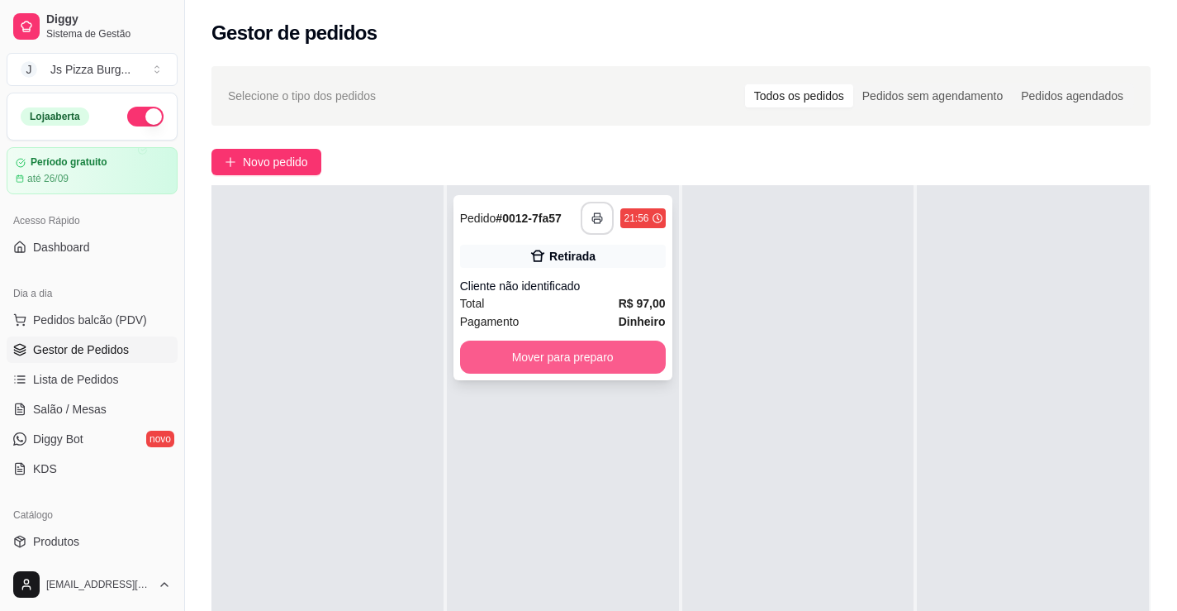
click at [607, 373] on button "Mover para preparo" at bounding box center [563, 356] width 206 height 33
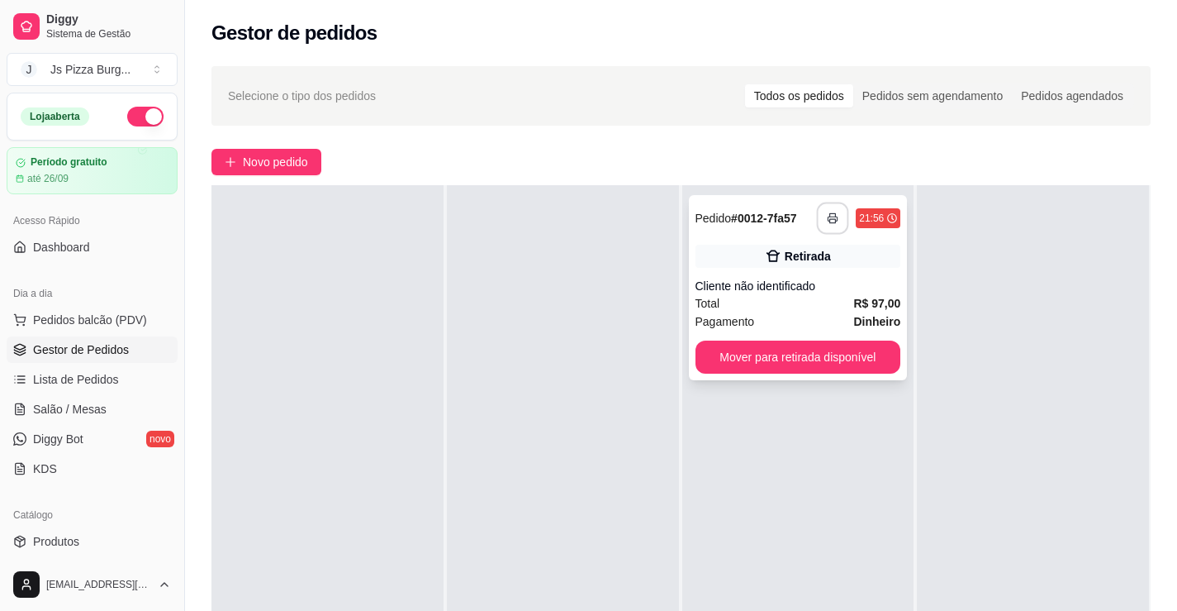
click at [829, 224] on icon "button" at bounding box center [833, 218] width 12 height 12
click at [856, 373] on button "Mover para retirada disponível" at bounding box center [799, 356] width 206 height 33
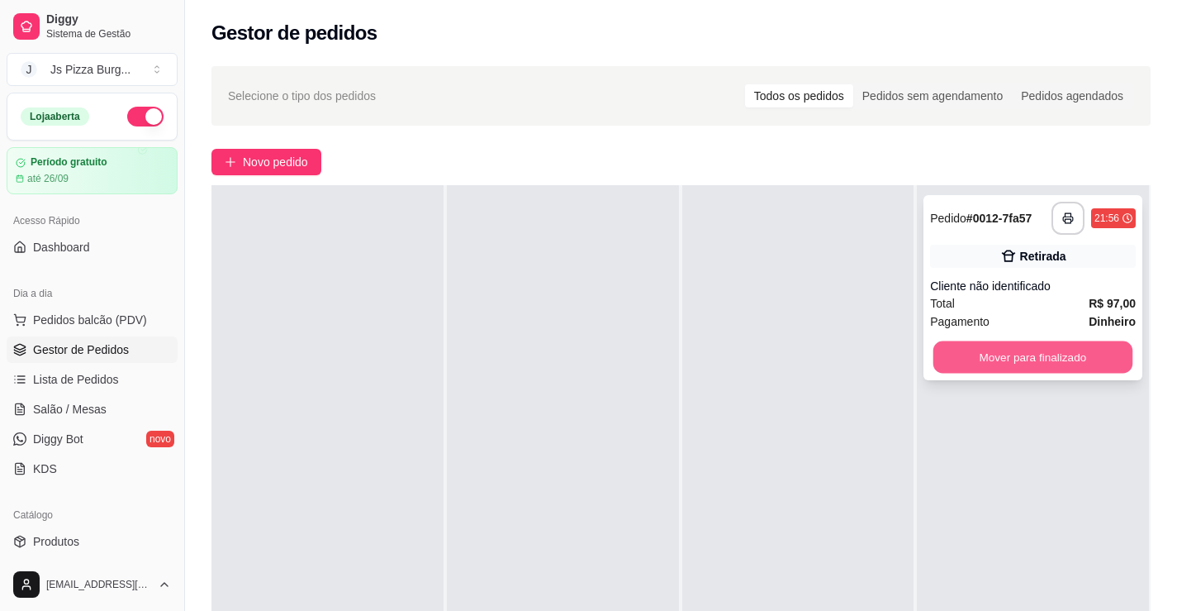
click at [1021, 373] on button "Mover para finalizado" at bounding box center [1033, 357] width 199 height 32
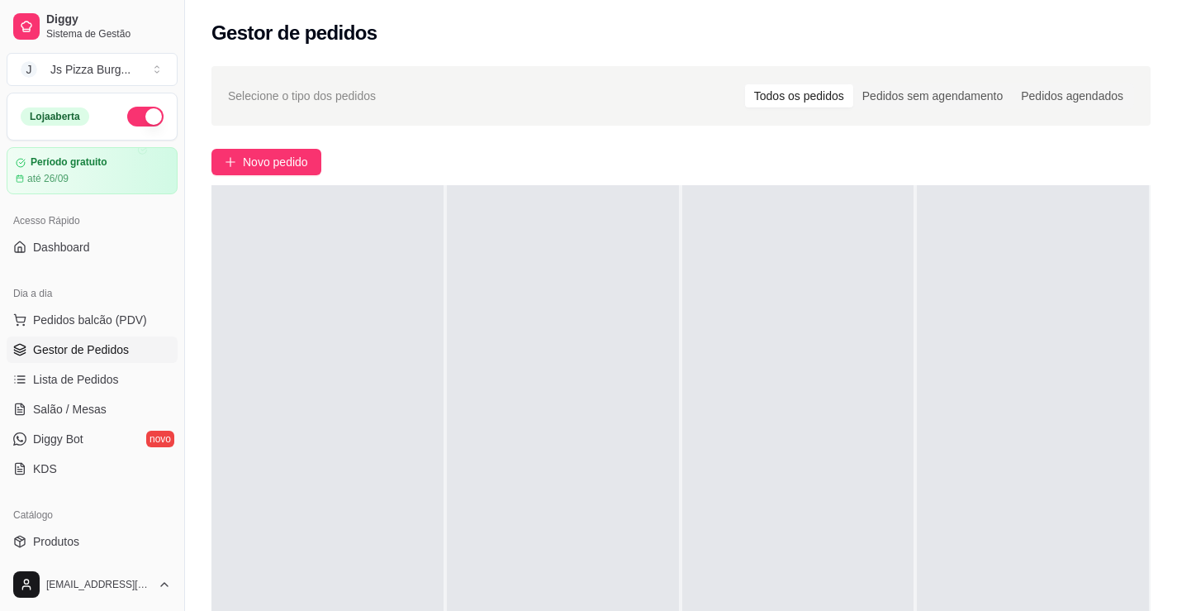
drag, startPoint x: 836, startPoint y: 309, endPoint x: 854, endPoint y: 269, distance: 44.4
click at [851, 277] on div at bounding box center [798, 490] width 232 height 611
drag, startPoint x: 121, startPoint y: 331, endPoint x: 125, endPoint y: 317, distance: 14.4
click at [125, 319] on button "Pedidos balcão (PDV)" at bounding box center [92, 320] width 171 height 26
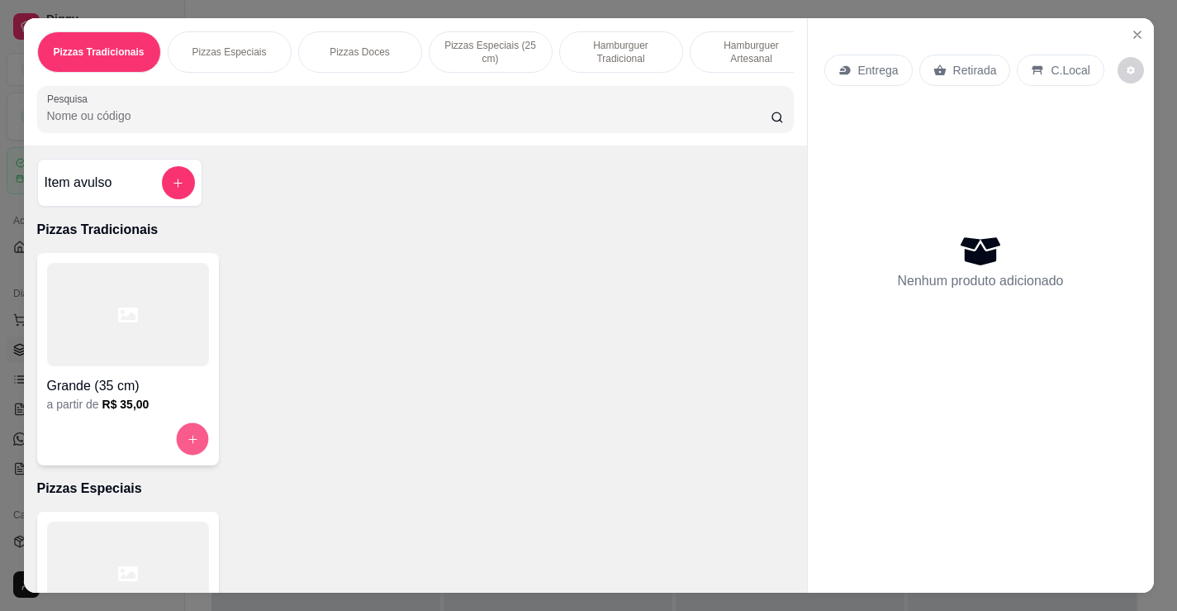
click at [186, 443] on icon "increase-product-quantity" at bounding box center [192, 439] width 12 height 12
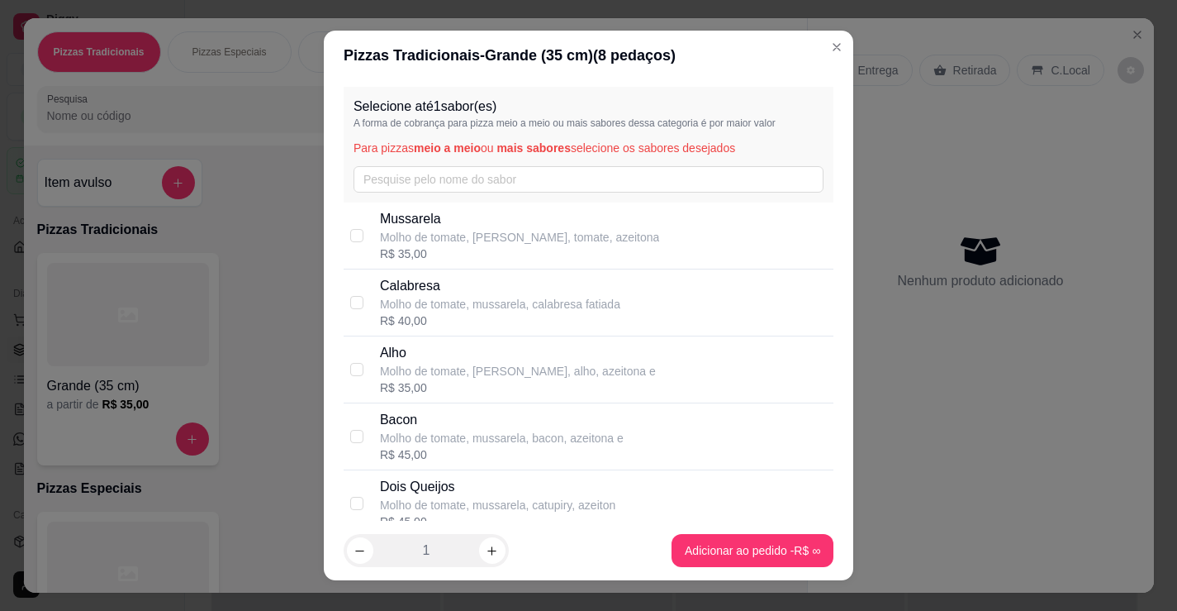
click at [371, 299] on div "Calabresa Molho de tomate, mussarela, calabresa fatiada R$ 40,00" at bounding box center [589, 302] width 490 height 67
checkbox input "true"
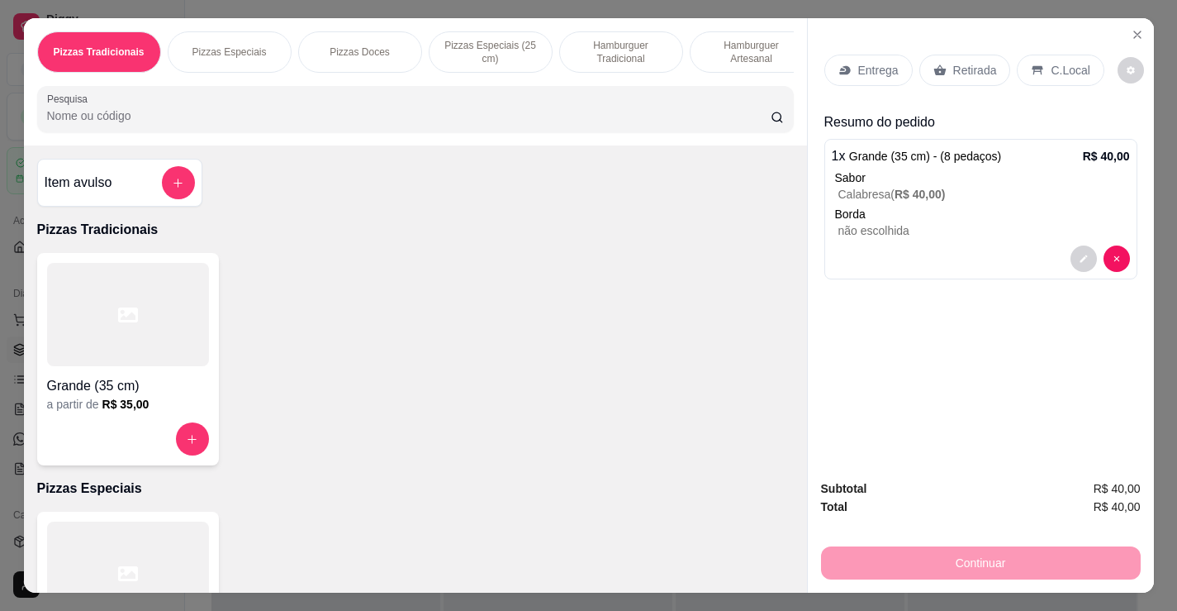
click at [991, 71] on p "Retirada" at bounding box center [975, 70] width 44 height 17
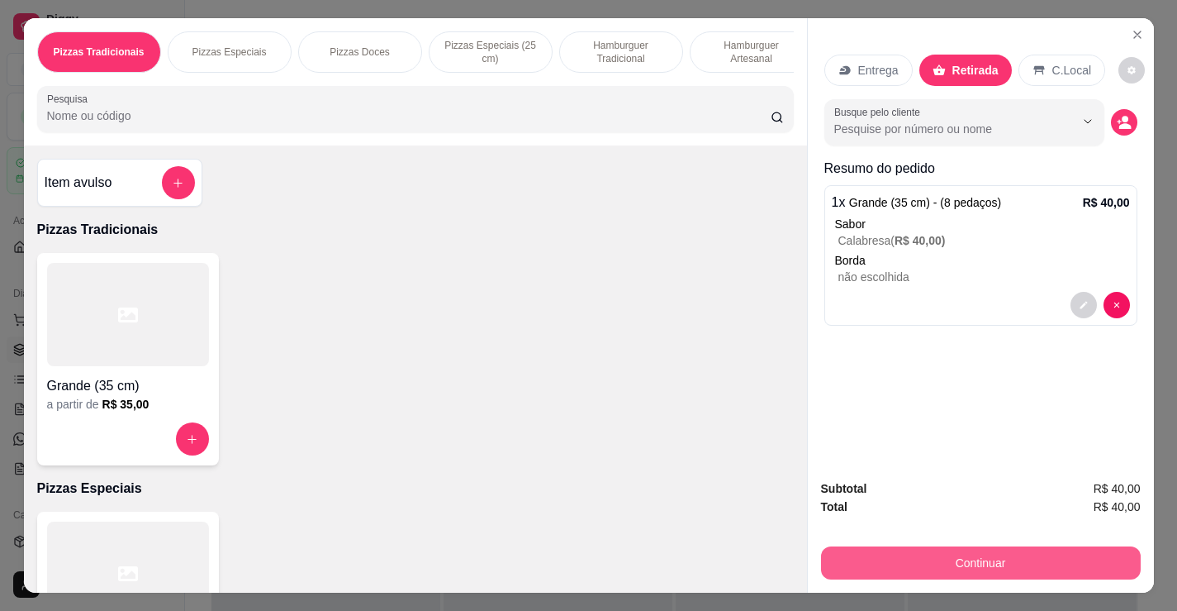
click at [881, 553] on button "Continuar" at bounding box center [981, 562] width 320 height 33
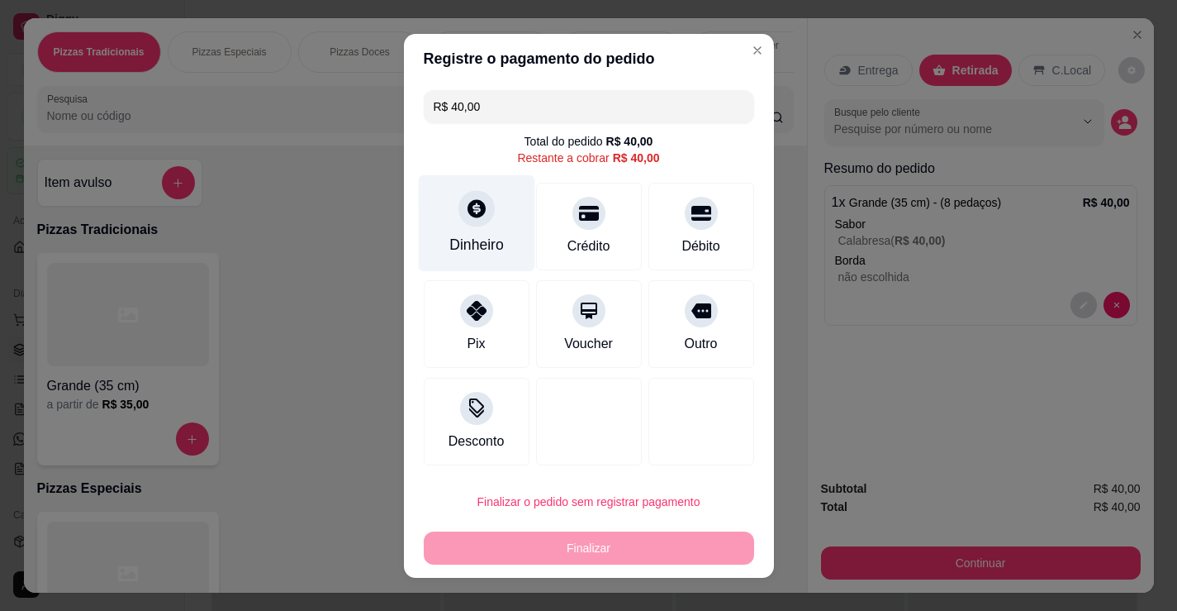
click at [462, 252] on div "Dinheiro" at bounding box center [476, 244] width 55 height 21
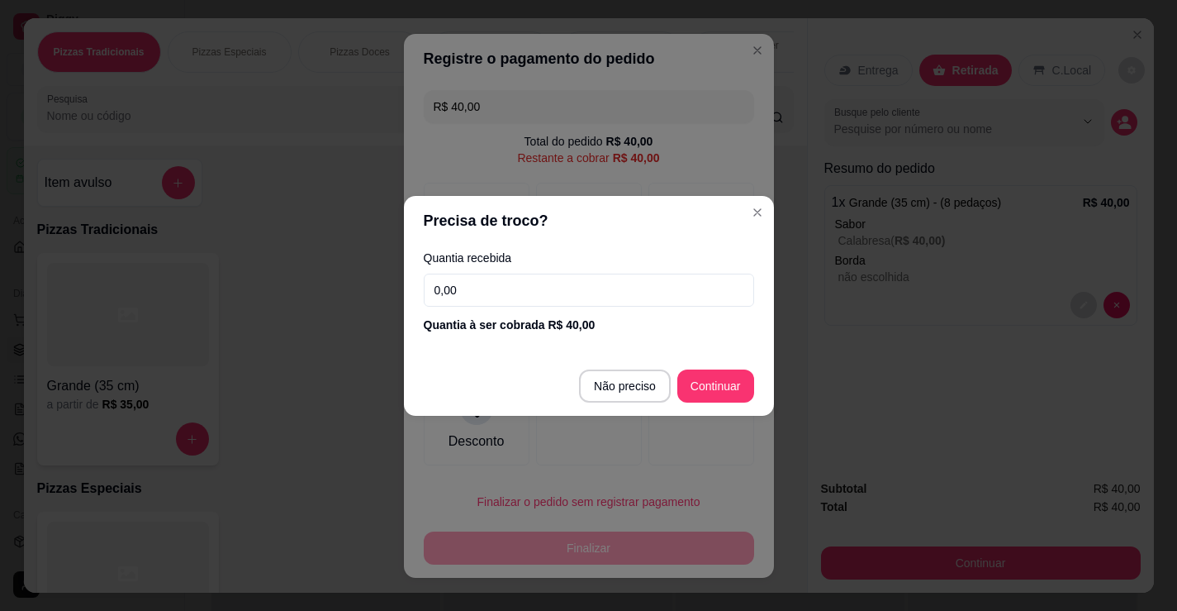
click at [569, 294] on input "0,00" at bounding box center [589, 289] width 330 height 33
type input "0,05"
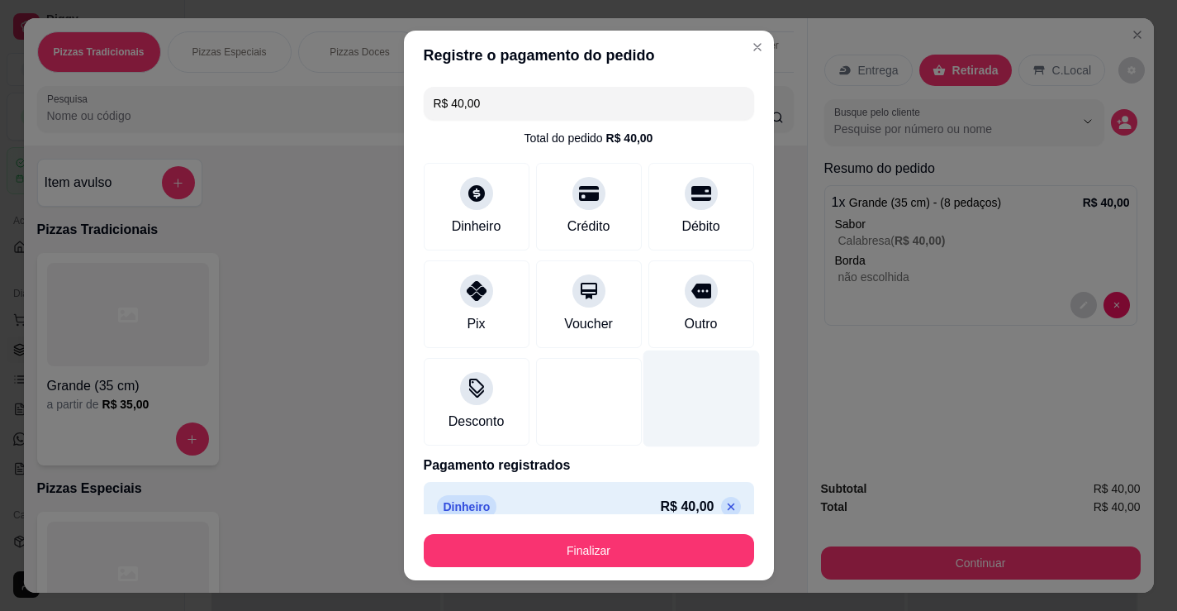
type input "R$ 0,00"
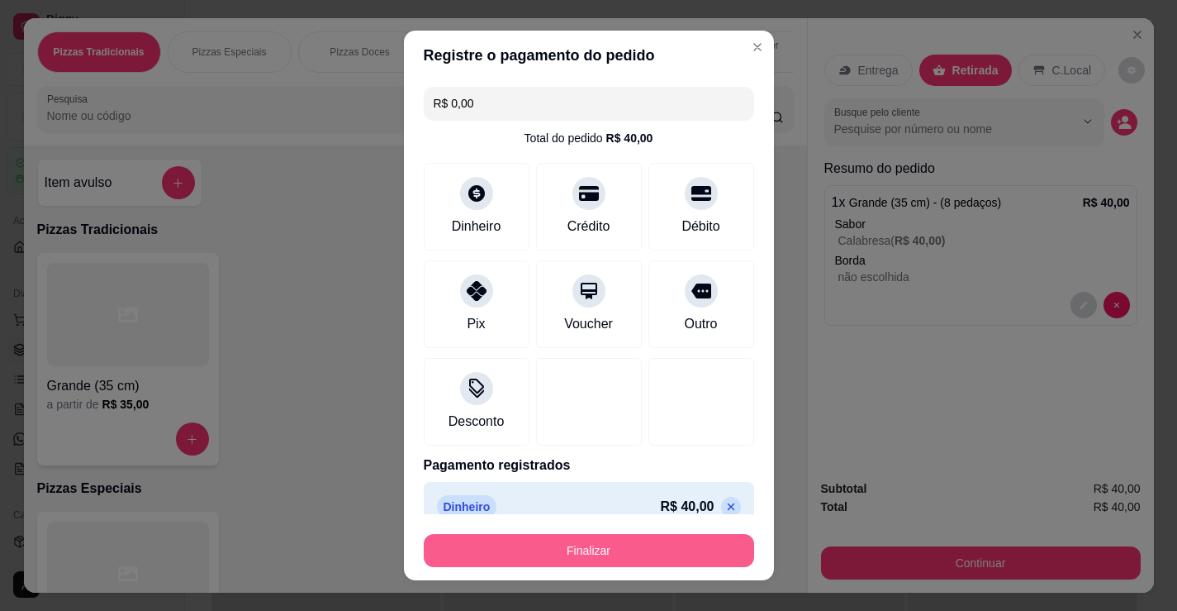
click at [615, 541] on button "Finalizar" at bounding box center [589, 550] width 330 height 33
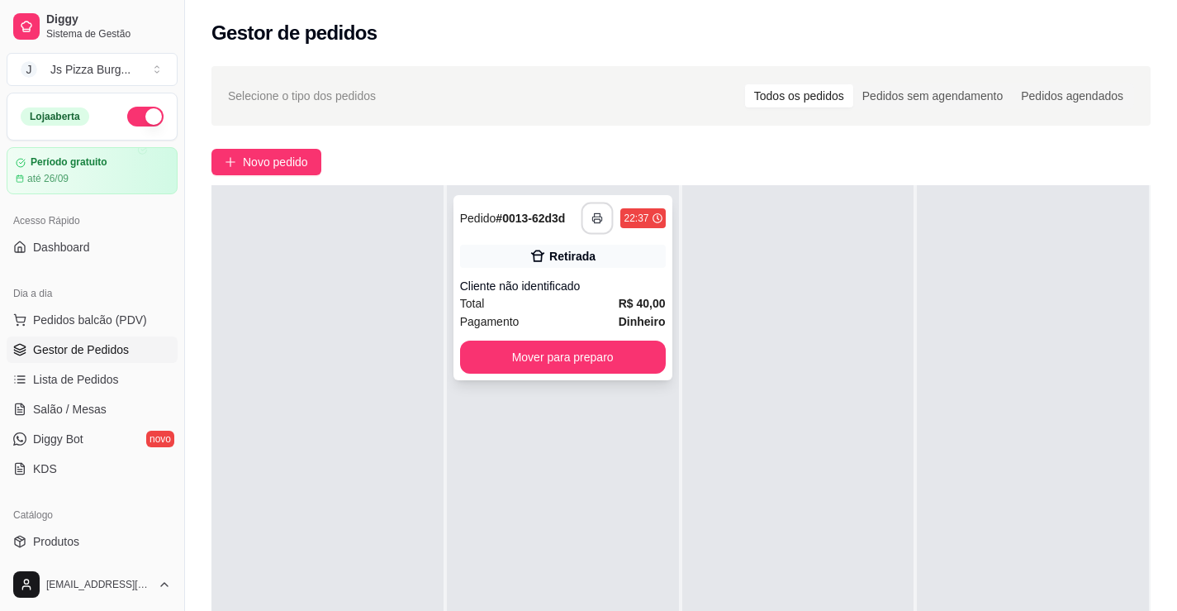
click at [595, 223] on rect "button" at bounding box center [598, 221] width 6 height 4
click at [592, 280] on div "**********" at bounding box center [563, 287] width 219 height 185
click at [586, 373] on button "Mover para preparo" at bounding box center [563, 356] width 206 height 33
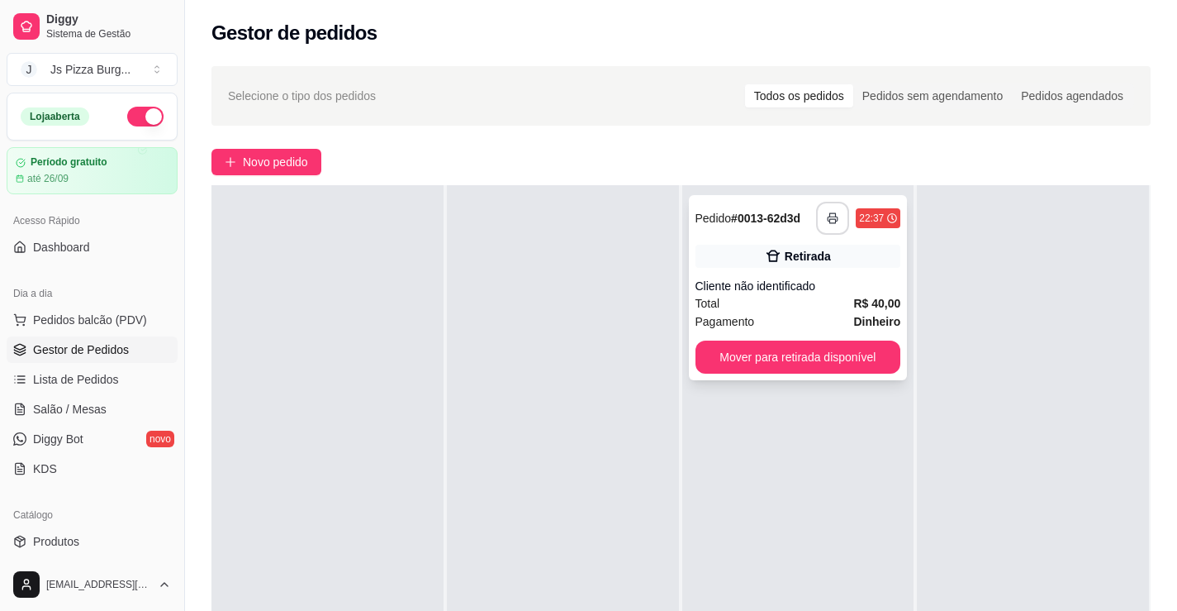
click at [828, 221] on icon "button" at bounding box center [833, 218] width 10 height 4
drag, startPoint x: 891, startPoint y: 484, endPoint x: 883, endPoint y: 492, distance: 11.1
click at [886, 490] on div "**********" at bounding box center [798, 490] width 232 height 611
click at [839, 373] on button "Mover para retirada disponível" at bounding box center [797, 357] width 199 height 32
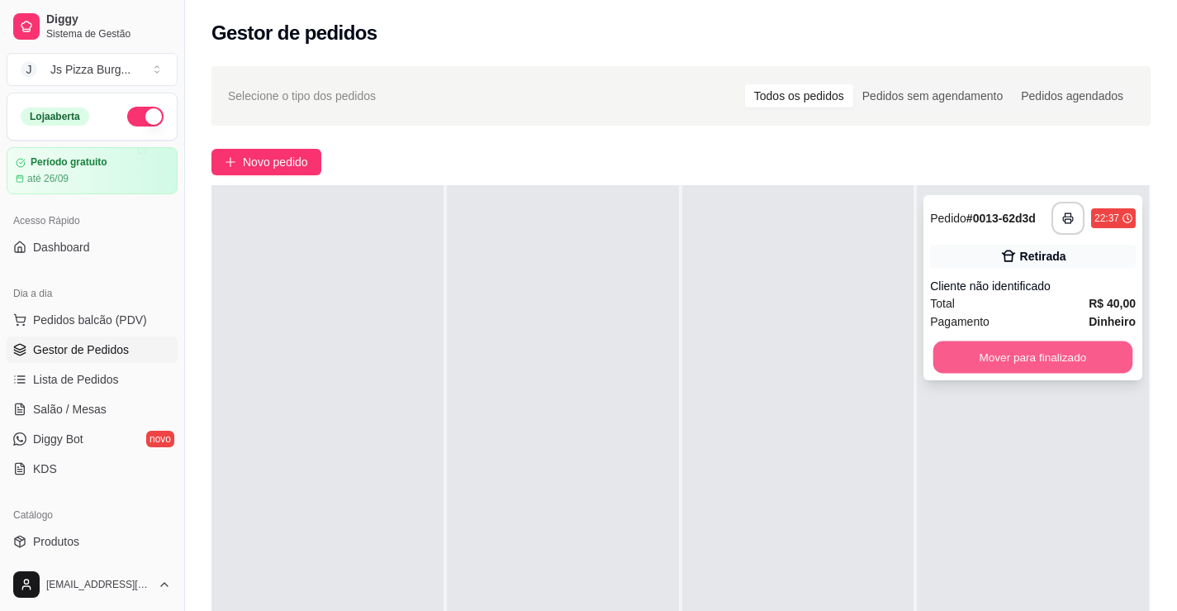
click at [976, 373] on button "Mover para finalizado" at bounding box center [1033, 357] width 199 height 32
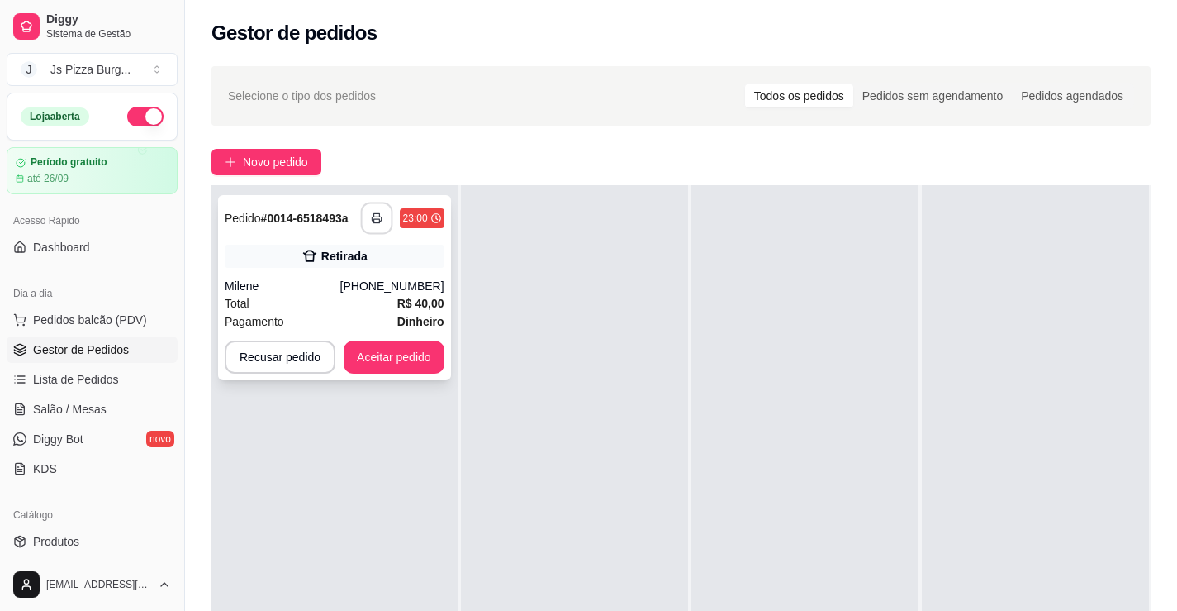
click at [379, 224] on icon "button" at bounding box center [377, 218] width 12 height 12
click at [381, 373] on button "Aceitar pedido" at bounding box center [394, 356] width 101 height 33
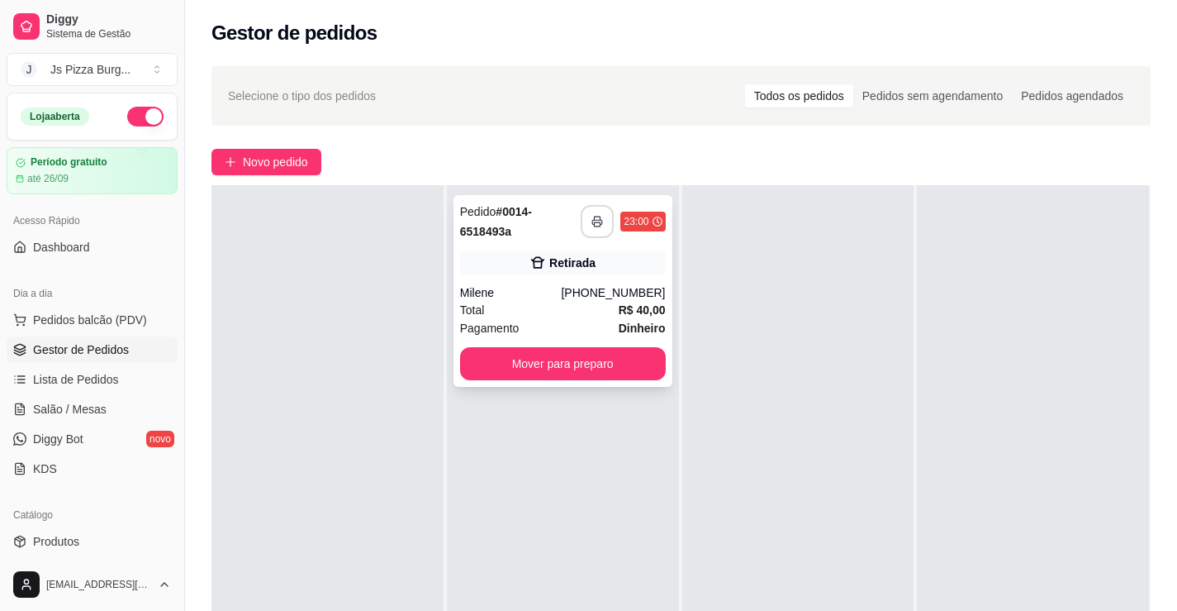
click at [593, 238] on button "button" at bounding box center [597, 221] width 33 height 33
click at [640, 380] on button "Mover para preparo" at bounding box center [563, 363] width 206 height 33
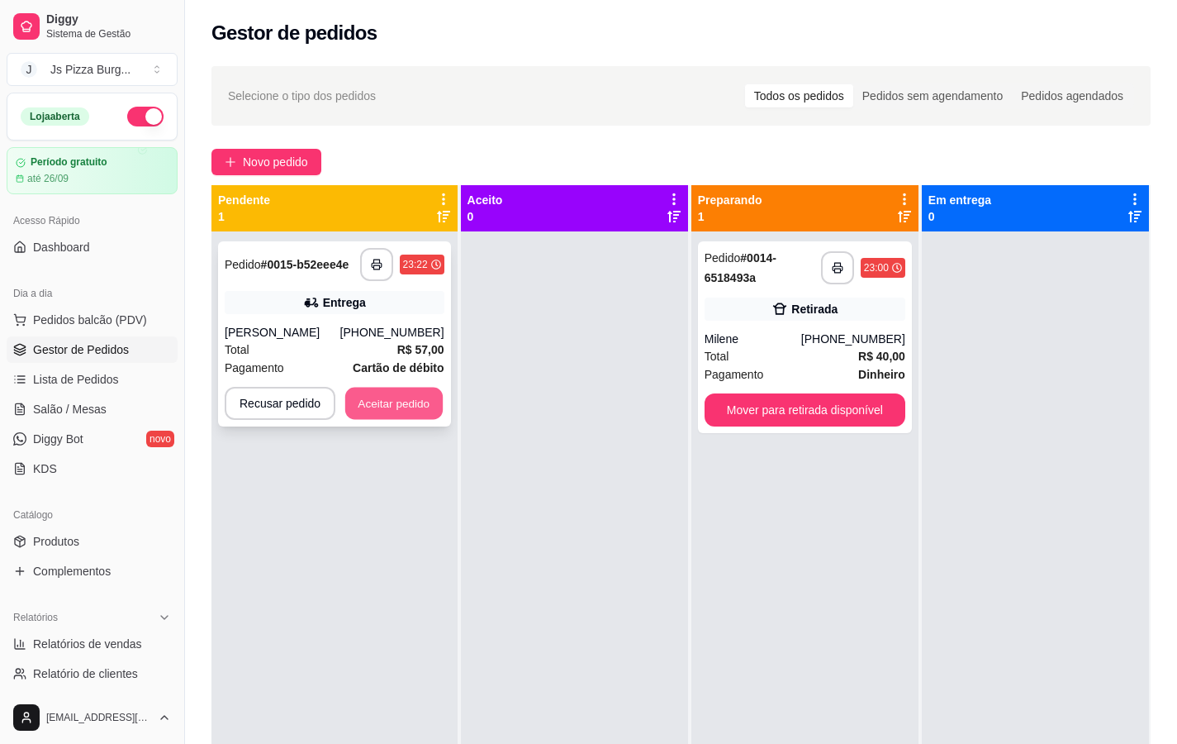
click at [409, 400] on button "Aceitar pedido" at bounding box center [393, 403] width 97 height 32
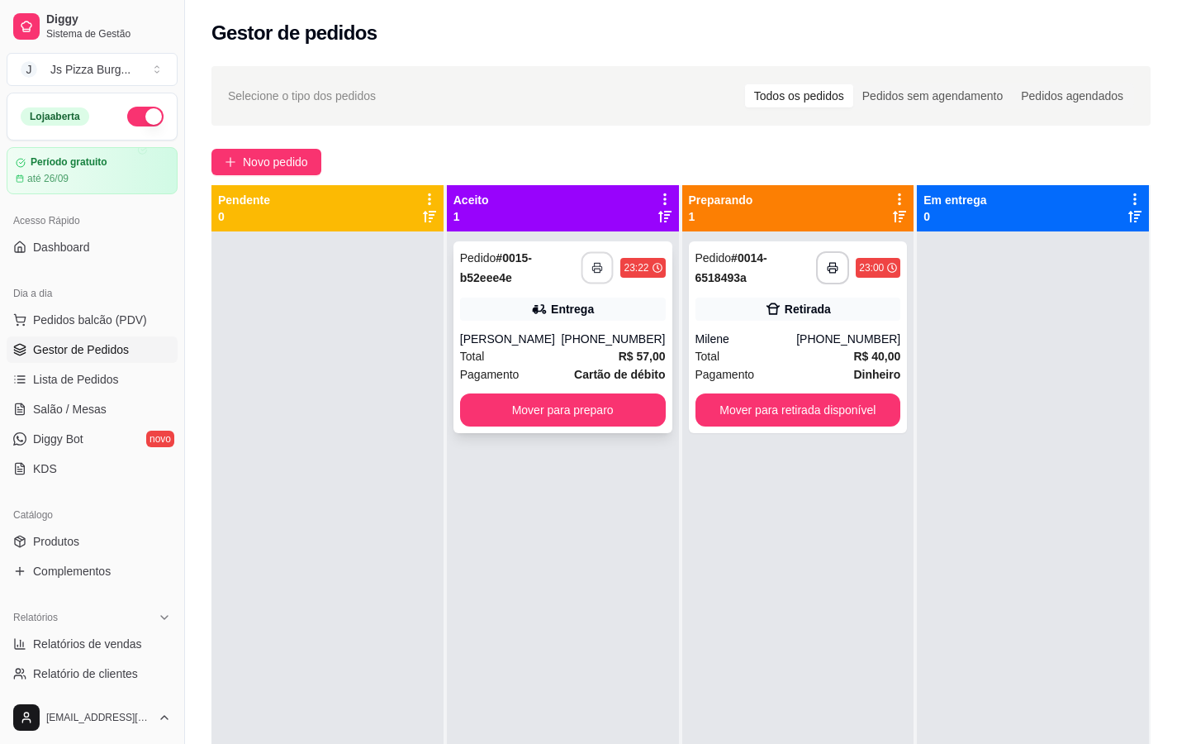
click at [584, 261] on button "button" at bounding box center [598, 268] width 32 height 32
click at [599, 273] on button "button" at bounding box center [598, 268] width 32 height 32
click at [631, 408] on button "Mover para preparo" at bounding box center [562, 410] width 199 height 32
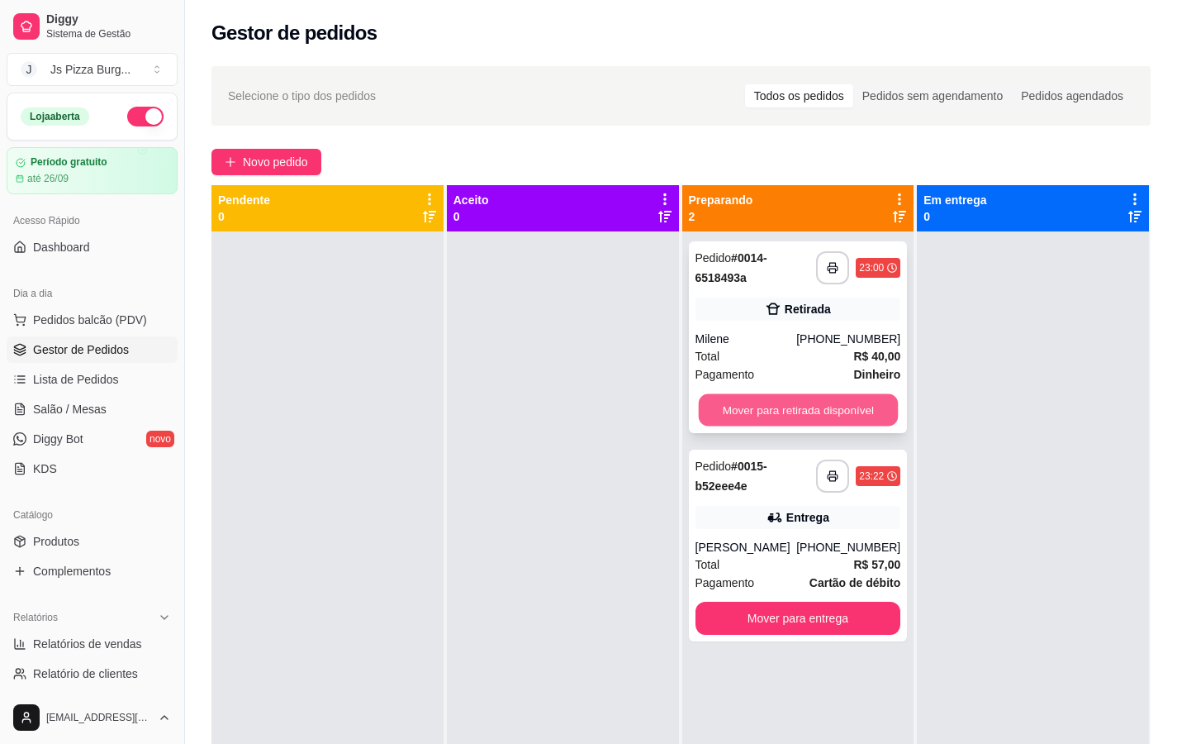
click at [822, 409] on button "Mover para retirada disponível" at bounding box center [797, 410] width 199 height 32
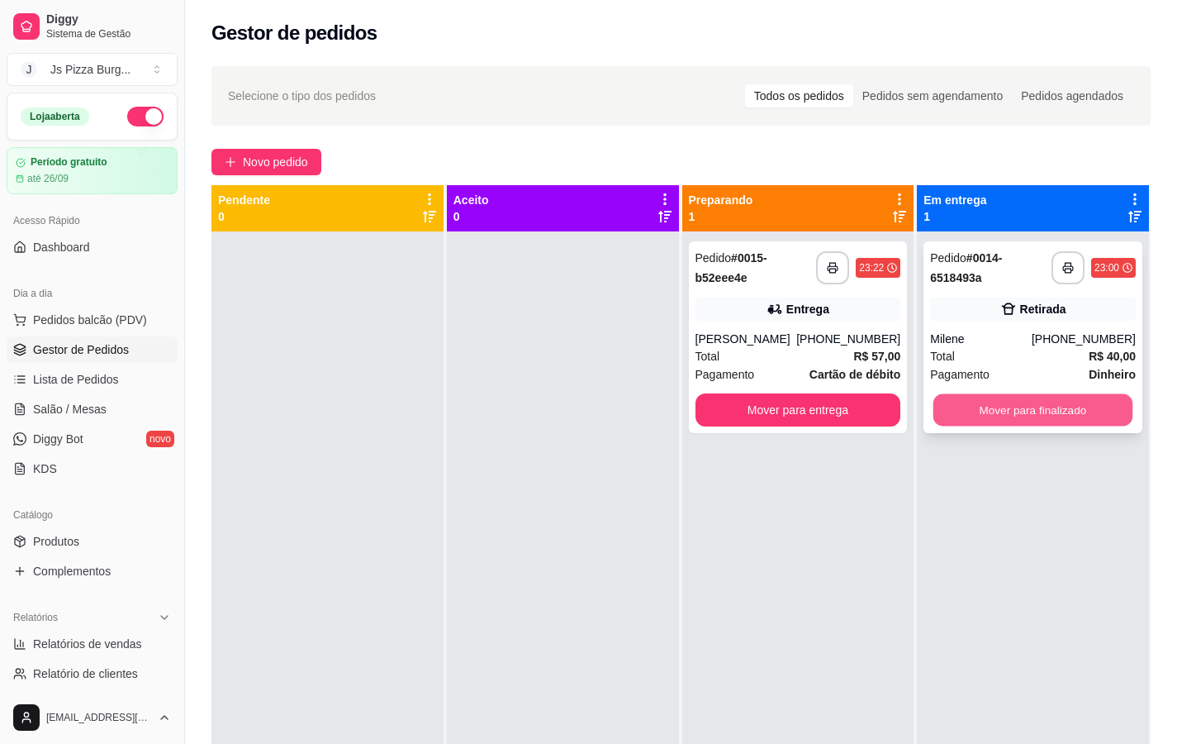
click at [978, 420] on button "Mover para finalizado" at bounding box center [1033, 410] width 199 height 32
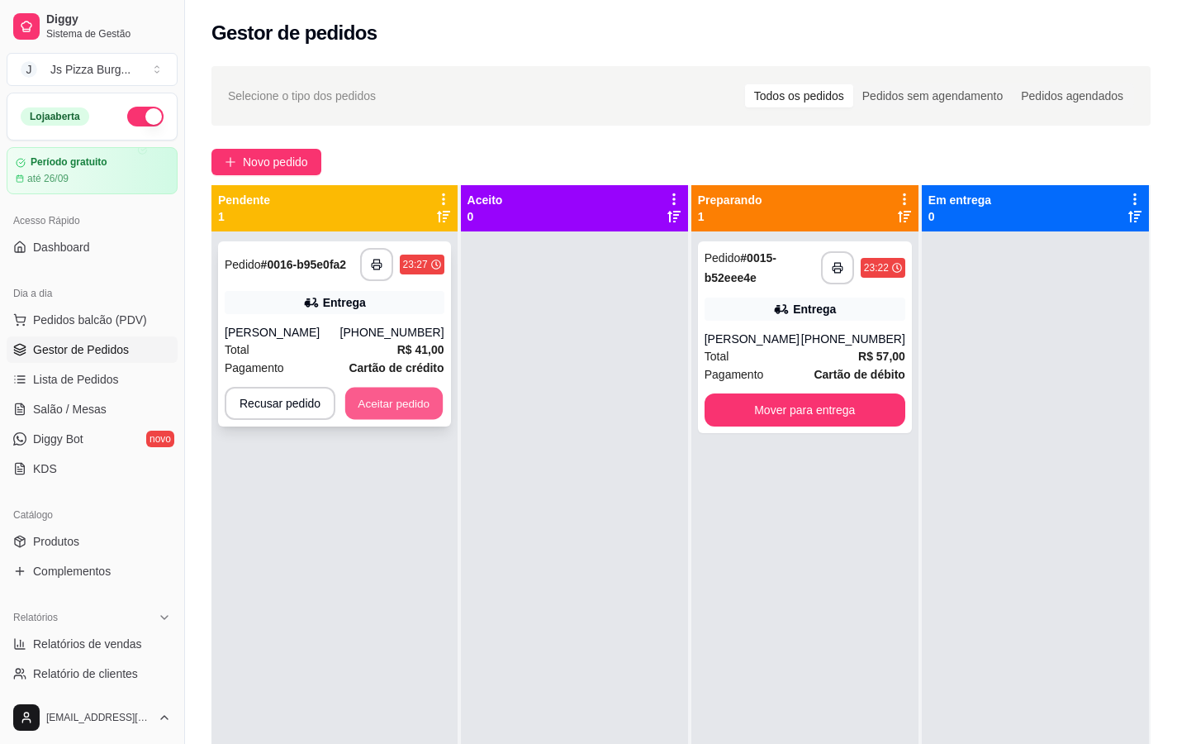
click at [408, 409] on button "Aceitar pedido" at bounding box center [393, 403] width 97 height 32
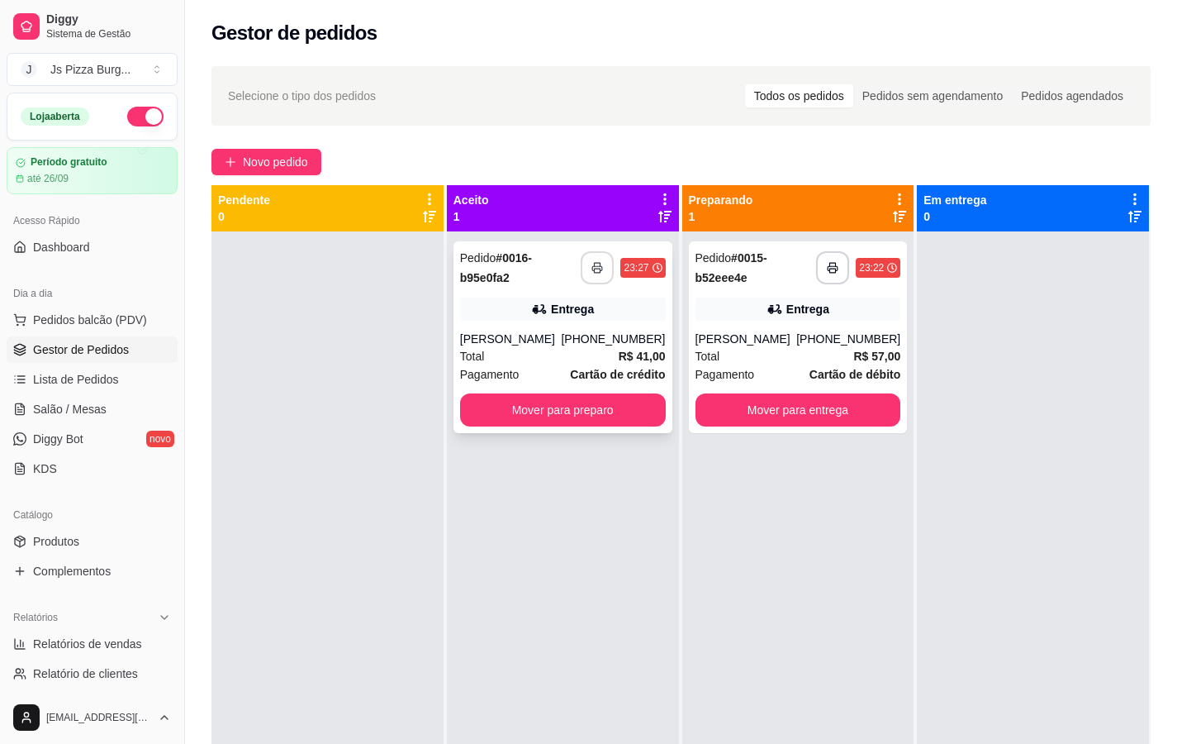
click at [596, 269] on rect "button" at bounding box center [598, 271] width 6 height 4
click at [646, 397] on button "Mover para preparo" at bounding box center [562, 410] width 199 height 32
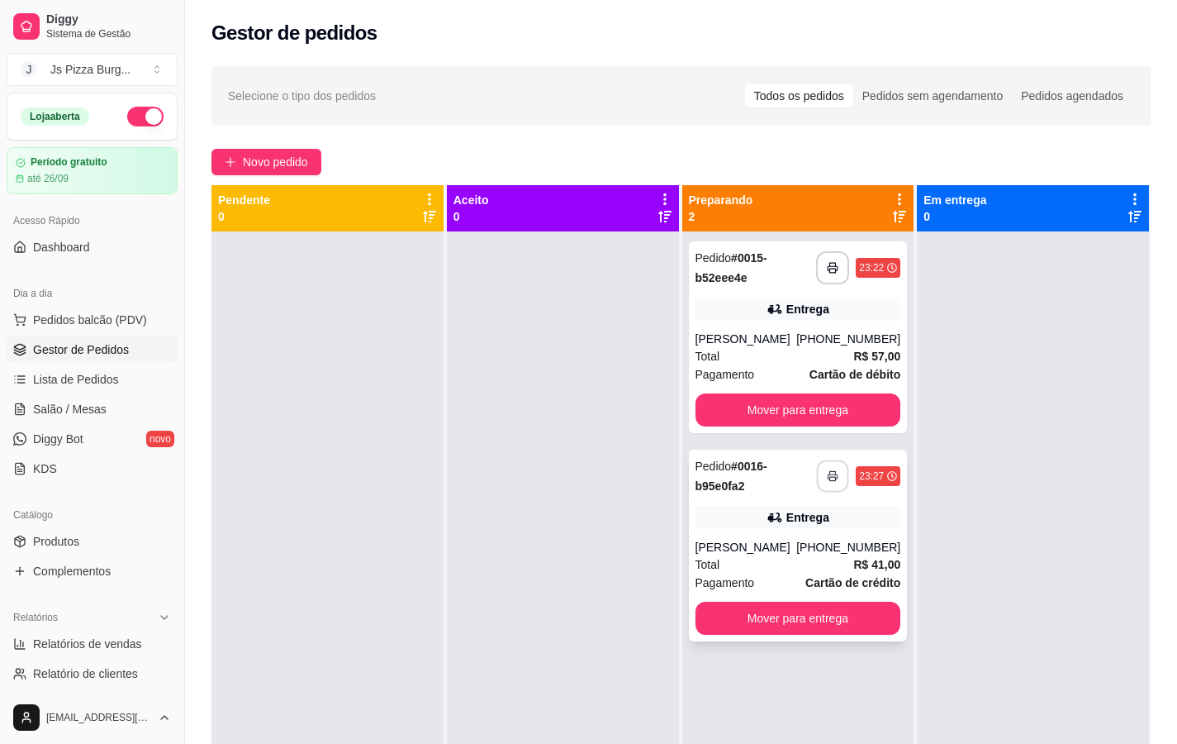
click at [834, 473] on button "button" at bounding box center [833, 476] width 32 height 32
click at [820, 476] on button "button" at bounding box center [832, 475] width 33 height 33
click at [823, 255] on button "button" at bounding box center [833, 268] width 32 height 32
click at [99, 317] on span "Pedidos balcão (PDV)" at bounding box center [90, 319] width 114 height 17
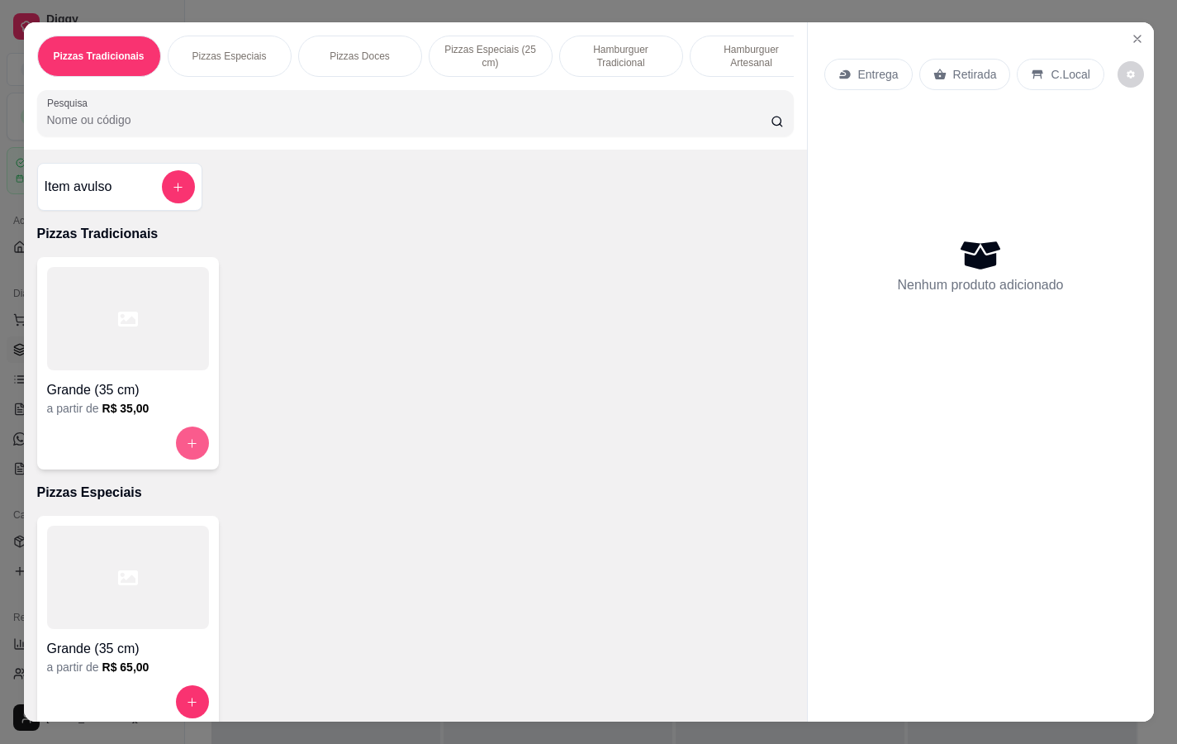
click at [188, 448] on icon "increase-product-quantity" at bounding box center [192, 443] width 9 height 9
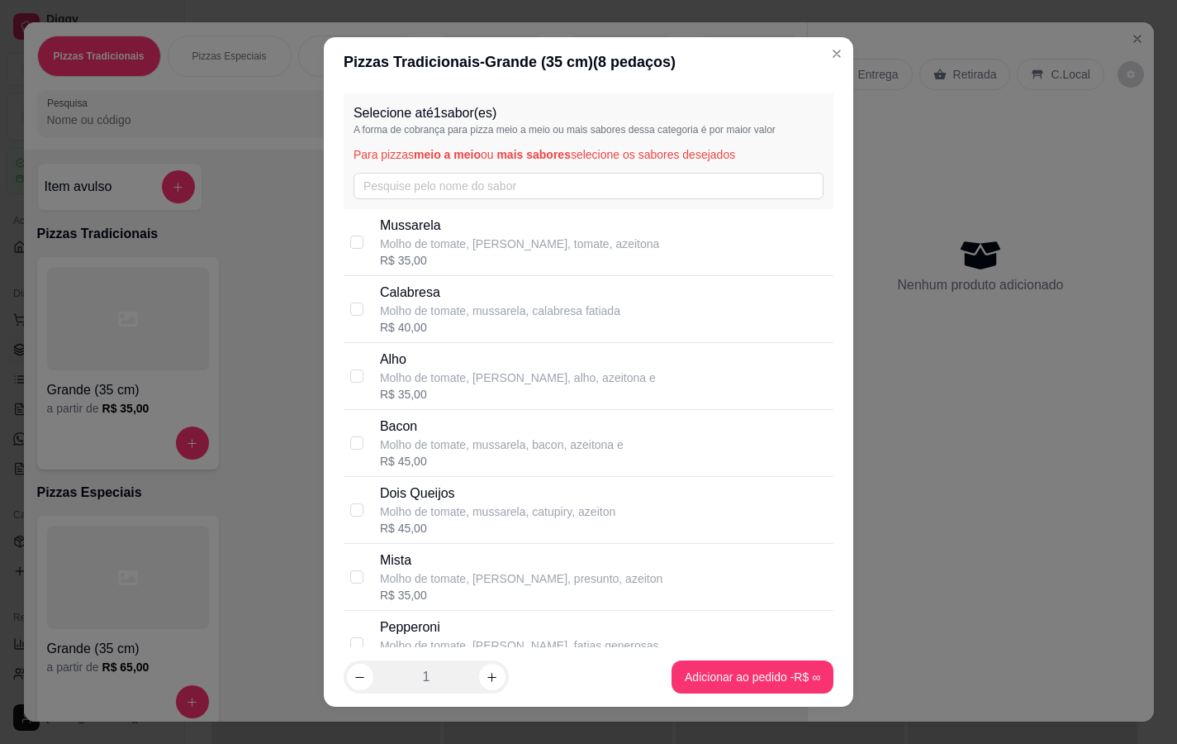
click at [478, 320] on div "R$ 40,00" at bounding box center [500, 327] width 240 height 17
checkbox input "true"
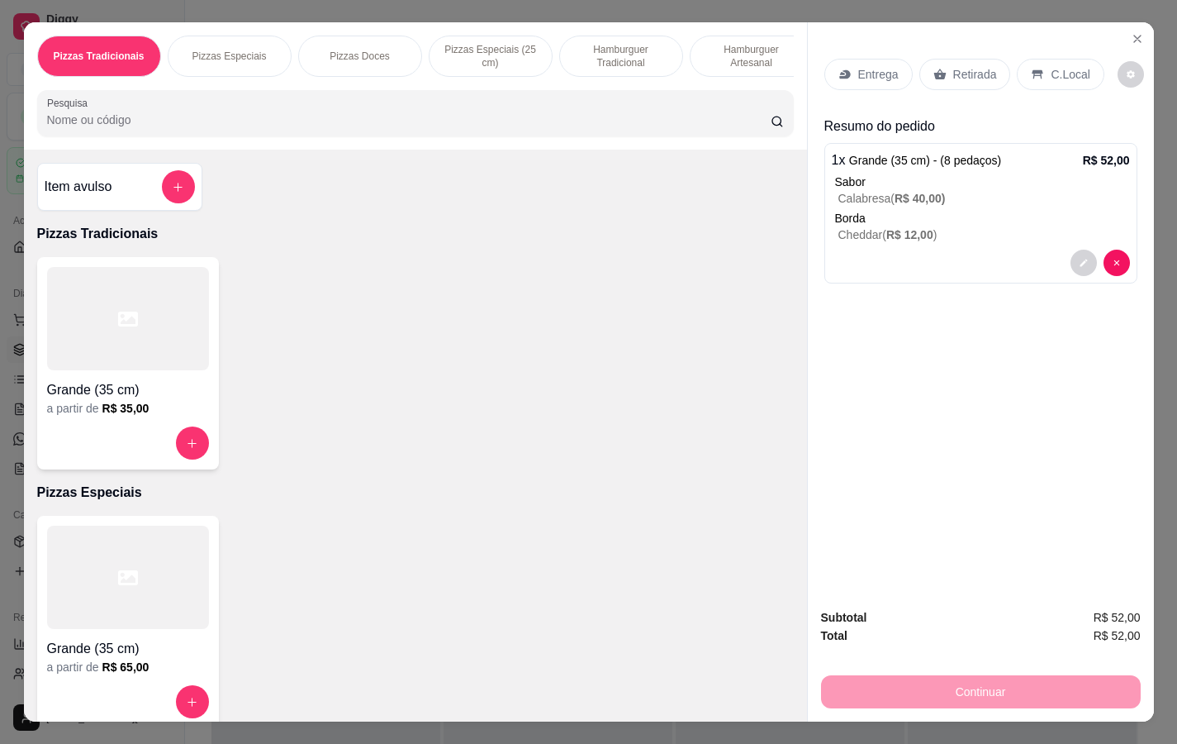
click at [984, 66] on p "Retirada" at bounding box center [975, 74] width 44 height 17
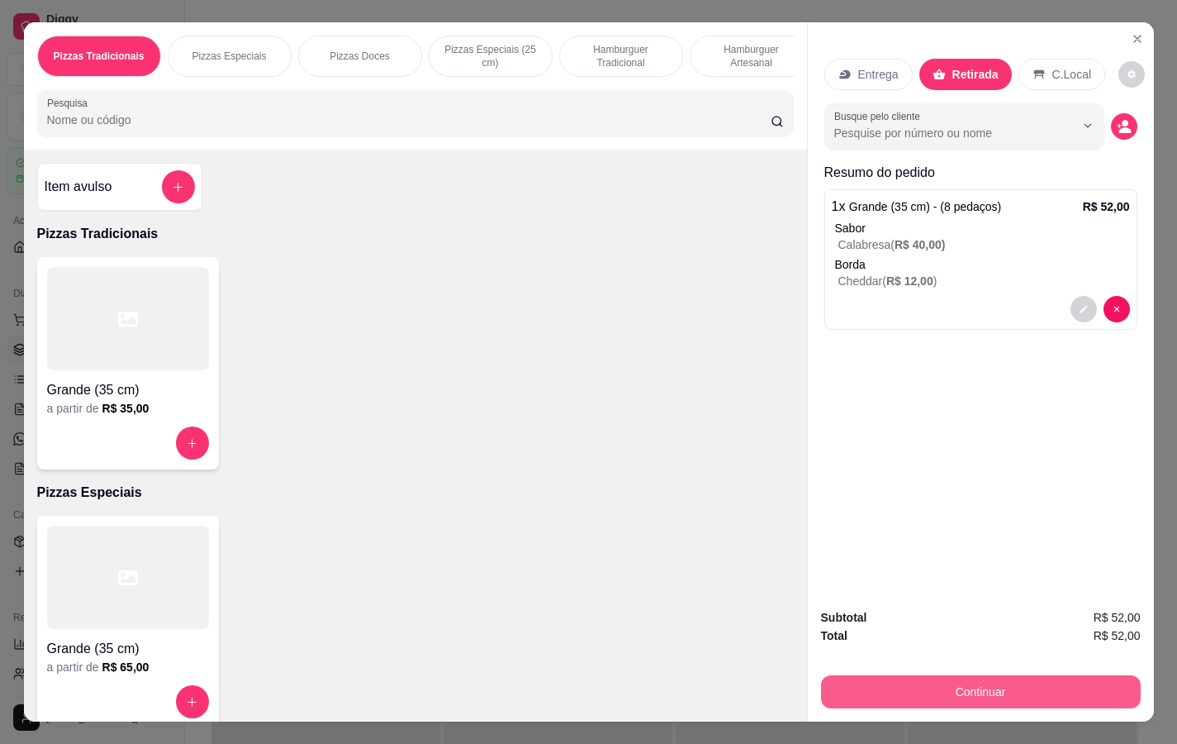
click at [867, 610] on button "Continuar" at bounding box center [981, 691] width 320 height 33
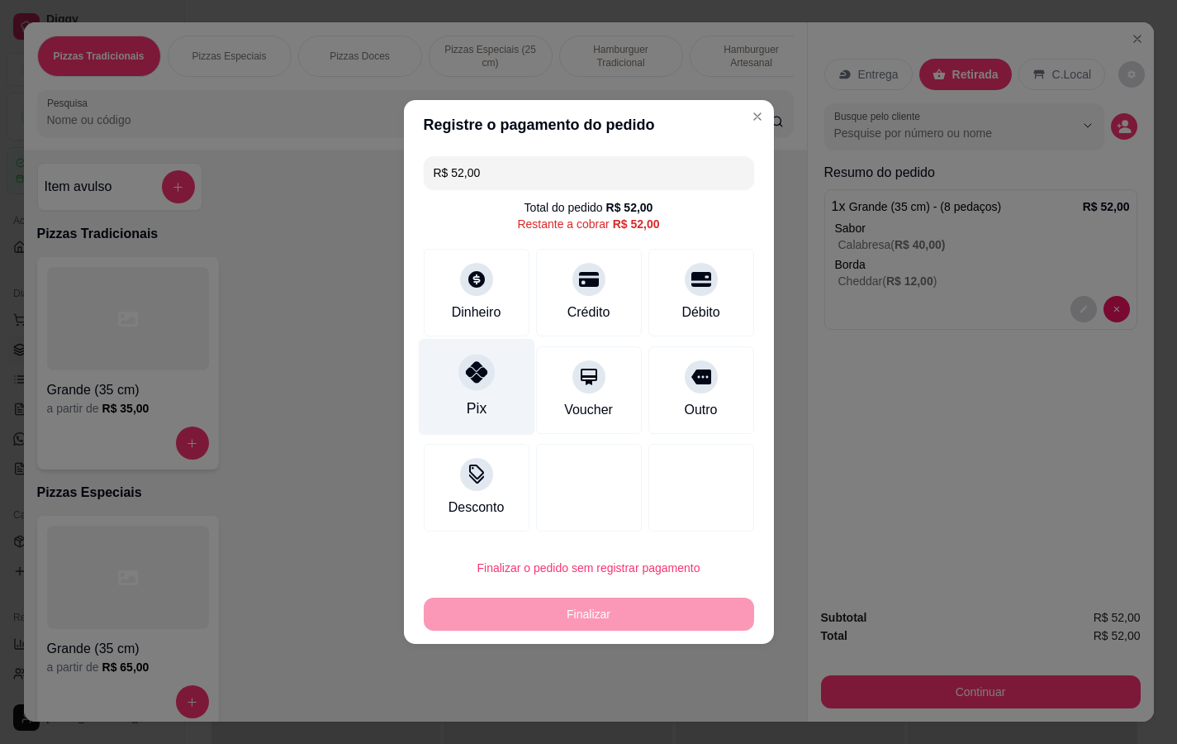
click at [478, 378] on icon at bounding box center [475, 371] width 21 height 21
type input "R$ 0,00"
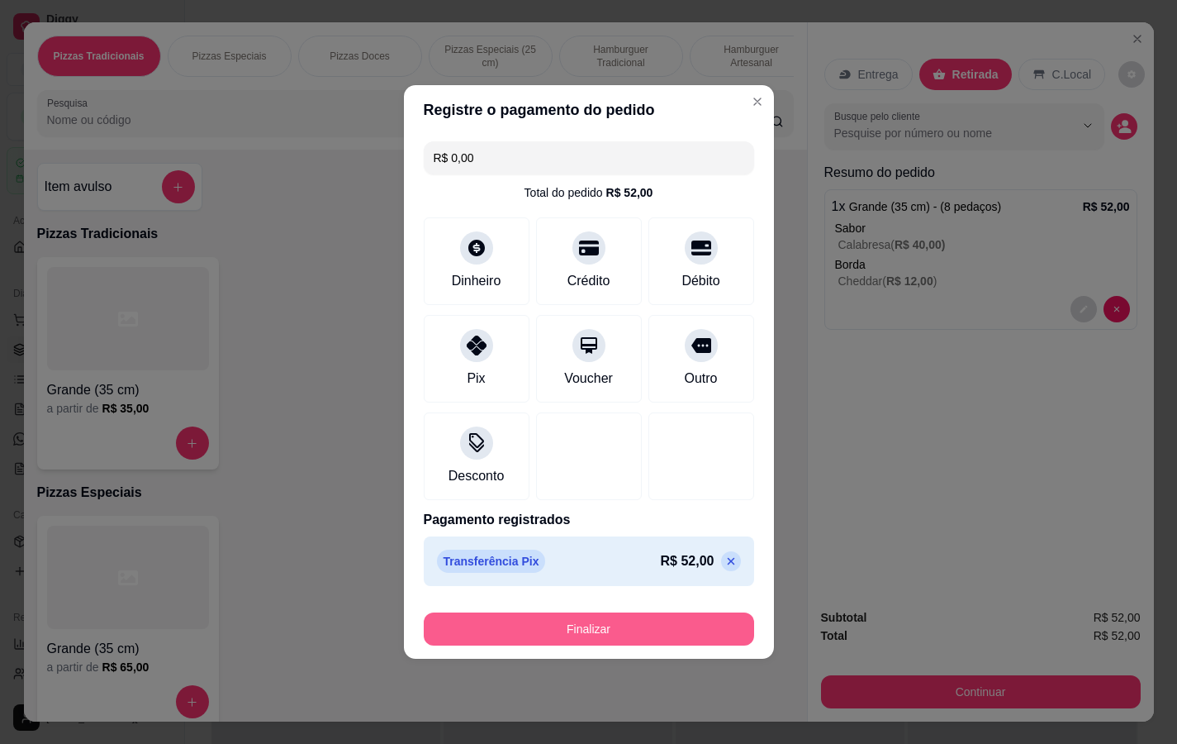
click at [676, 610] on button "Finalizar" at bounding box center [589, 628] width 330 height 33
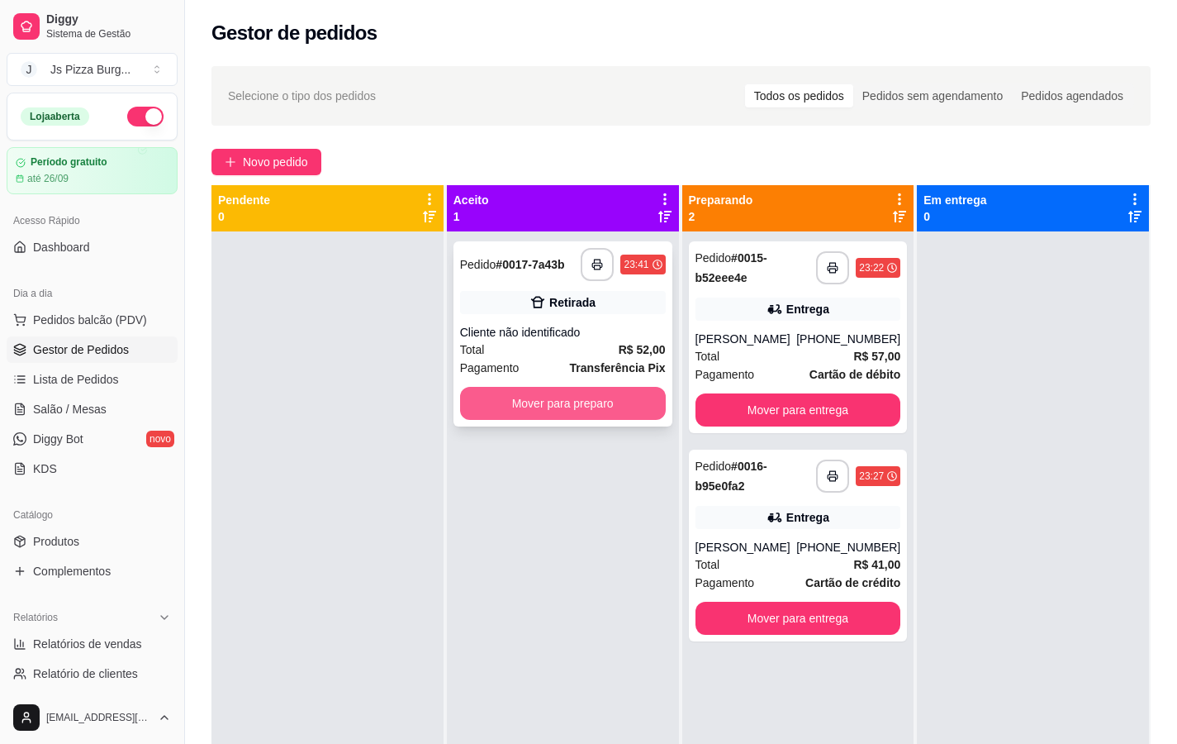
click at [503, 402] on button "Mover para preparo" at bounding box center [563, 403] width 206 height 33
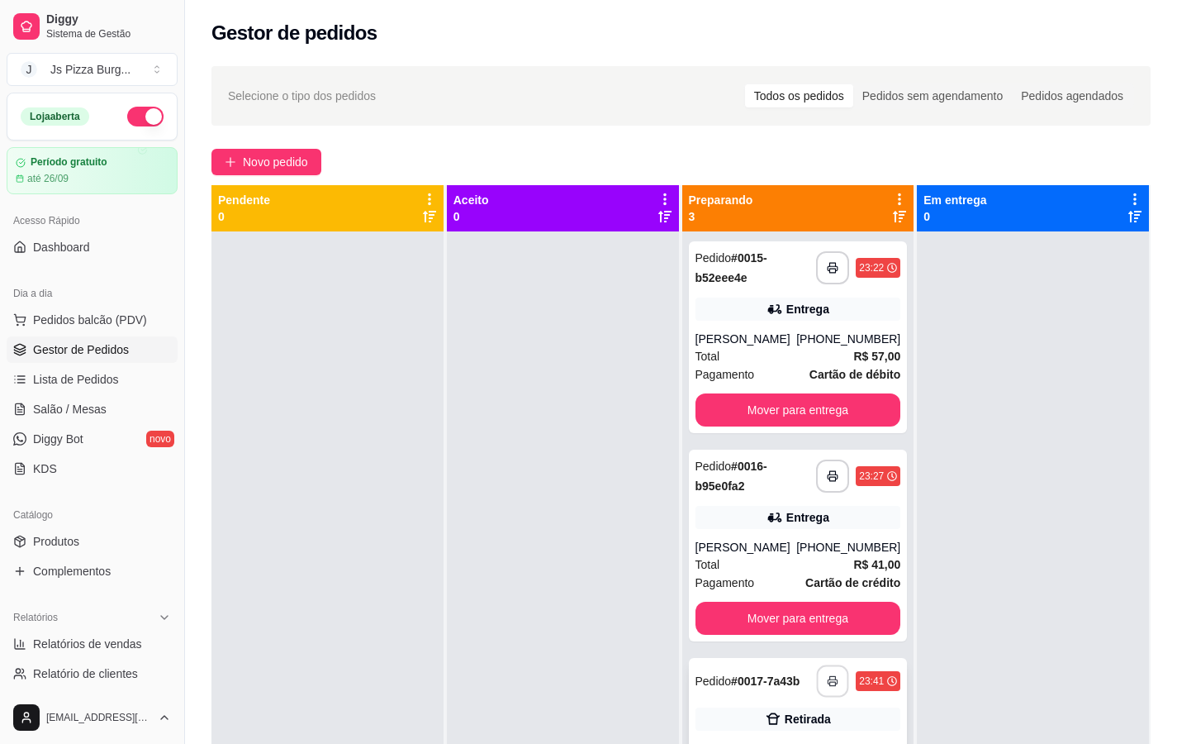
click at [831, 610] on button "button" at bounding box center [833, 681] width 32 height 32
click at [828, 610] on icon "button" at bounding box center [833, 681] width 12 height 12
click at [119, 313] on span "Pedidos balcão (PDV)" at bounding box center [90, 319] width 114 height 17
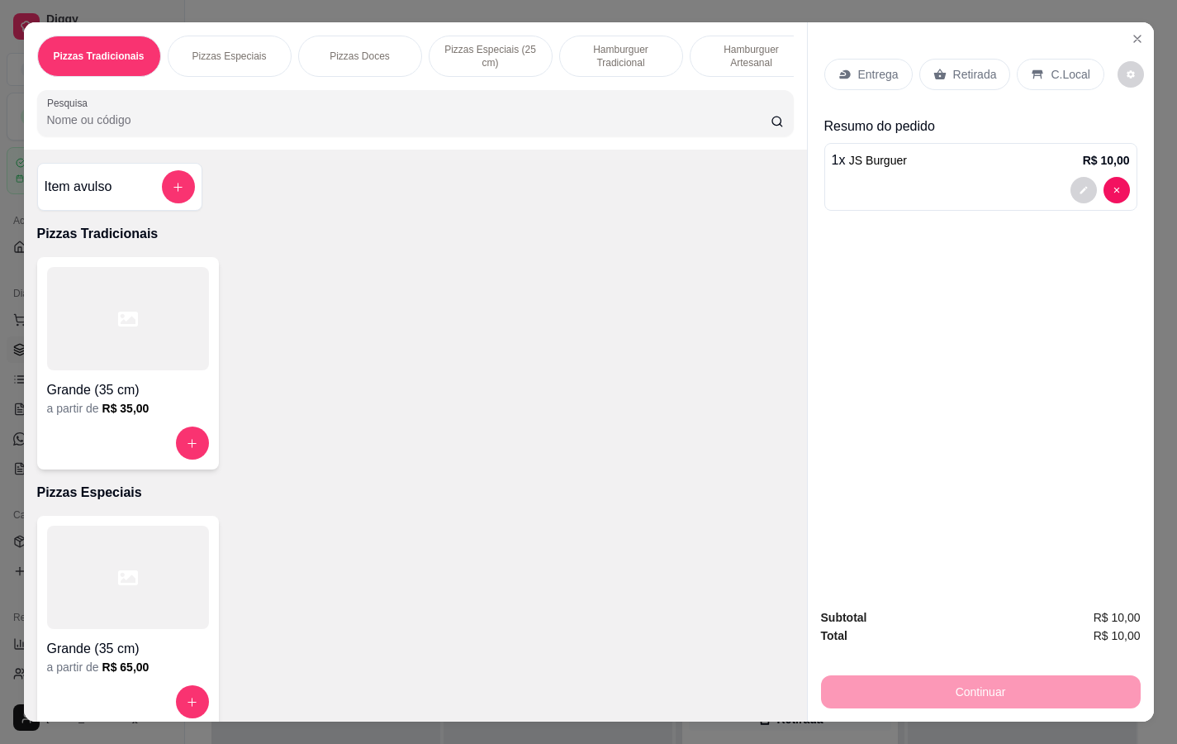
type input "2"
click at [971, 66] on p "Retirada" at bounding box center [975, 74] width 44 height 17
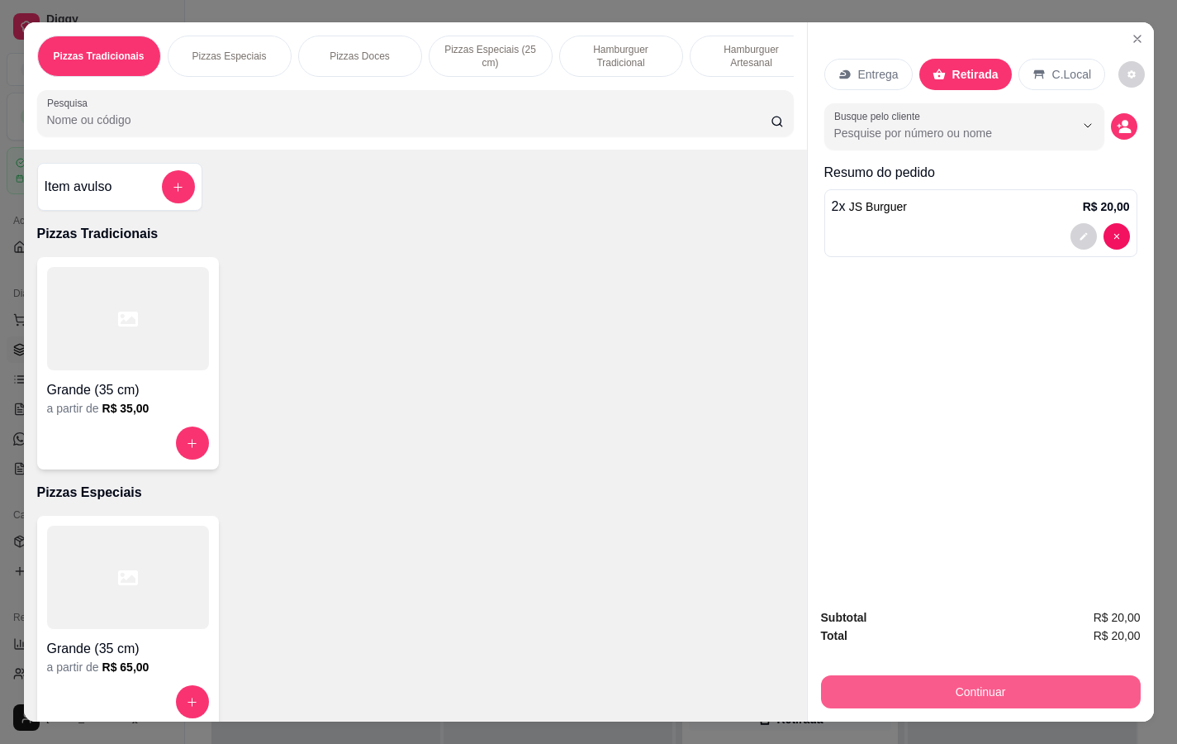
click at [1100, 610] on button "Continuar" at bounding box center [981, 691] width 320 height 33
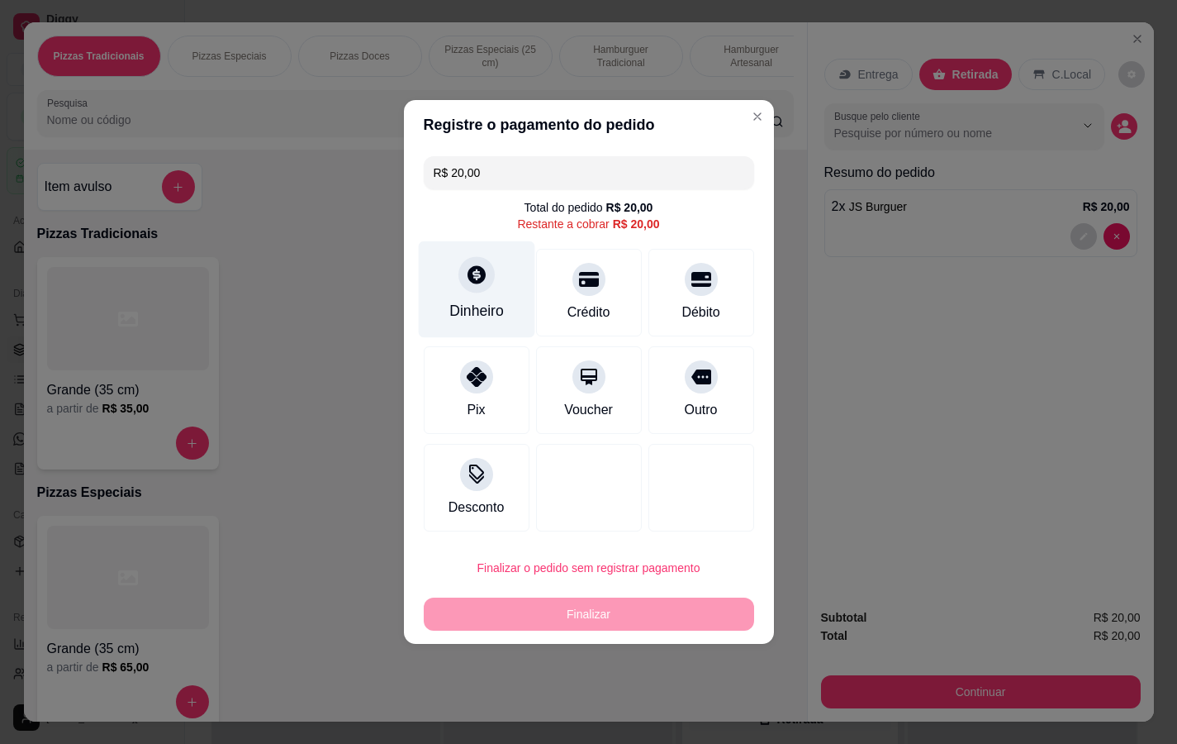
click at [482, 314] on div "Dinheiro" at bounding box center [476, 310] width 55 height 21
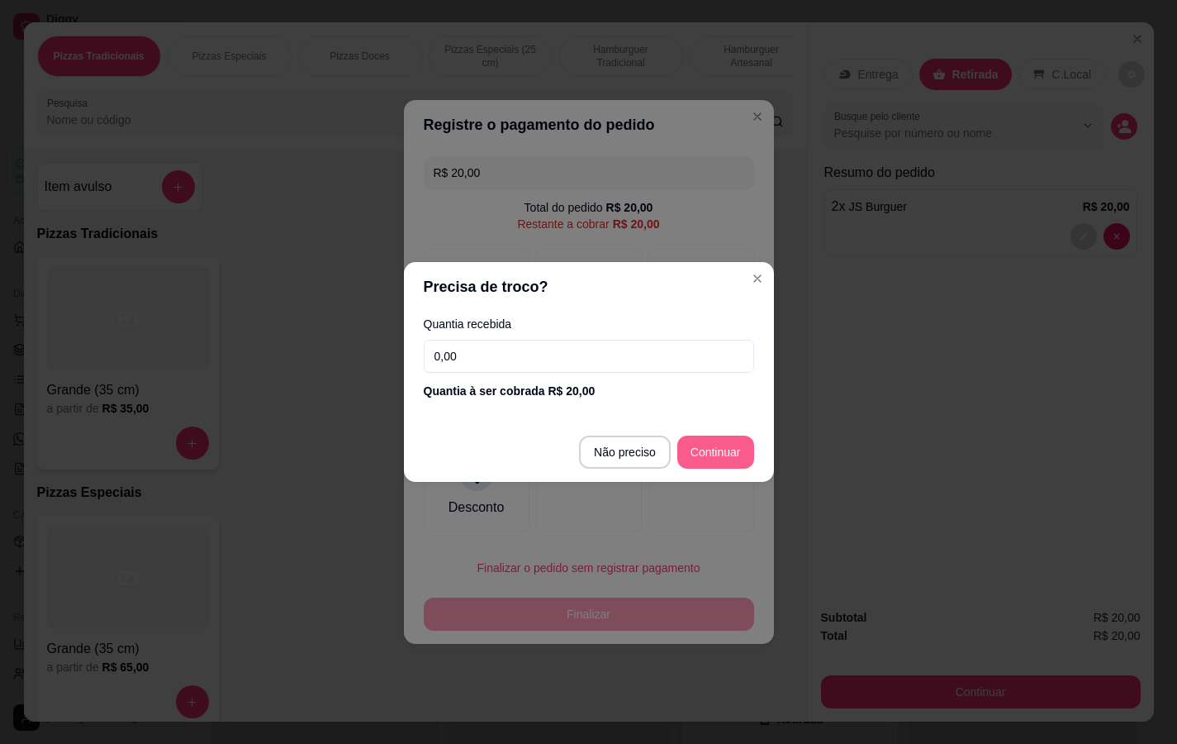
type input "R$ 0,00"
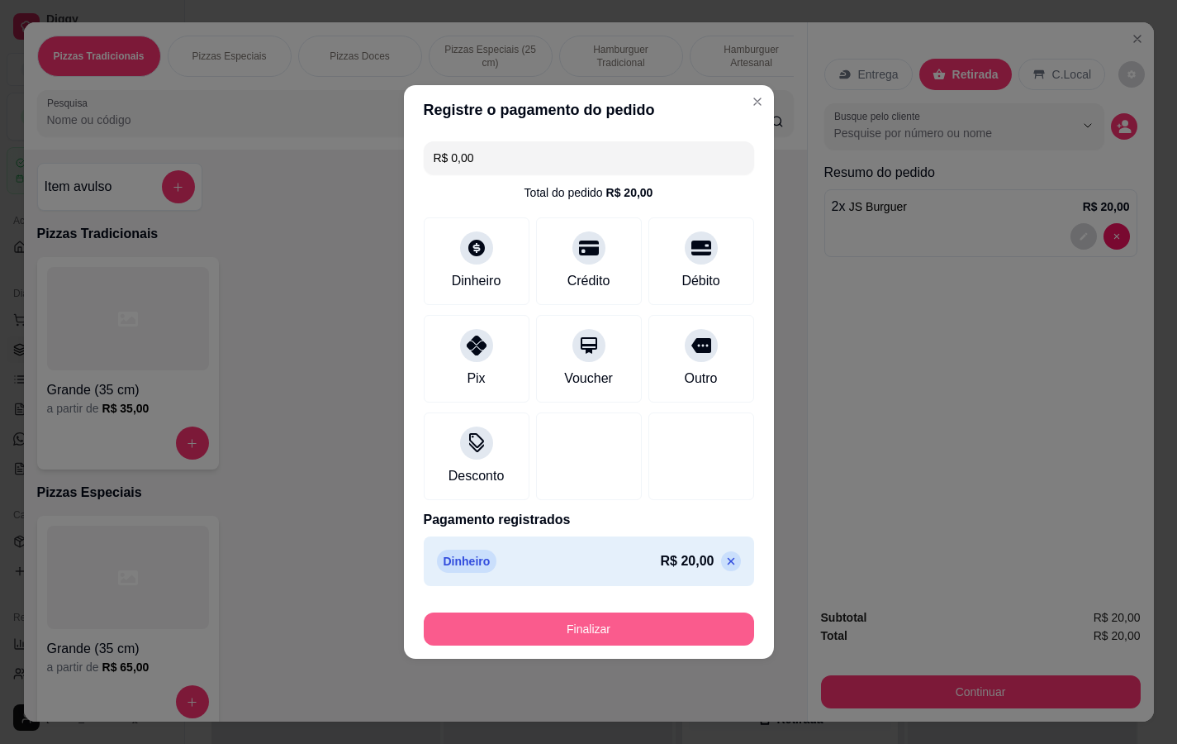
click at [719, 610] on button "Finalizar" at bounding box center [589, 628] width 330 height 33
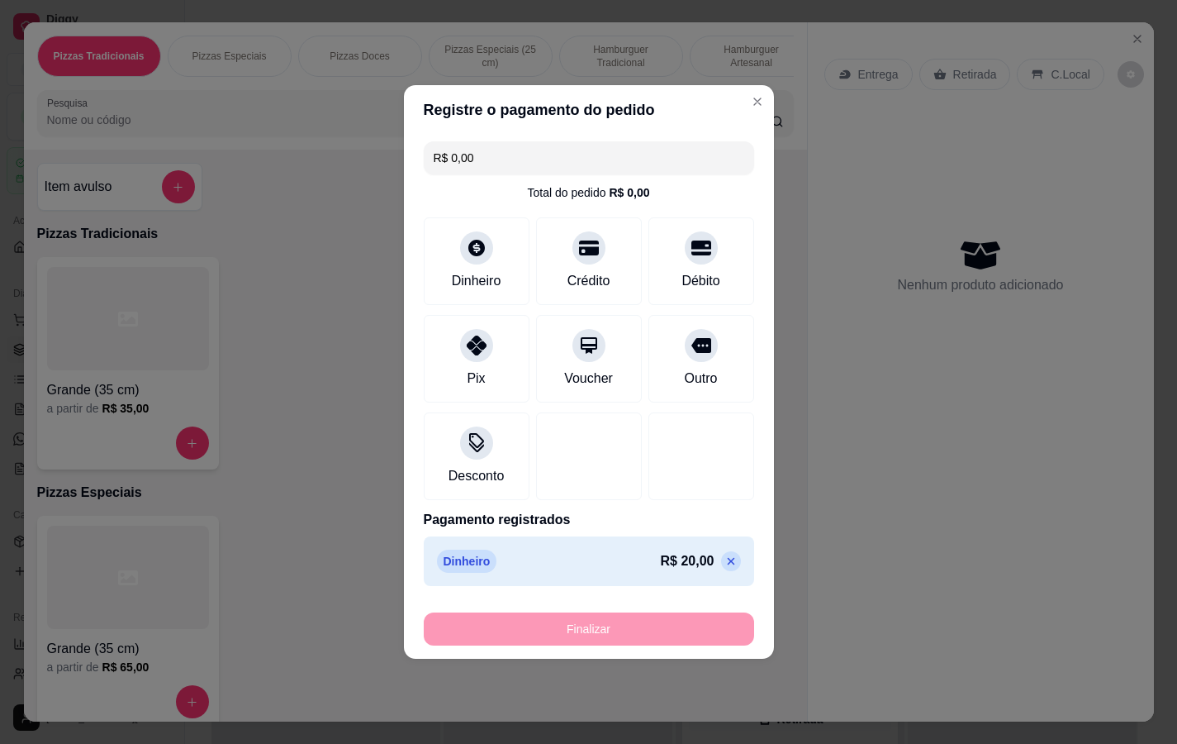
type input "0"
type input "-R$ 20,00"
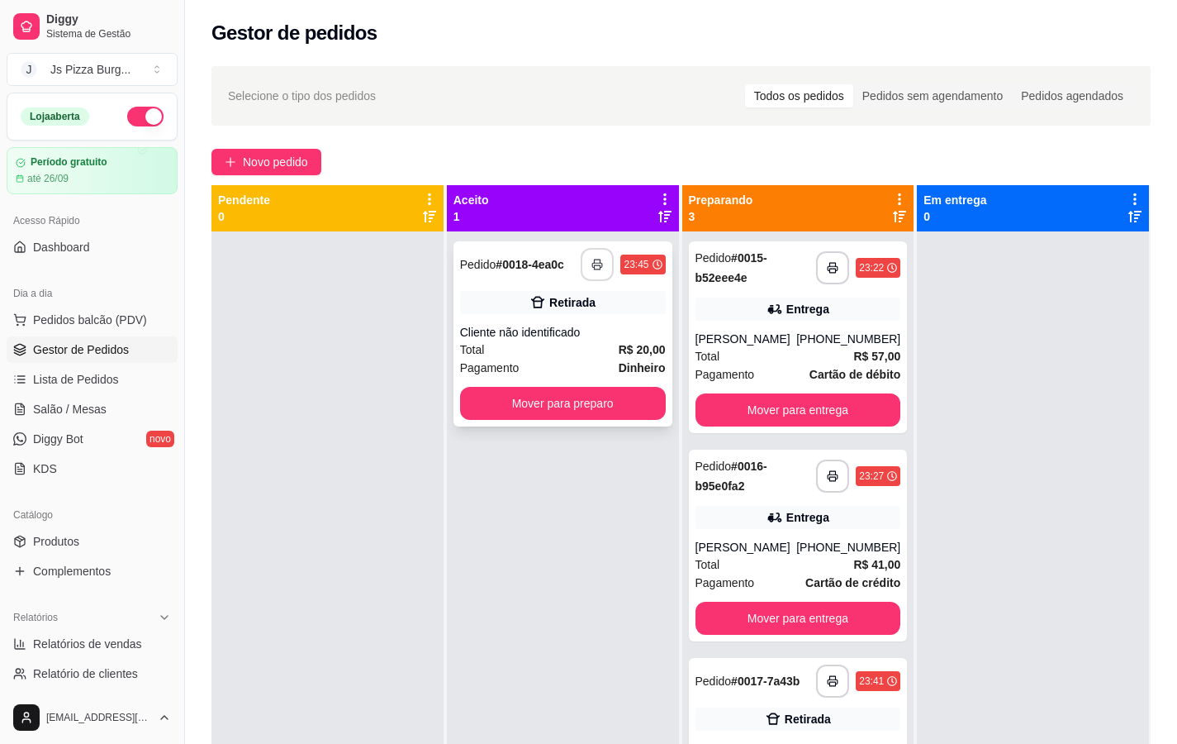
click at [592, 259] on icon "button" at bounding box center [598, 265] width 12 height 12
click at [622, 387] on button "Mover para preparo" at bounding box center [562, 403] width 199 height 32
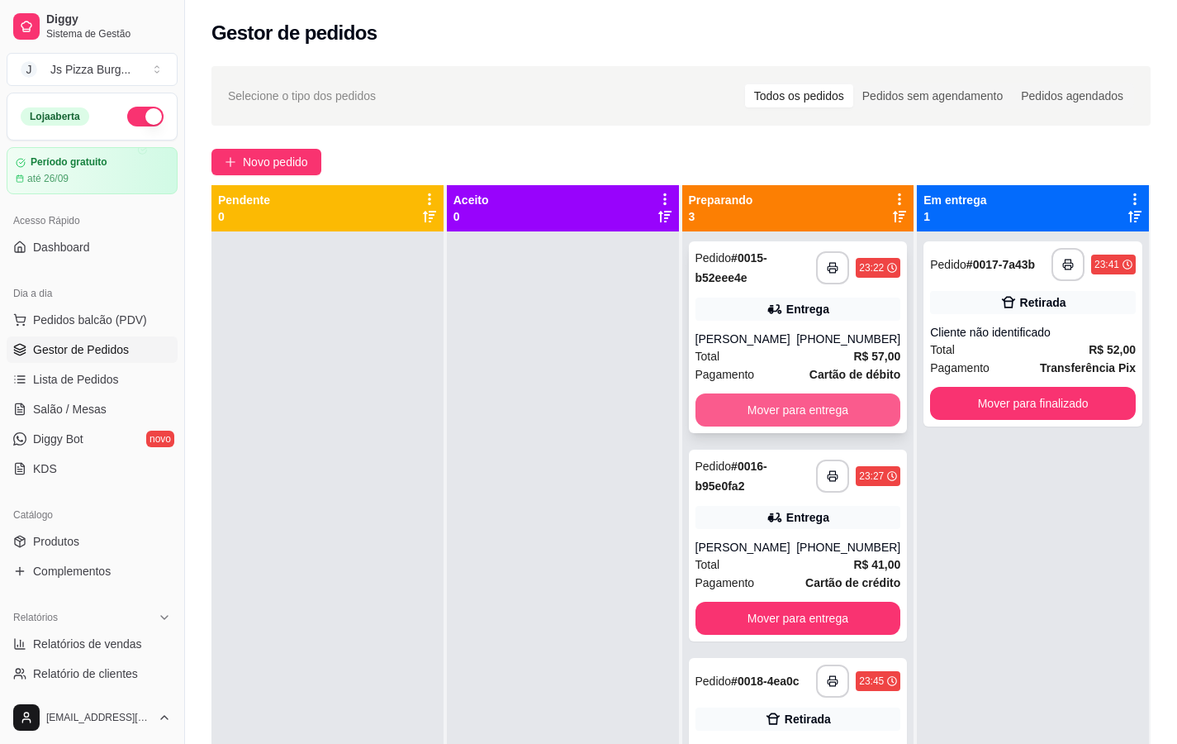
click at [869, 393] on button "Mover para entrega" at bounding box center [799, 409] width 206 height 33
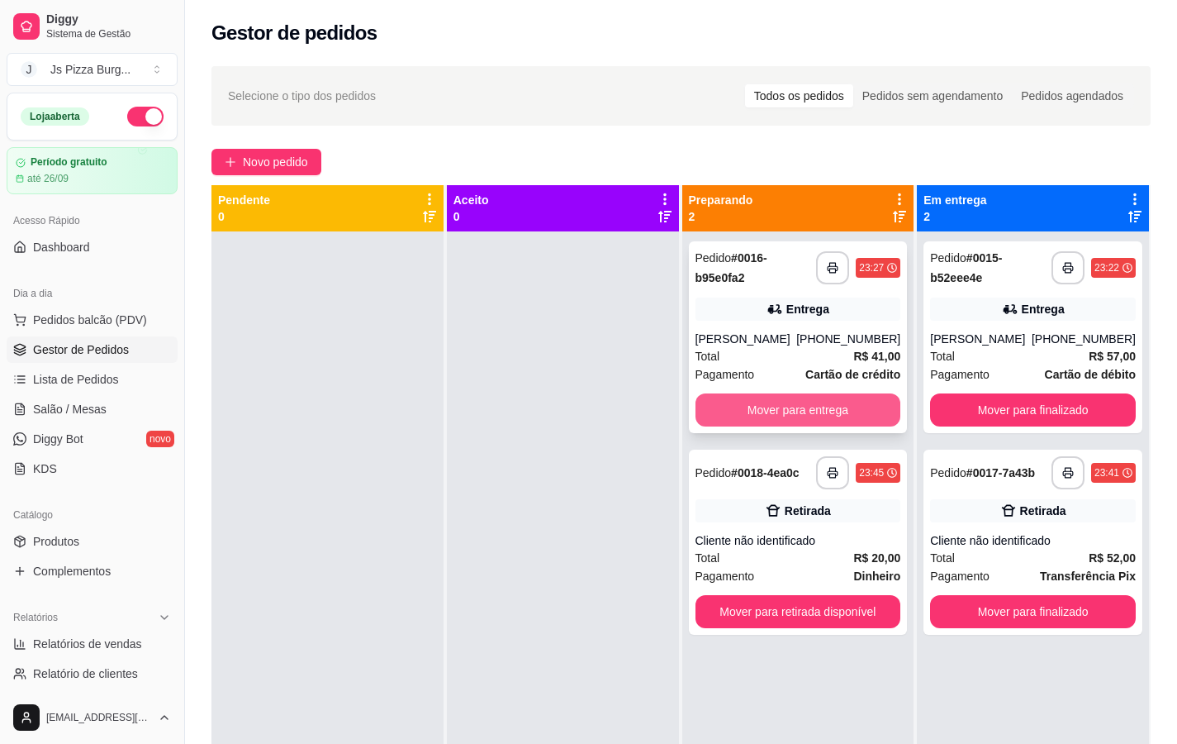
click at [875, 393] on button "Mover para entrega" at bounding box center [799, 409] width 206 height 33
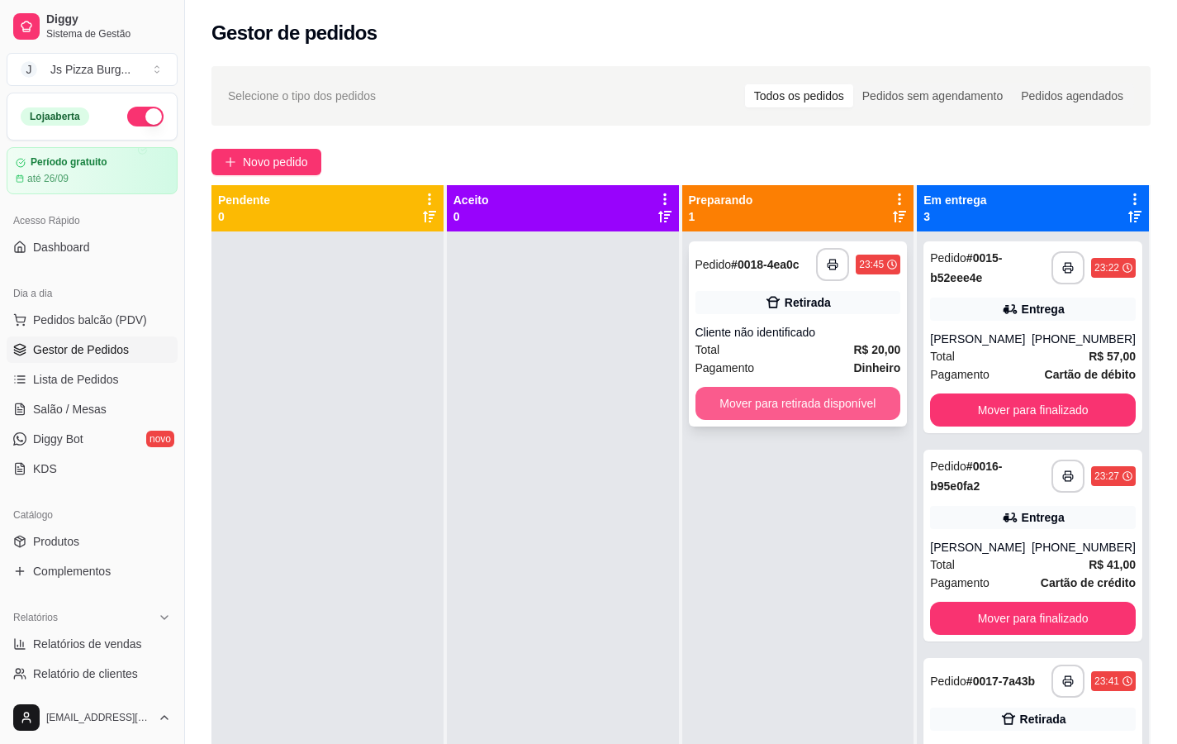
click at [824, 387] on button "Mover para retirada disponível" at bounding box center [799, 403] width 206 height 33
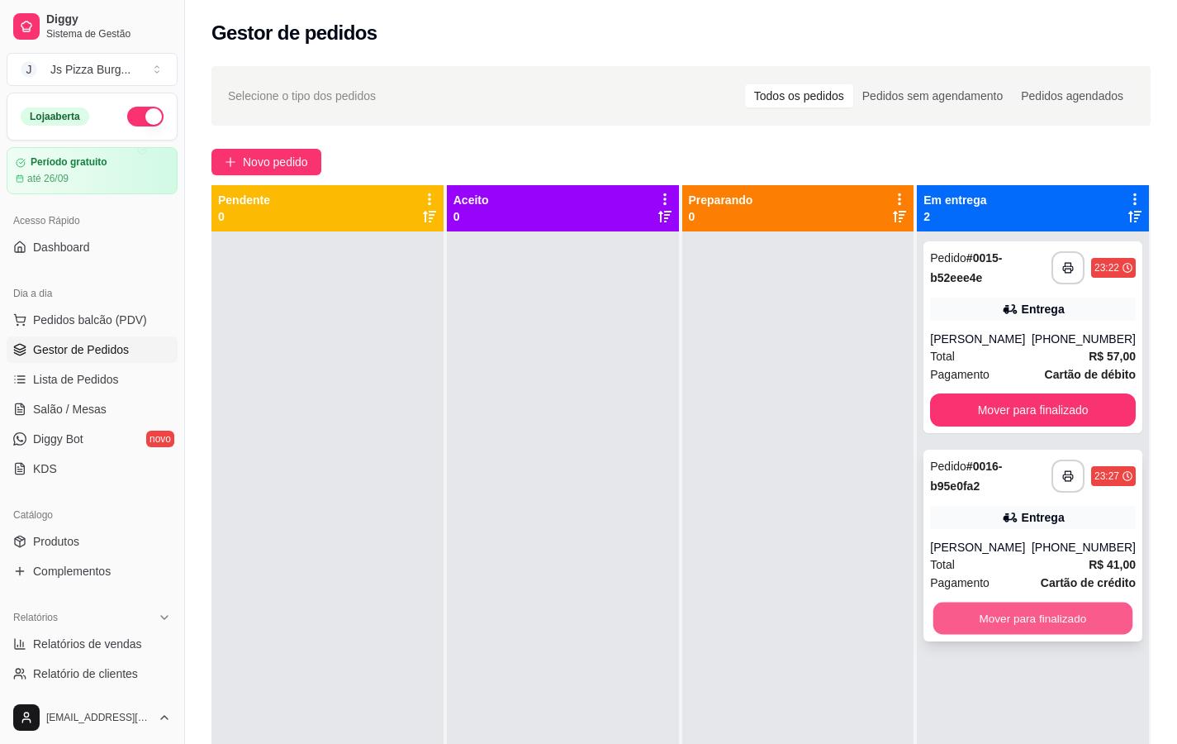
click at [1067, 602] on button "Mover para finalizado" at bounding box center [1033, 618] width 199 height 32
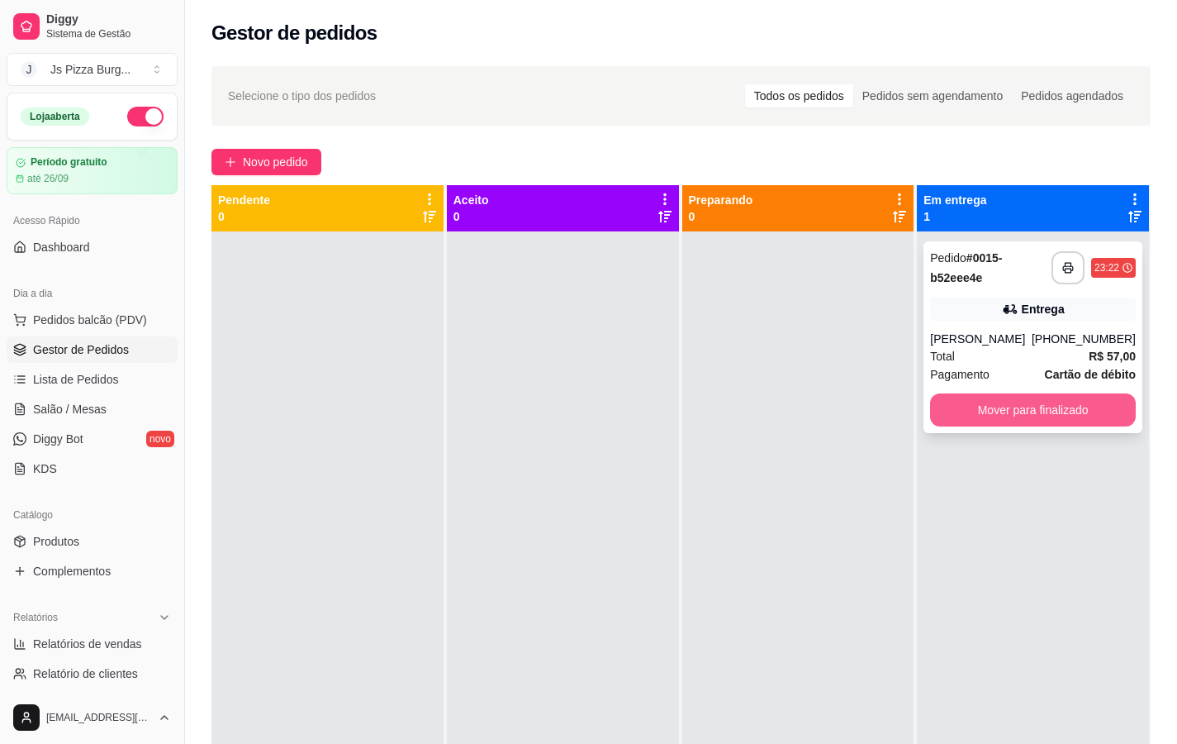
click at [996, 393] on button "Mover para finalizado" at bounding box center [1033, 409] width 206 height 33
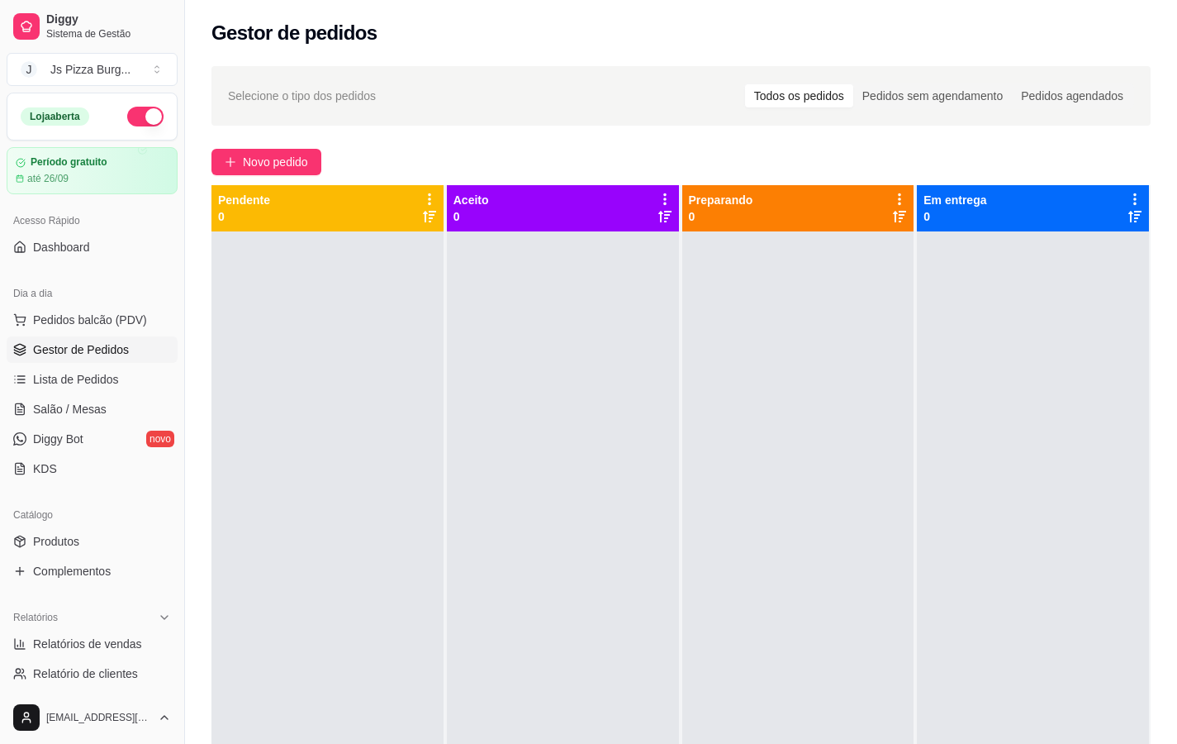
click at [127, 113] on button "button" at bounding box center [145, 117] width 36 height 20
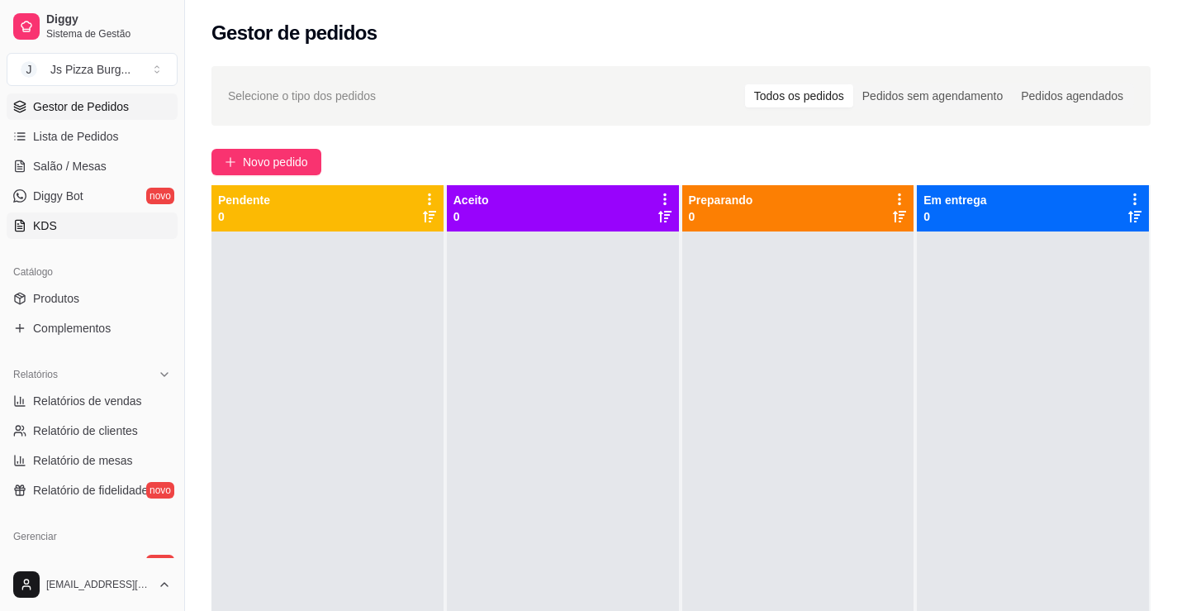
scroll to position [248, 0]
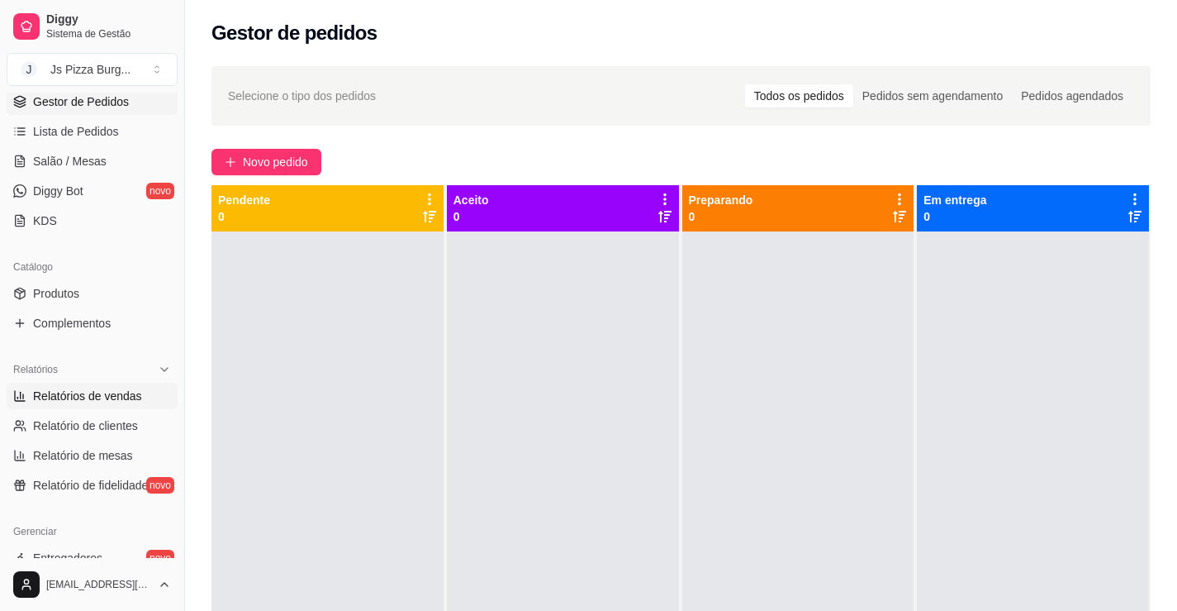
click at [140, 389] on link "Relatórios de vendas" at bounding box center [92, 396] width 171 height 26
select select "ALL"
select select "0"
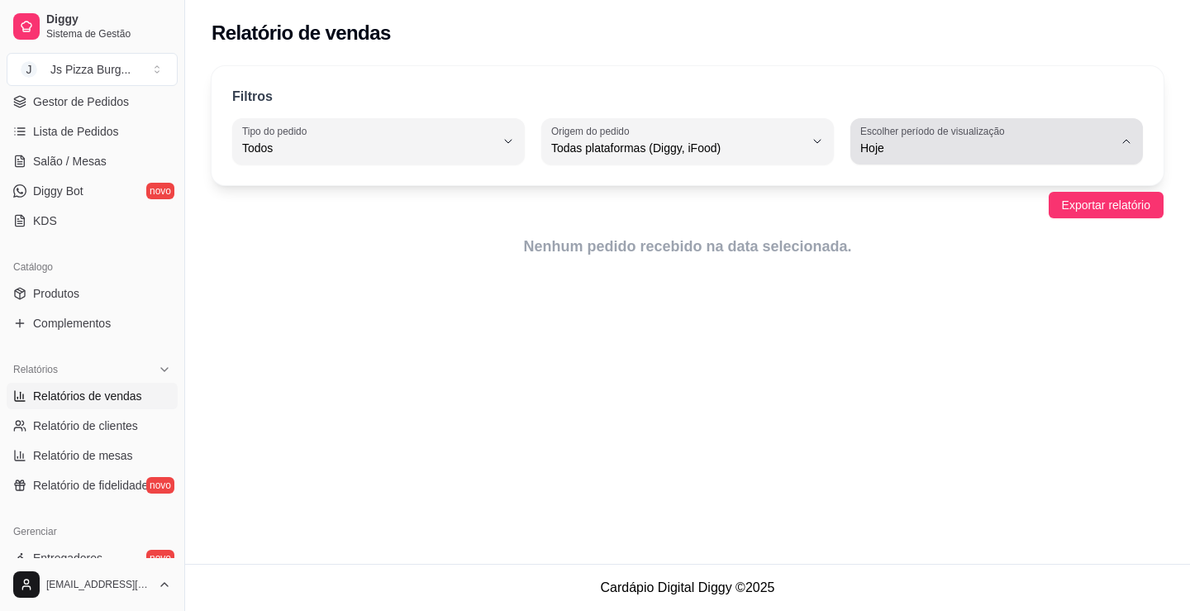
click at [1102, 129] on div "Hoje" at bounding box center [986, 141] width 253 height 33
click at [1046, 210] on span "Ontem" at bounding box center [988, 215] width 240 height 16
type input "1"
select select "1"
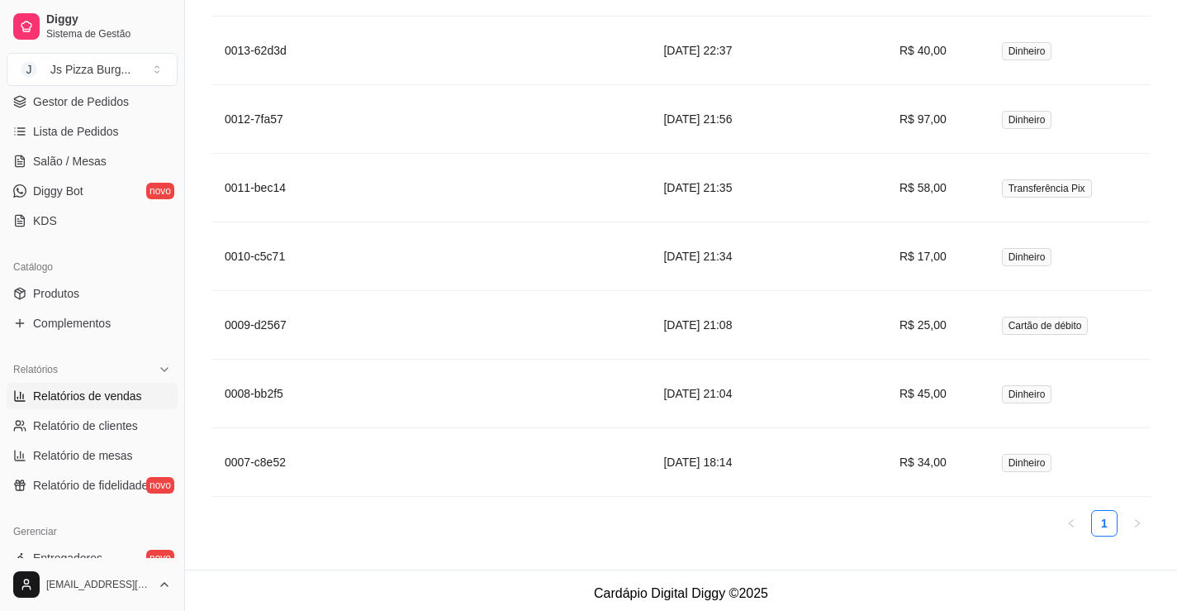
scroll to position [1349, 0]
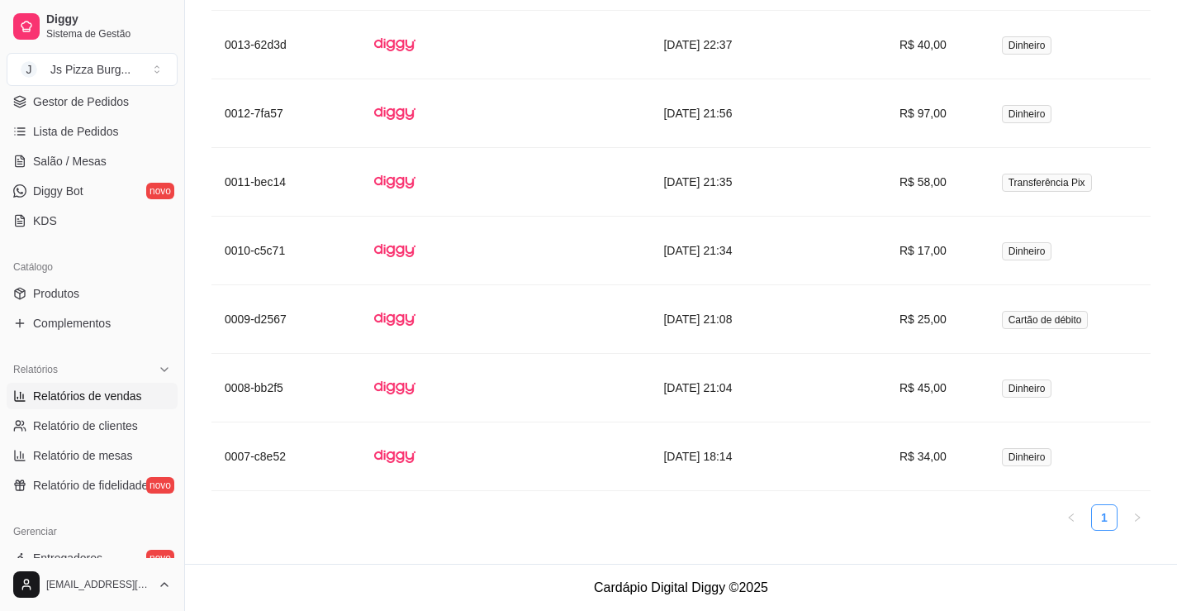
click at [1111, 516] on link "1" at bounding box center [1104, 517] width 25 height 25
click at [1100, 518] on link "1" at bounding box center [1104, 517] width 25 height 25
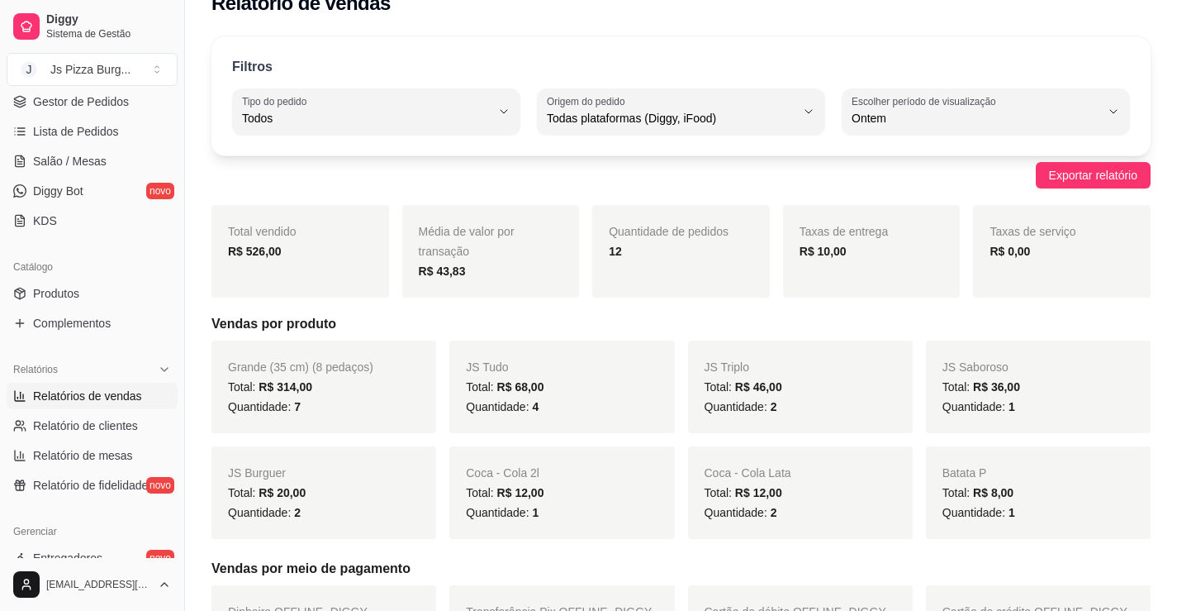
scroll to position [0, 0]
